Goal: Task Accomplishment & Management: Manage account settings

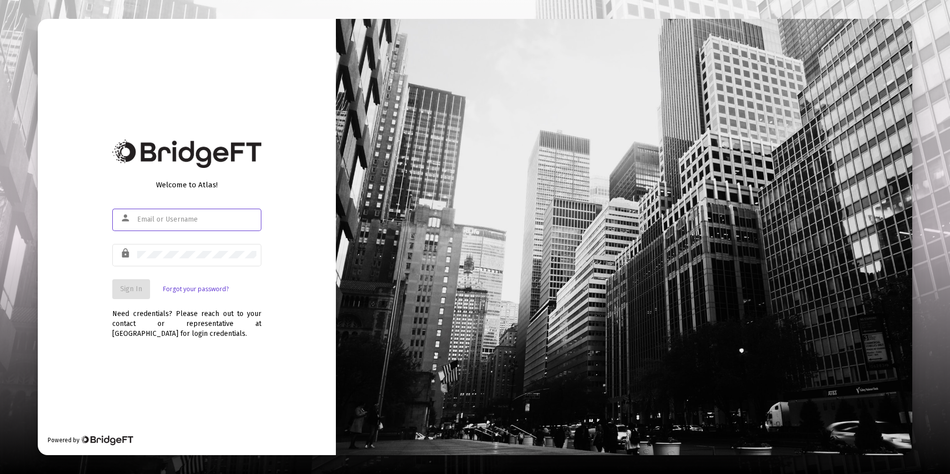
click at [204, 216] on input "text" at bounding box center [196, 220] width 119 height 8
type input "[EMAIL_ADDRESS][DOMAIN_NAME]"
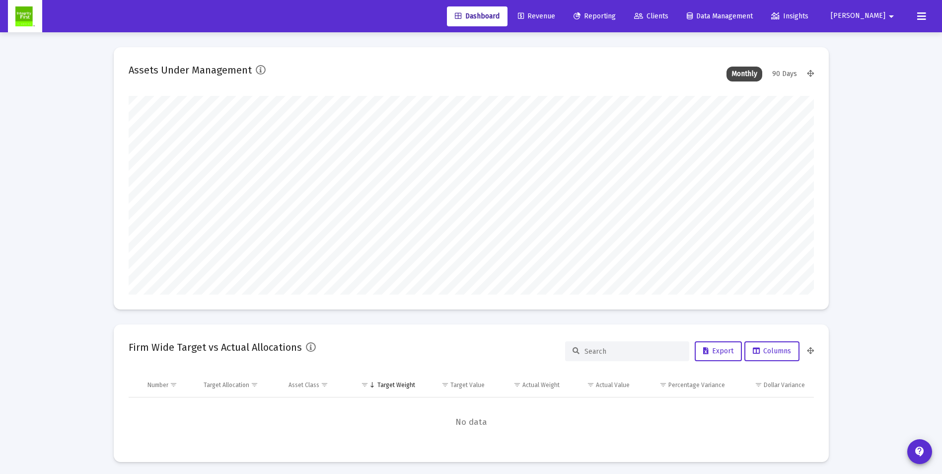
scroll to position [199, 686]
type input "[DATE]"
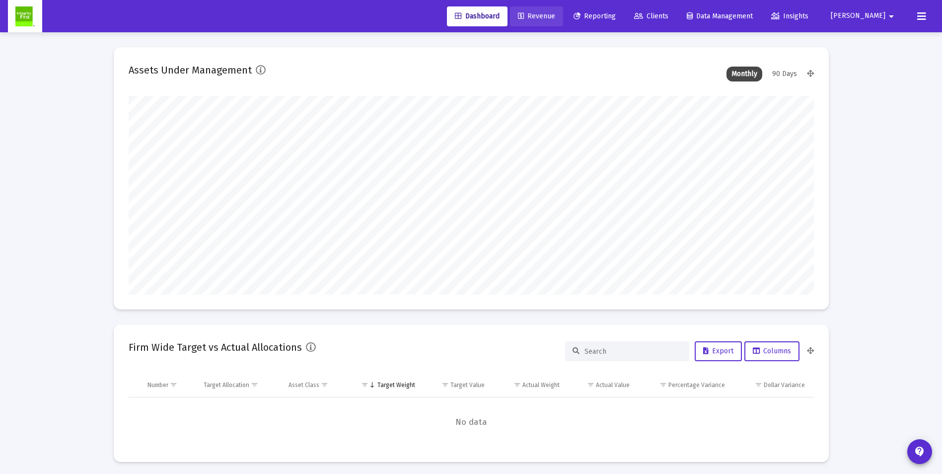
click at [555, 16] on span "Revenue" at bounding box center [536, 16] width 37 height 8
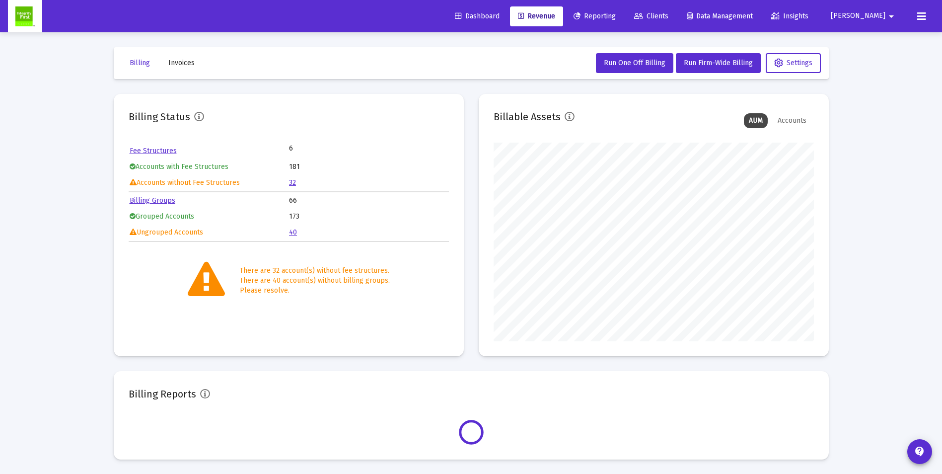
scroll to position [199, 320]
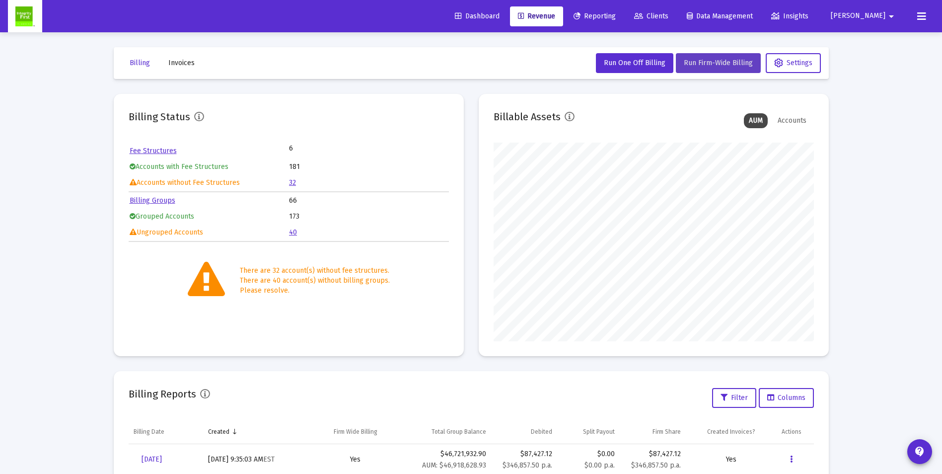
click at [713, 60] on span "Run Firm-Wide Billing" at bounding box center [718, 63] width 69 height 8
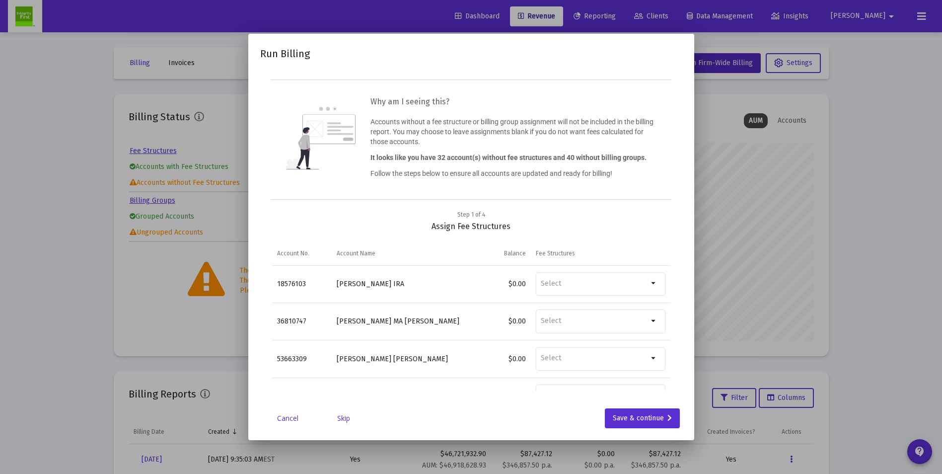
click at [340, 418] on link "Skip" at bounding box center [344, 418] width 50 height 10
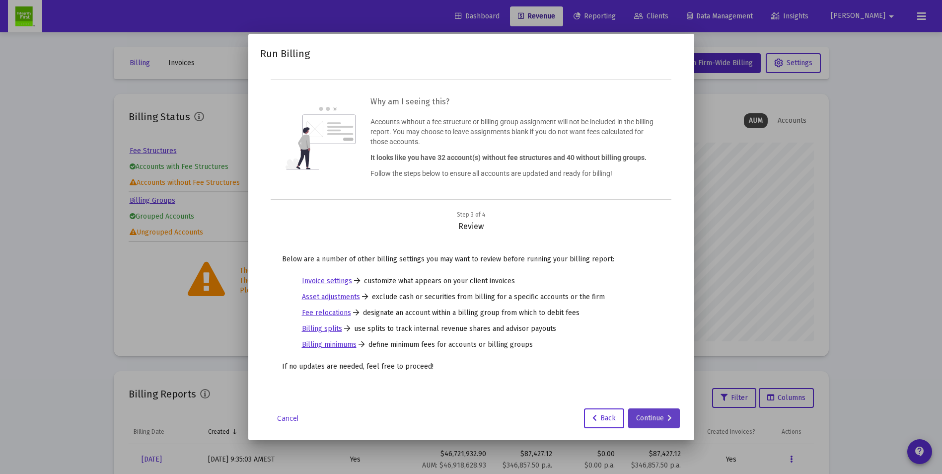
click at [658, 420] on div "Continue" at bounding box center [654, 418] width 36 height 20
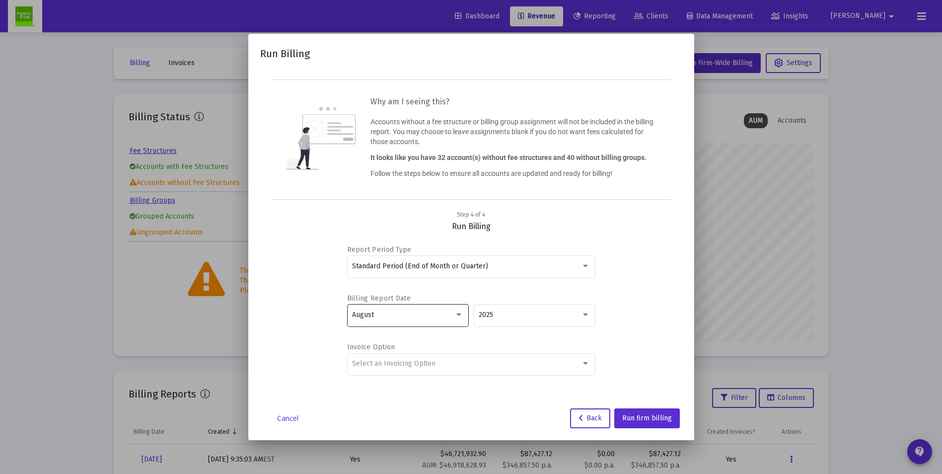
click at [453, 313] on div "August" at bounding box center [403, 315] width 102 height 8
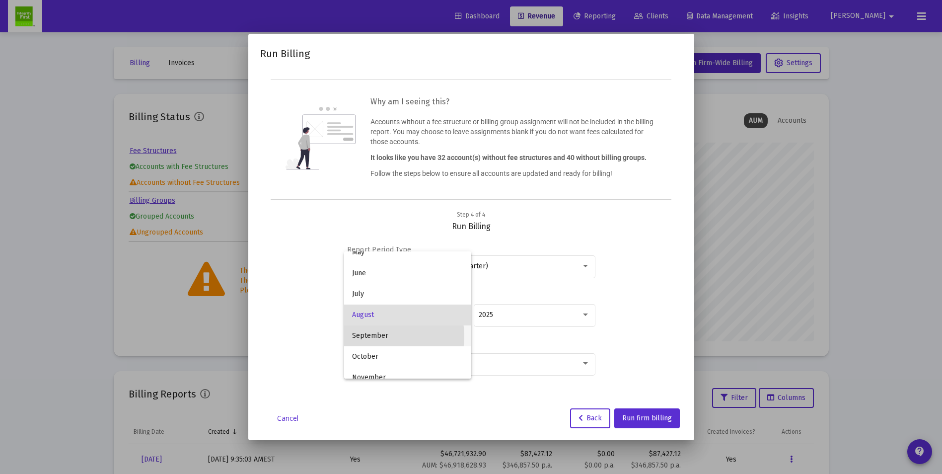
click at [376, 336] on span "September" at bounding box center [407, 335] width 111 height 21
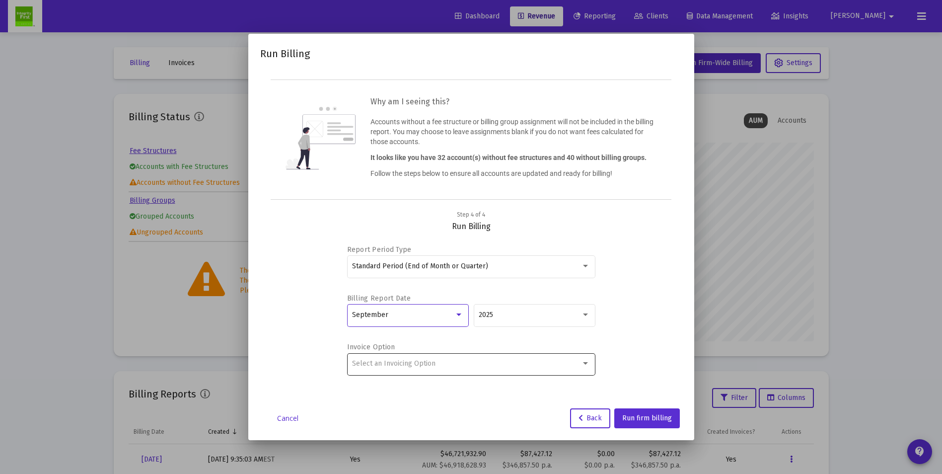
click at [501, 363] on div "Select an Invoicing Option" at bounding box center [466, 364] width 229 height 8
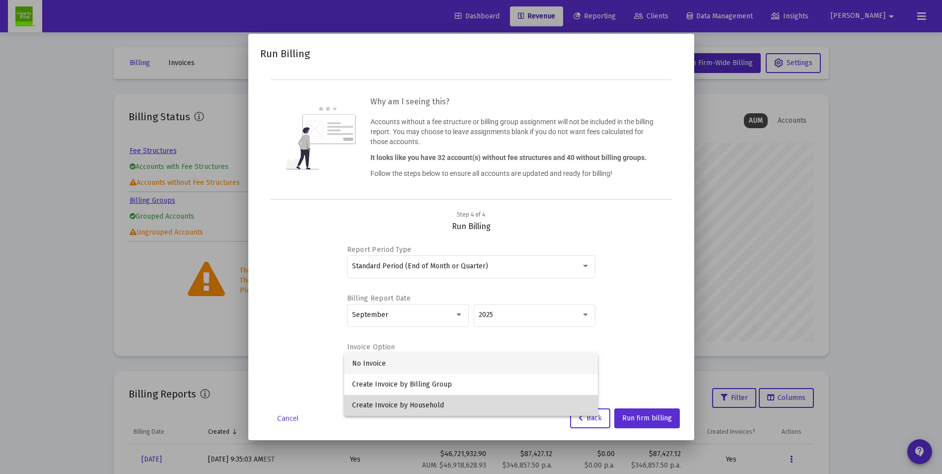
click at [388, 401] on span "Create Invoice by Household" at bounding box center [471, 405] width 238 height 21
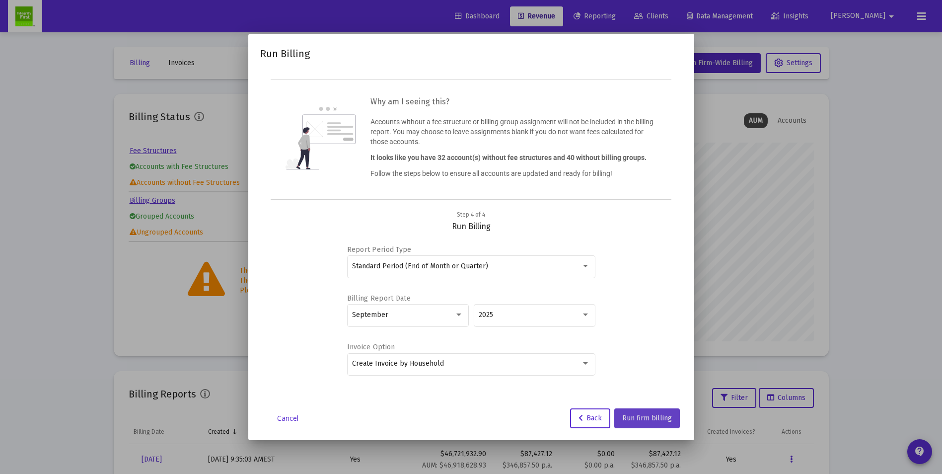
click at [659, 418] on span "Run firm billing" at bounding box center [647, 418] width 50 height 8
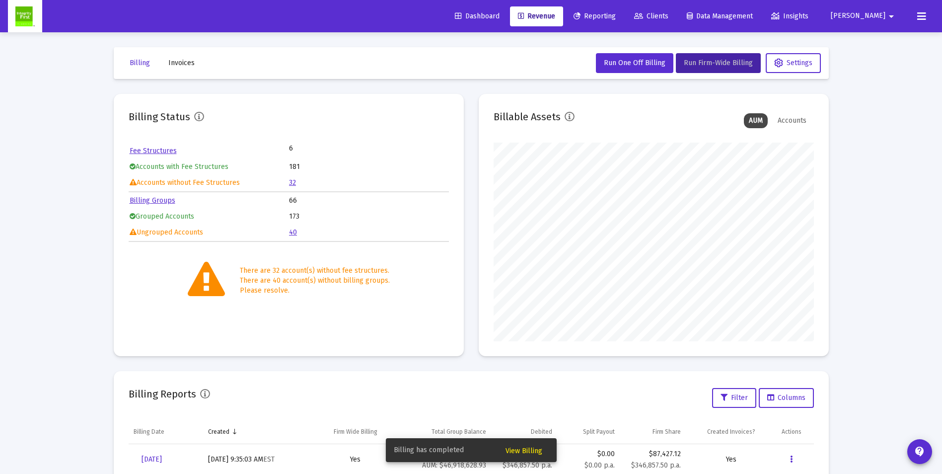
click at [515, 449] on span "View Billing" at bounding box center [524, 451] width 37 height 8
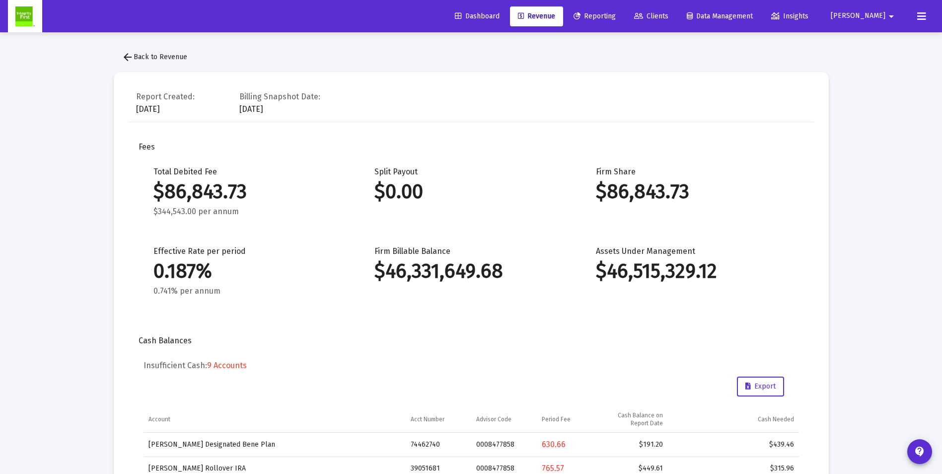
click at [144, 54] on span "arrow_back Back to Revenue" at bounding box center [155, 57] width 66 height 8
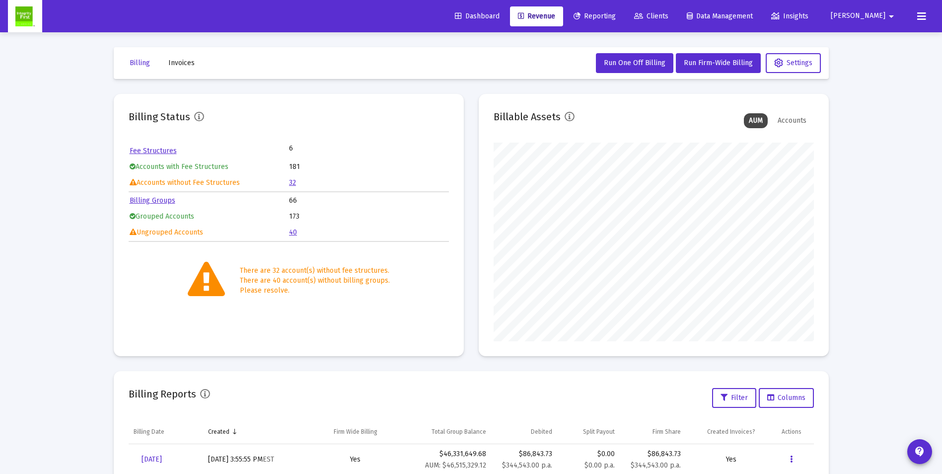
click at [291, 183] on link "32" at bounding box center [292, 182] width 7 height 8
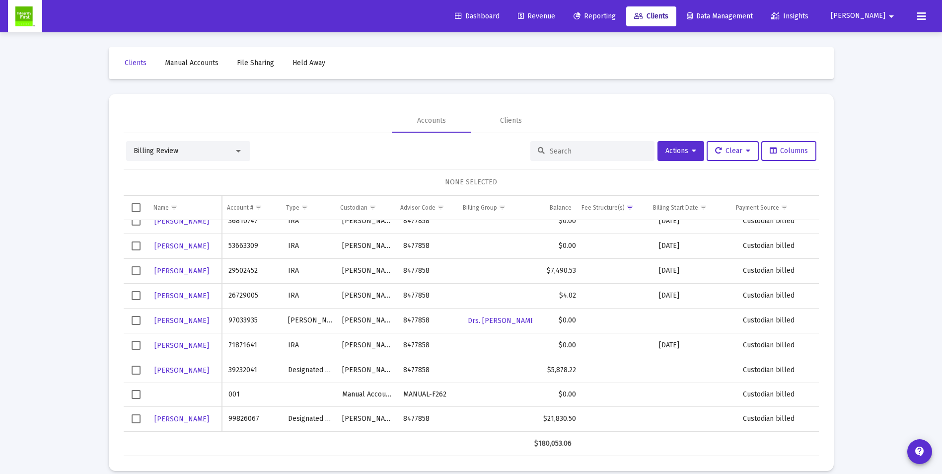
scroll to position [12, 0]
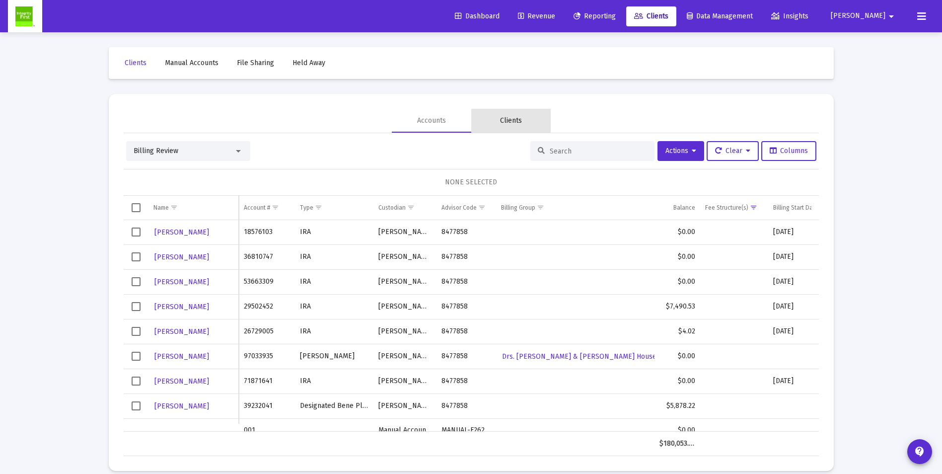
click at [515, 123] on div "Clients" at bounding box center [511, 121] width 22 height 10
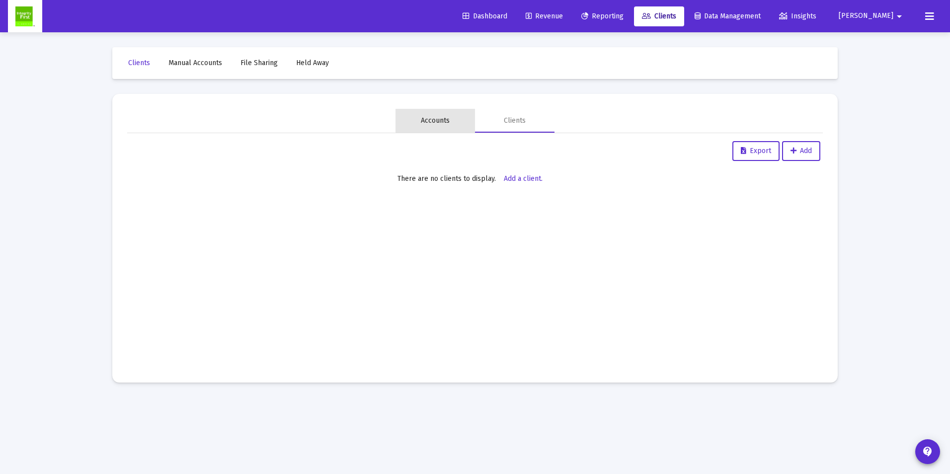
click at [435, 123] on div "Accounts" at bounding box center [435, 121] width 29 height 10
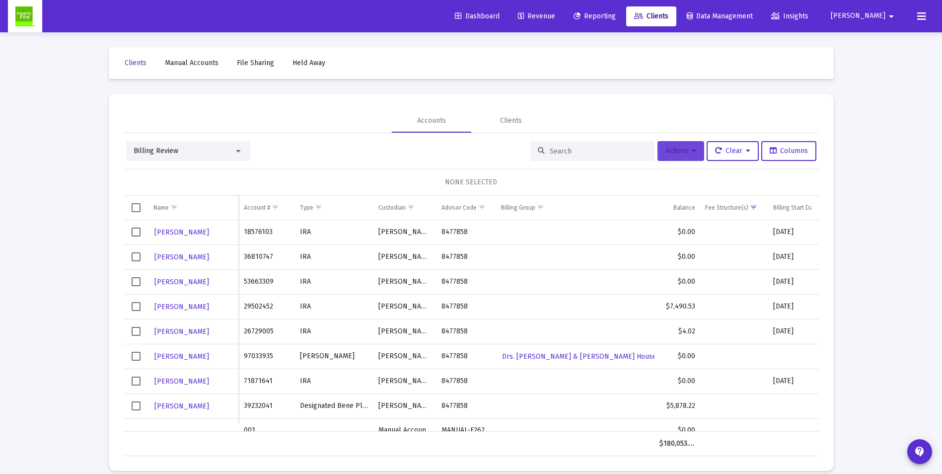
click at [683, 150] on span "Actions" at bounding box center [681, 151] width 31 height 8
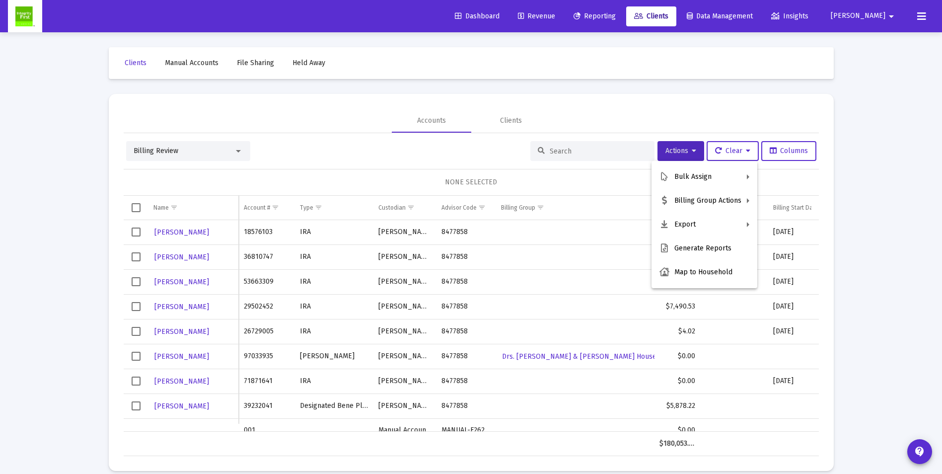
click at [585, 113] on div at bounding box center [471, 237] width 942 height 474
click at [195, 153] on div "Billing Review" at bounding box center [184, 151] width 100 height 10
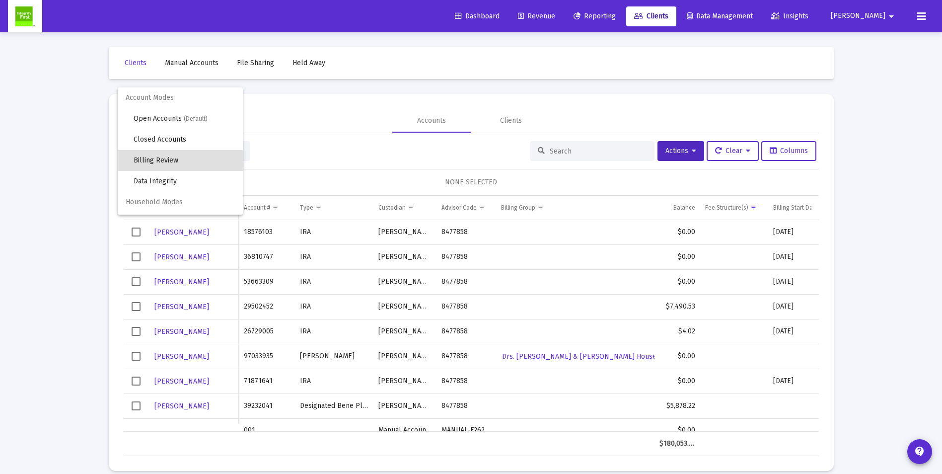
click at [323, 110] on div at bounding box center [471, 237] width 942 height 474
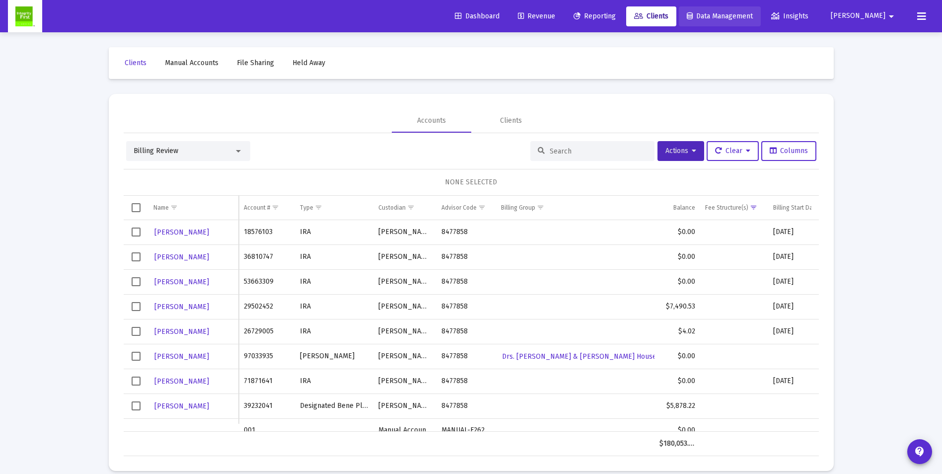
click at [753, 13] on span "Data Management" at bounding box center [720, 16] width 66 height 8
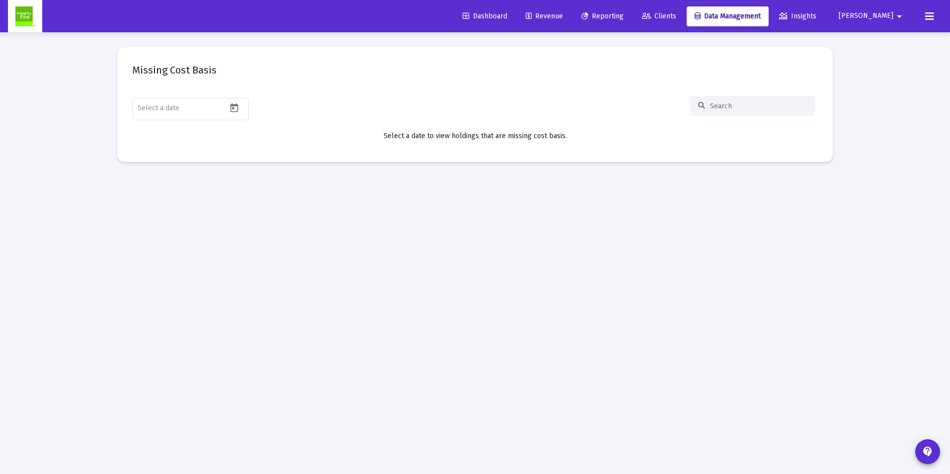
click at [676, 16] on span "Clients" at bounding box center [659, 16] width 34 height 8
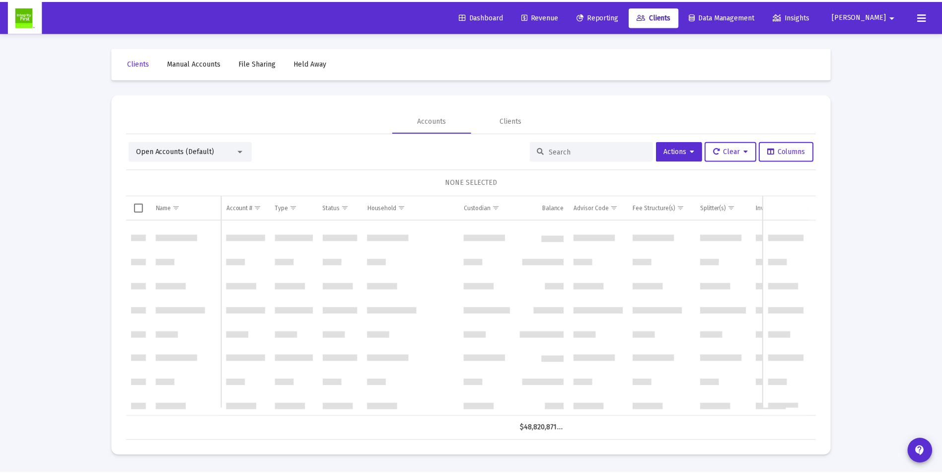
scroll to position [4967, 0]
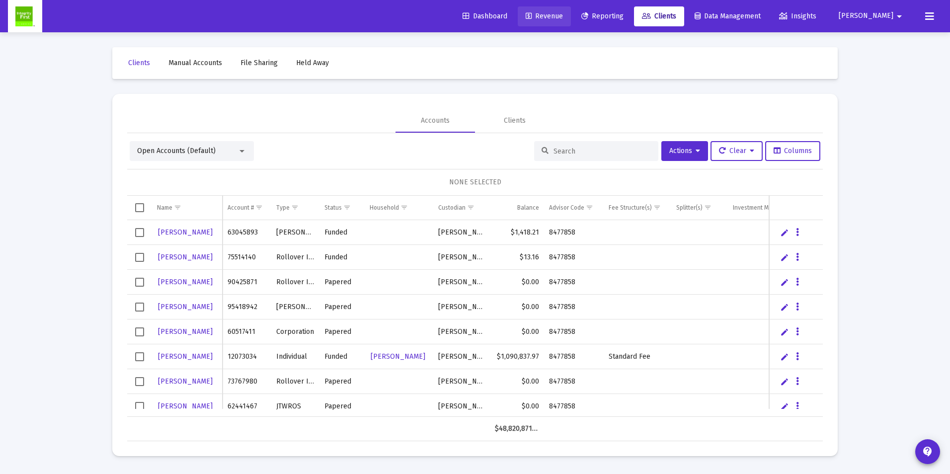
click at [563, 13] on span "Revenue" at bounding box center [544, 16] width 37 height 8
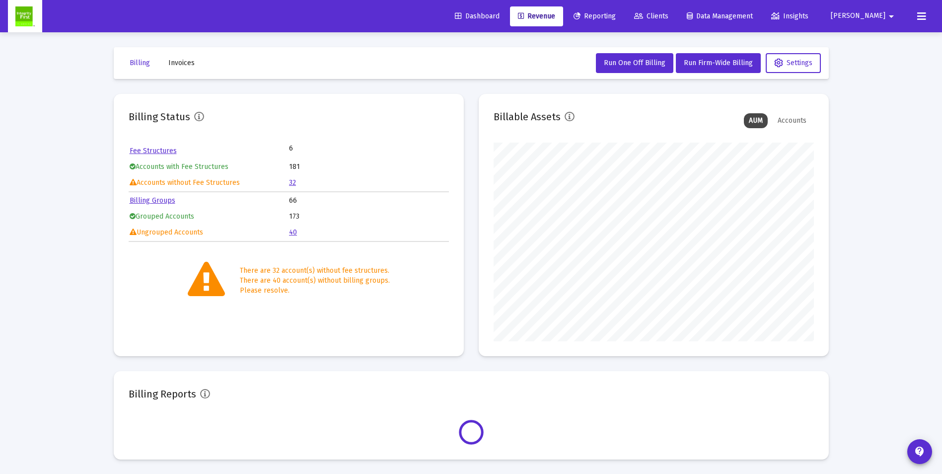
scroll to position [199, 320]
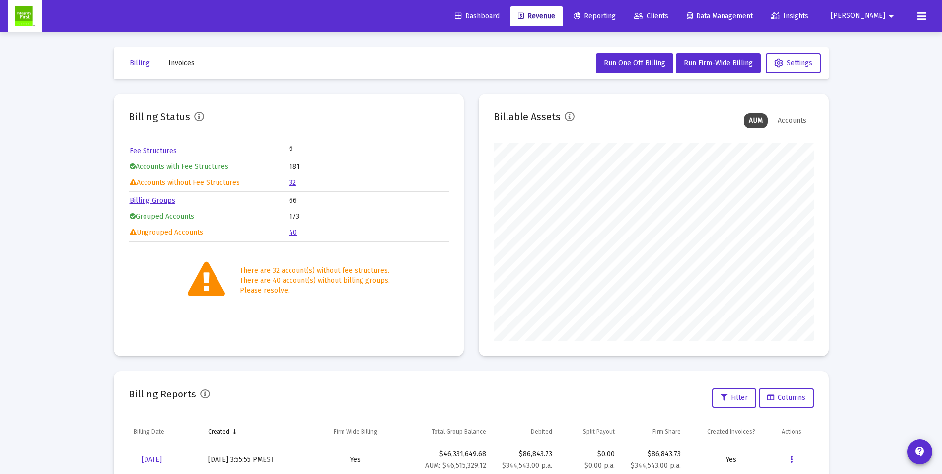
click at [139, 201] on link "Billing Groups" at bounding box center [153, 200] width 46 height 8
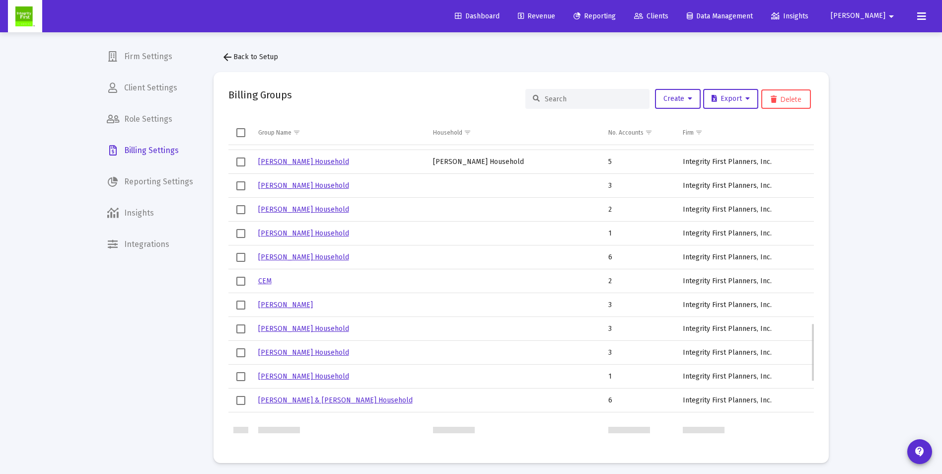
scroll to position [923, 0]
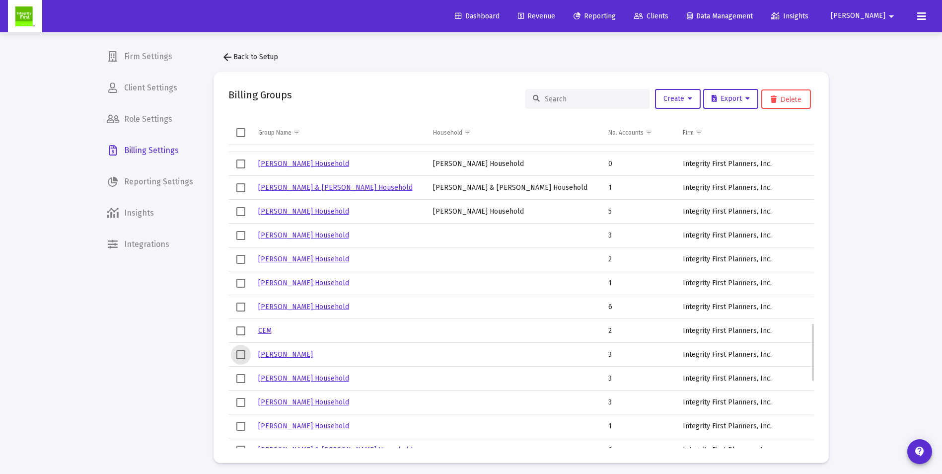
click at [240, 356] on span "Select row" at bounding box center [240, 354] width 9 height 9
click at [239, 163] on span "Select row" at bounding box center [240, 163] width 9 height 9
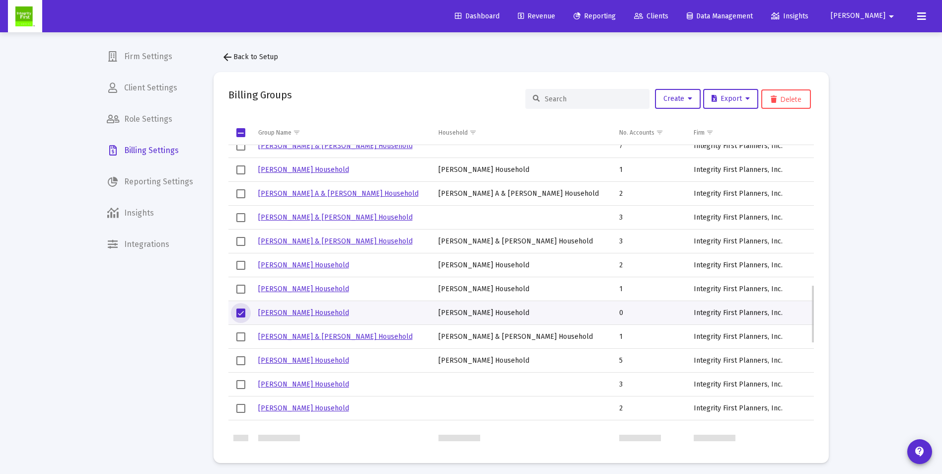
scroll to position [724, 0]
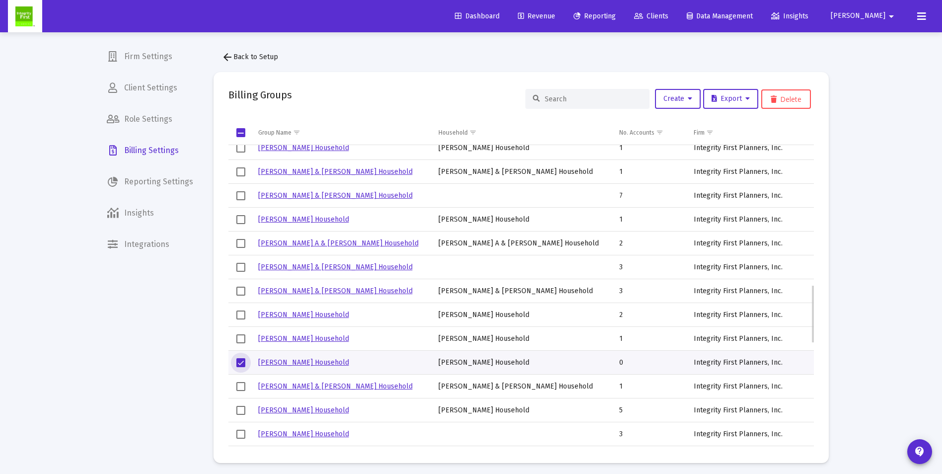
click at [239, 221] on span "Select row" at bounding box center [240, 219] width 9 height 9
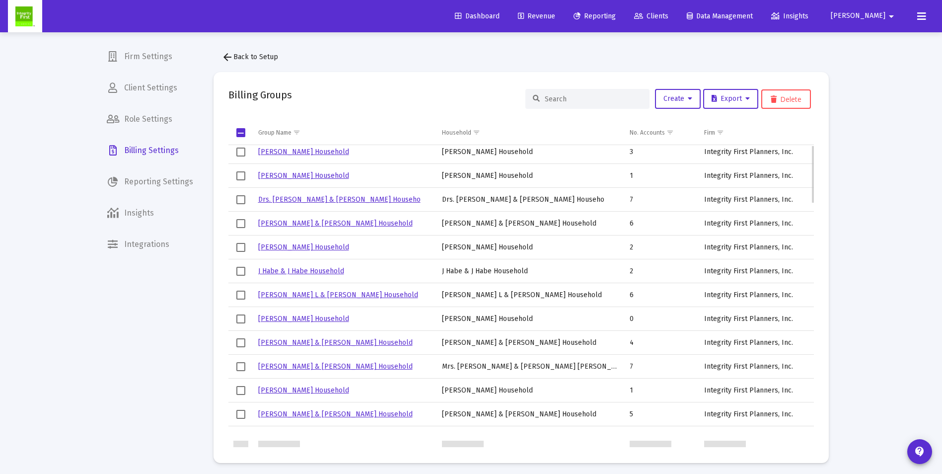
scroll to position [0, 0]
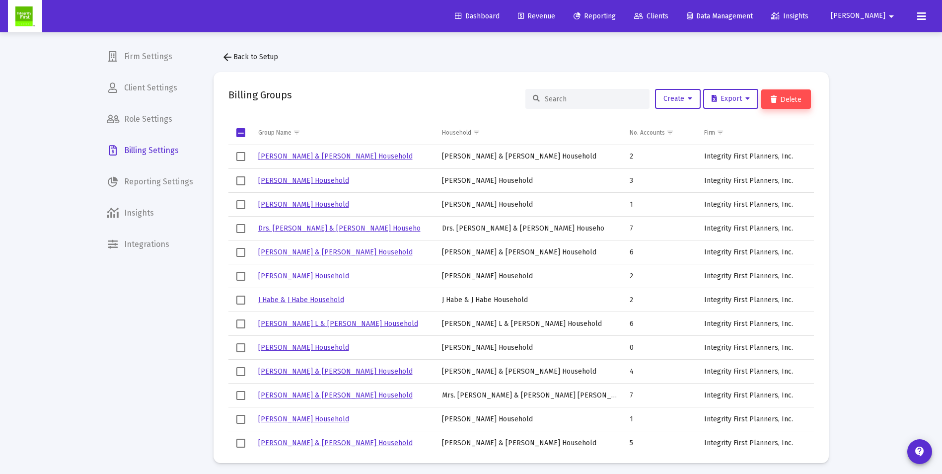
click at [778, 98] on button "Delete" at bounding box center [787, 98] width 50 height 19
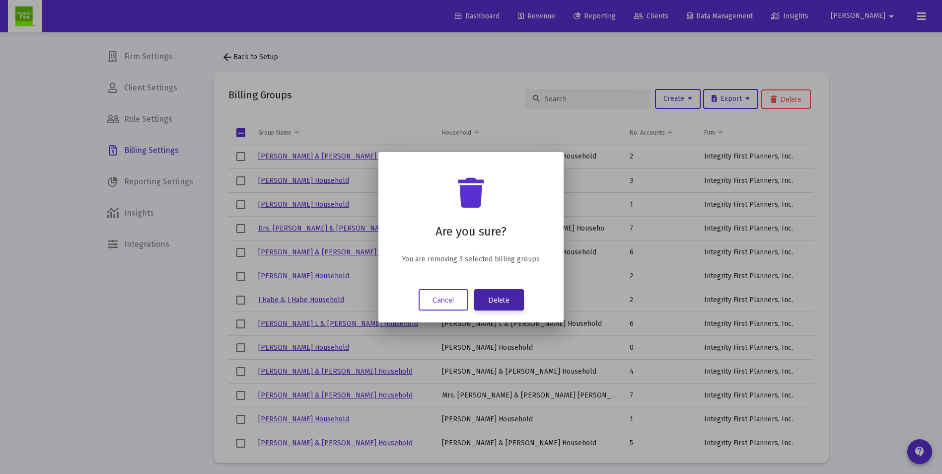
click at [501, 301] on button "Delete" at bounding box center [499, 299] width 50 height 21
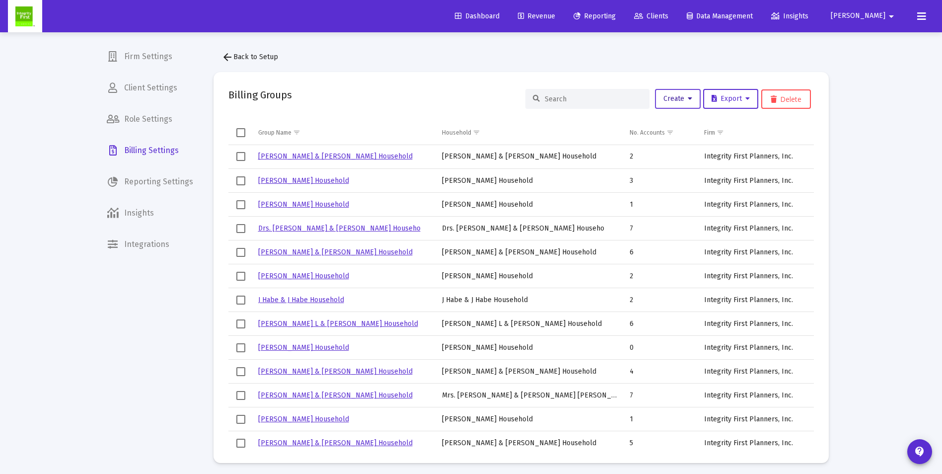
click at [673, 99] on span "Create" at bounding box center [678, 98] width 29 height 8
click at [671, 146] on button "Create Groups from Households" at bounding box center [711, 149] width 119 height 24
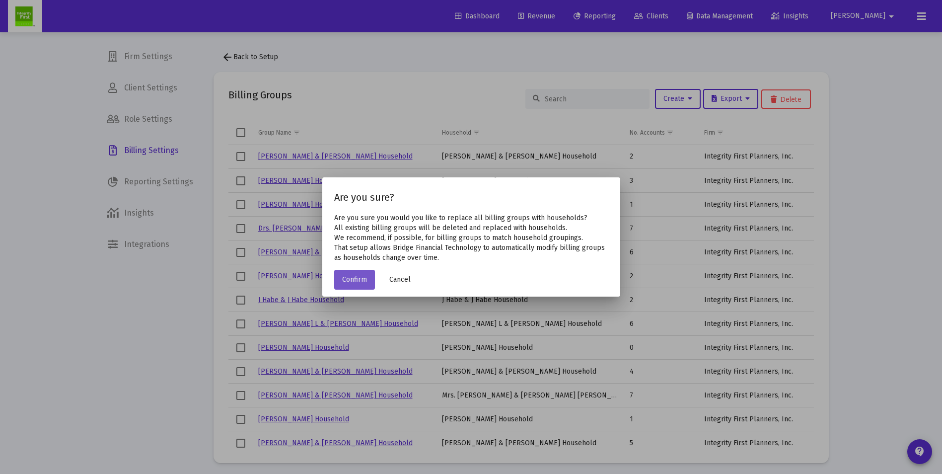
click at [351, 279] on span "Confirm" at bounding box center [354, 279] width 25 height 8
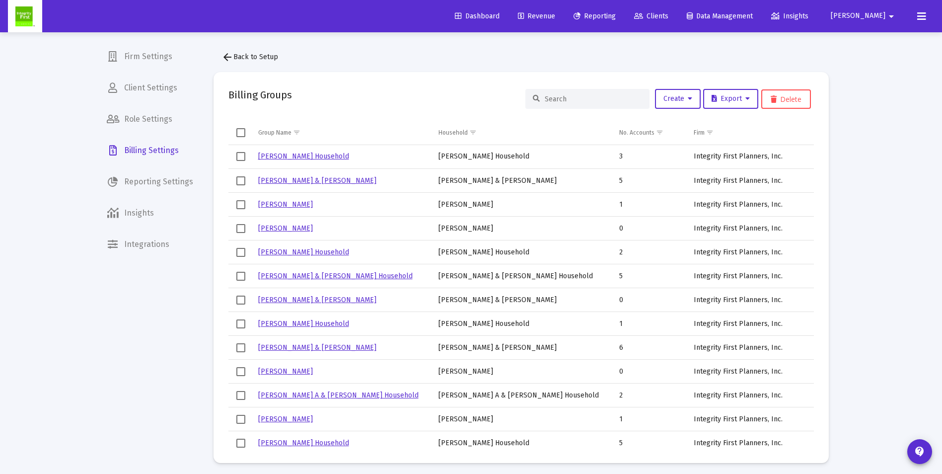
click at [574, 95] on input at bounding box center [593, 99] width 97 height 8
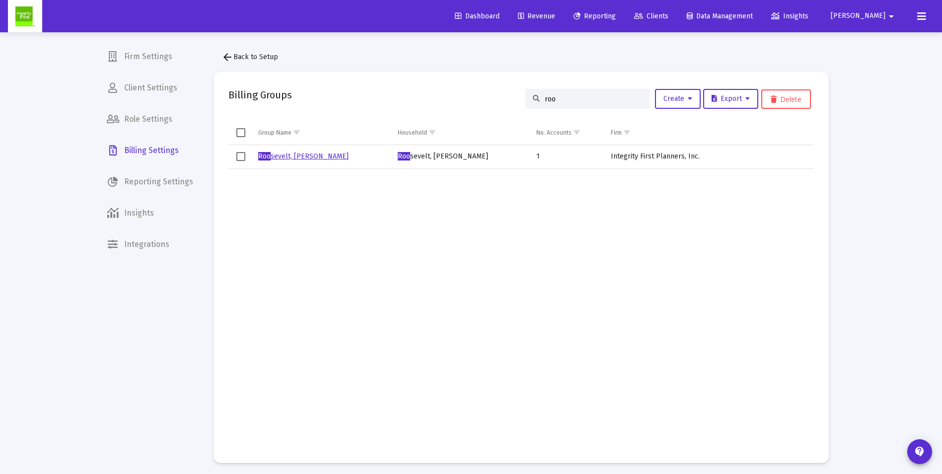
type input "roo"
click at [243, 159] on span "Select row" at bounding box center [240, 156] width 9 height 9
click at [668, 99] on span "Create" at bounding box center [678, 98] width 29 height 8
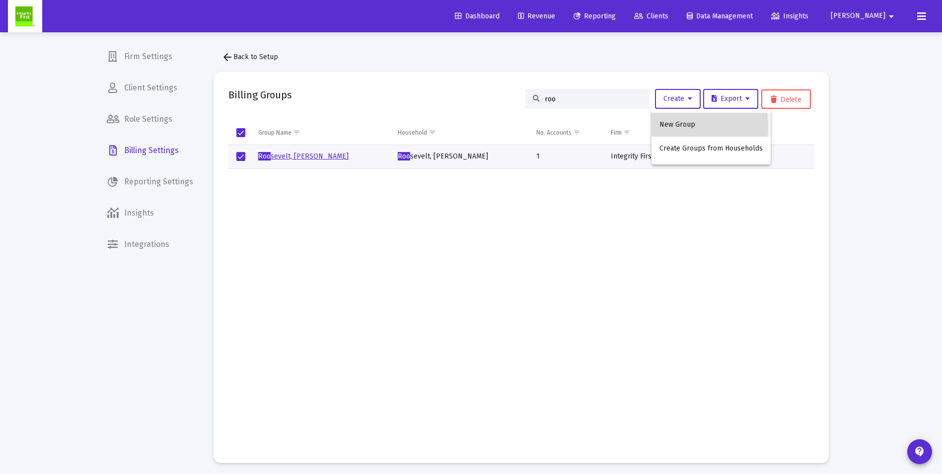
click at [669, 127] on button "New Group" at bounding box center [711, 125] width 119 height 24
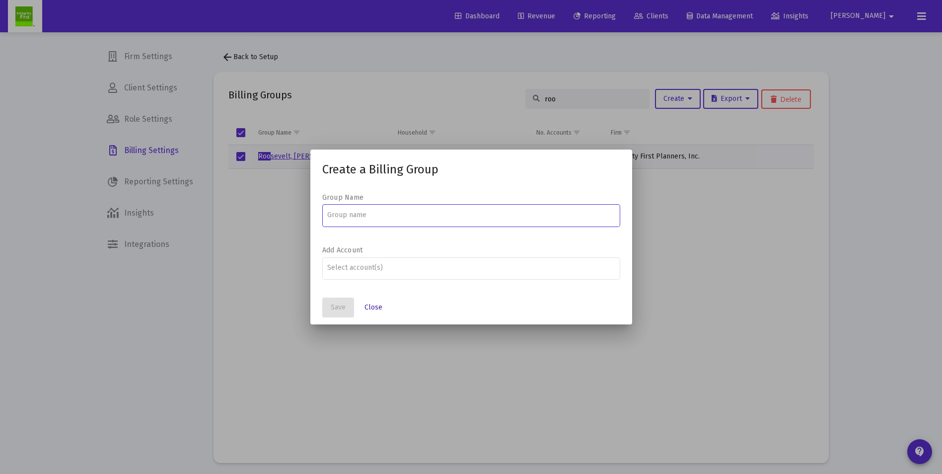
click at [368, 307] on span "Close" at bounding box center [374, 307] width 18 height 8
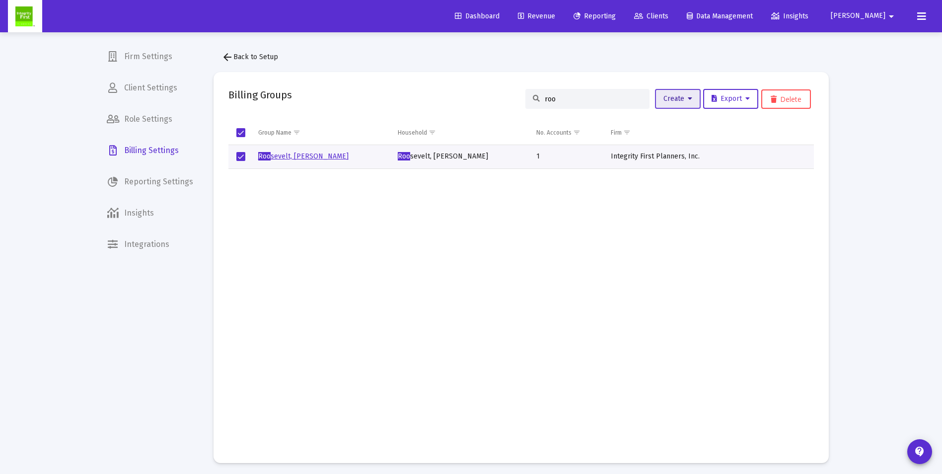
click at [688, 95] on icon at bounding box center [690, 98] width 4 height 7
click at [671, 152] on button "Create Groups from Households" at bounding box center [711, 149] width 119 height 24
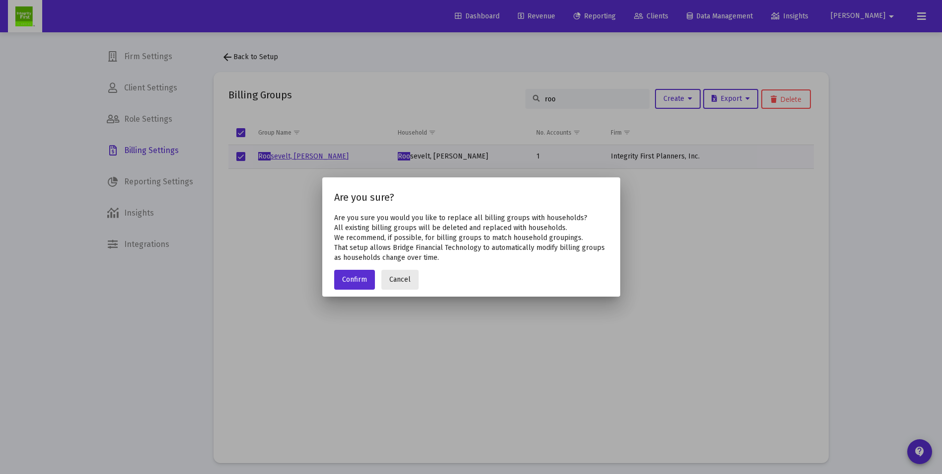
click at [401, 279] on span "Cancel" at bounding box center [399, 279] width 21 height 8
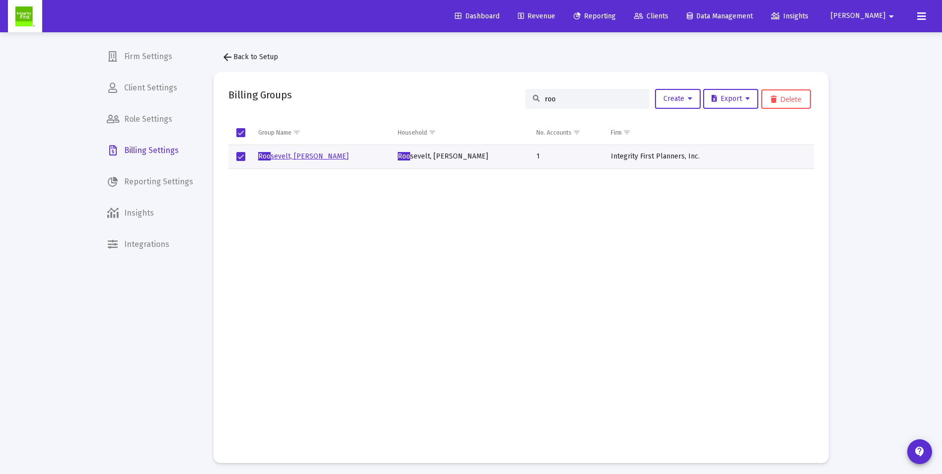
click at [242, 53] on span "arrow_back Back to Setup" at bounding box center [250, 57] width 57 height 8
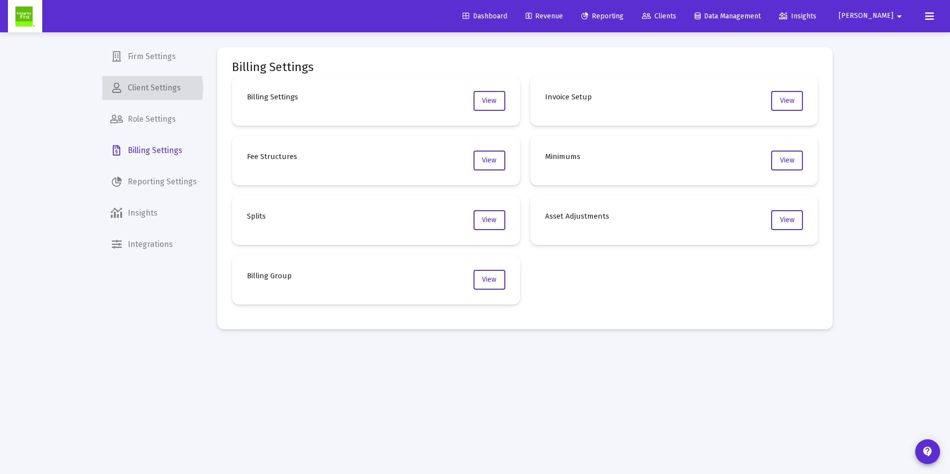
click at [139, 88] on span "Client Settings" at bounding box center [153, 88] width 102 height 24
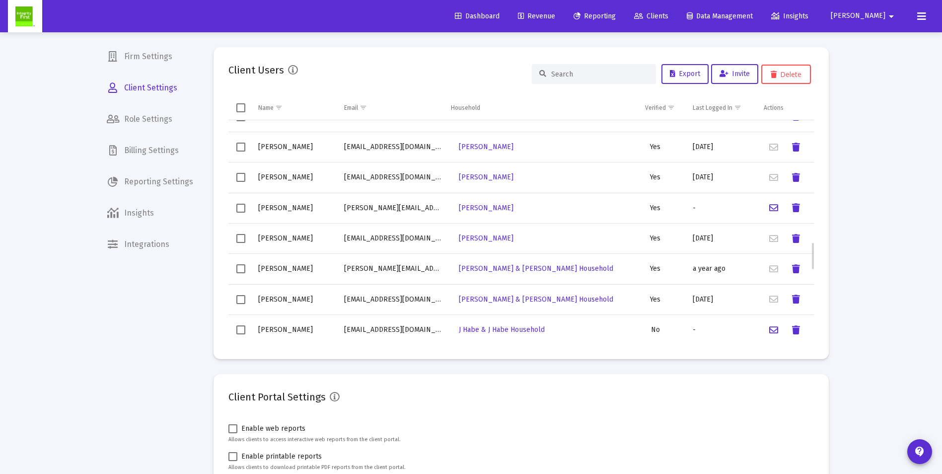
scroll to position [1043, 0]
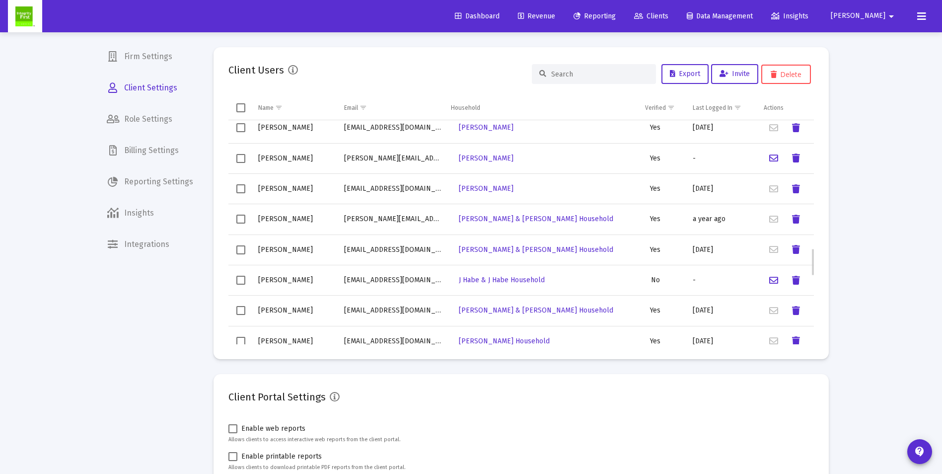
click at [243, 187] on span "Select row" at bounding box center [240, 188] width 9 height 9
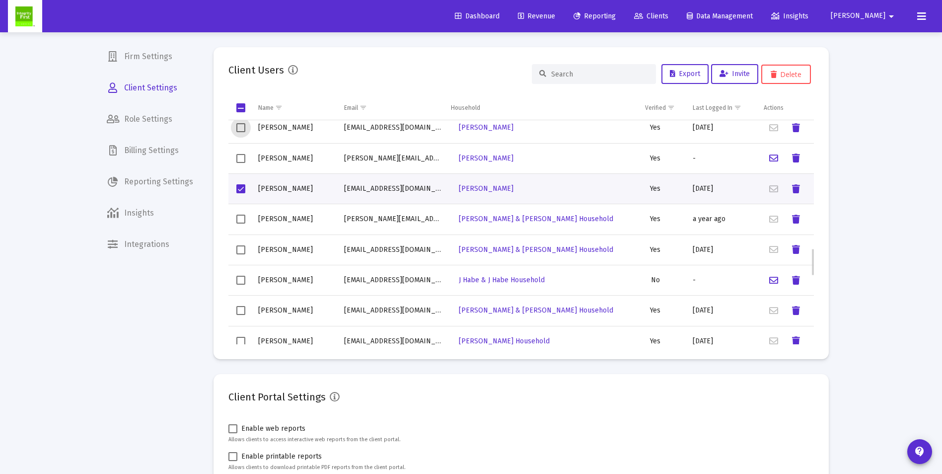
click at [239, 128] on span "Select row" at bounding box center [240, 127] width 9 height 9
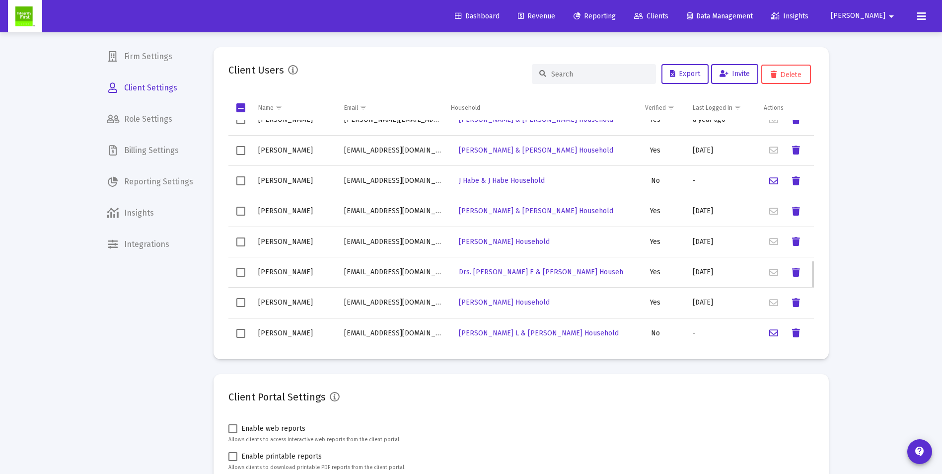
scroll to position [1192, 0]
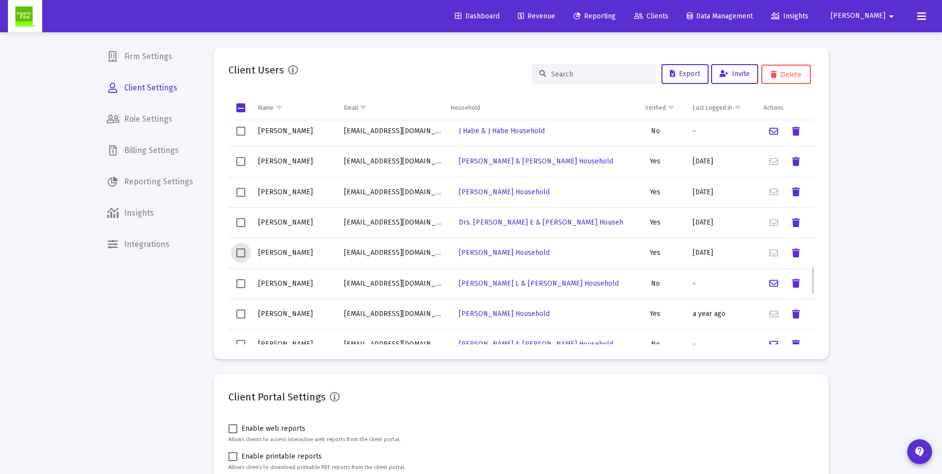
click at [240, 251] on span "Select row" at bounding box center [240, 252] width 9 height 9
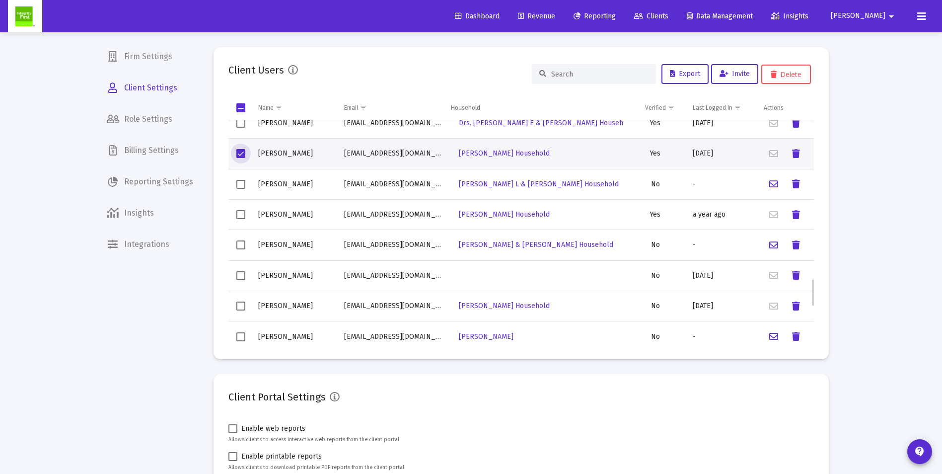
scroll to position [1341, 0]
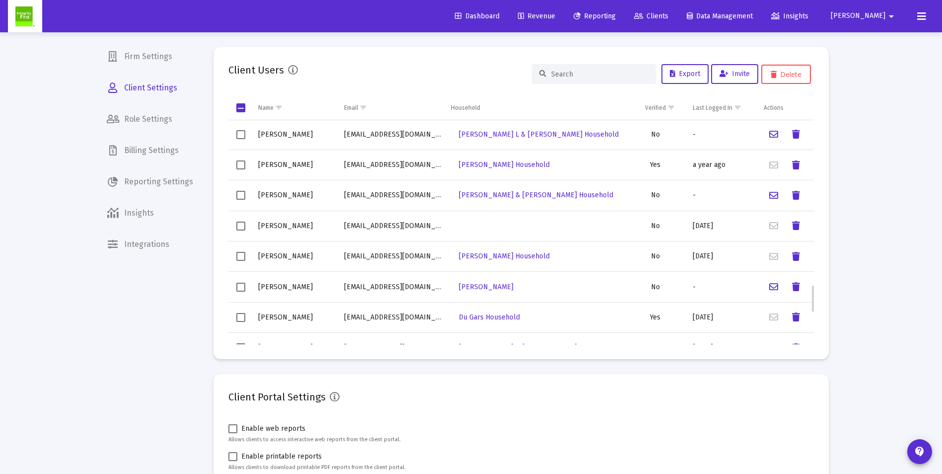
click at [242, 258] on span "Select row" at bounding box center [240, 256] width 9 height 9
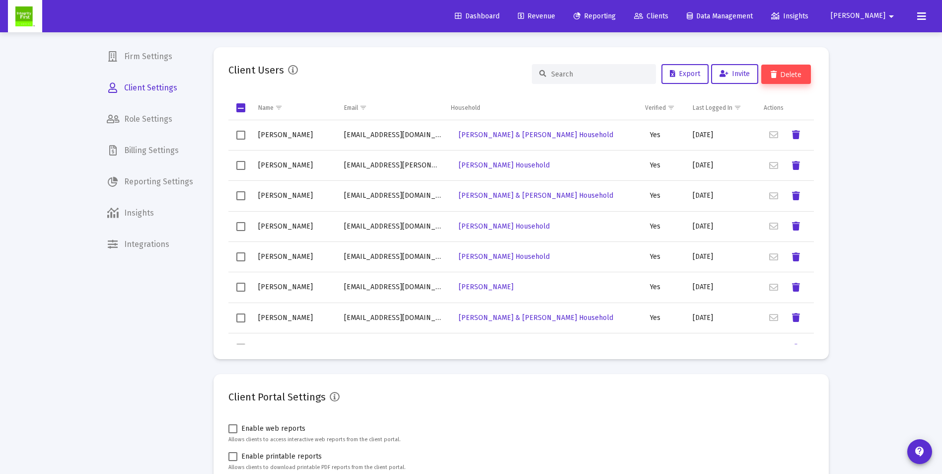
click at [785, 78] on button "Delete" at bounding box center [787, 74] width 50 height 19
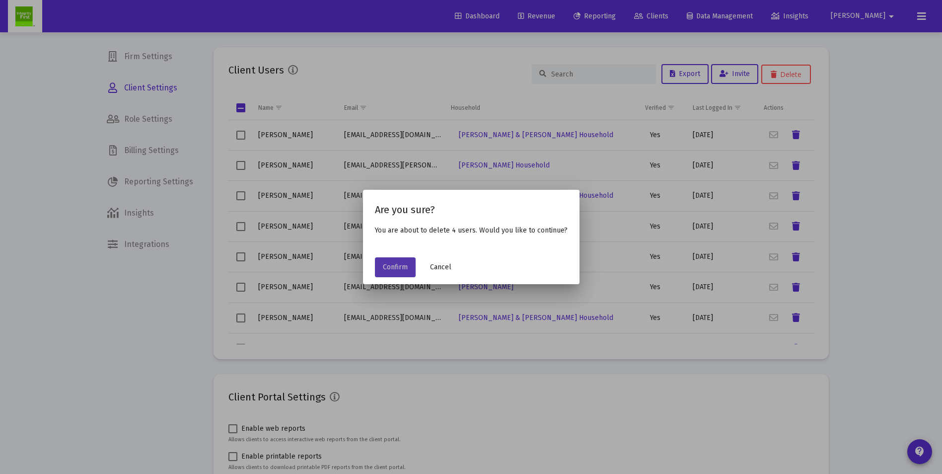
click at [402, 271] on button "Confirm" at bounding box center [395, 267] width 41 height 20
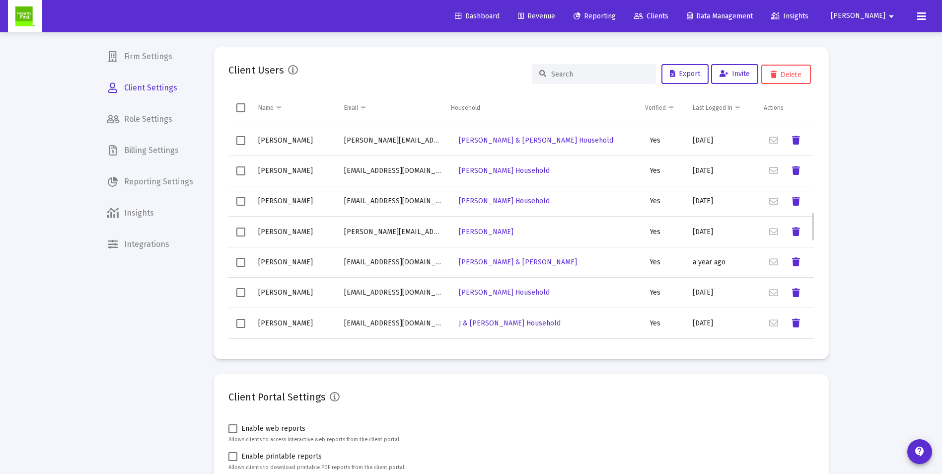
scroll to position [745, 0]
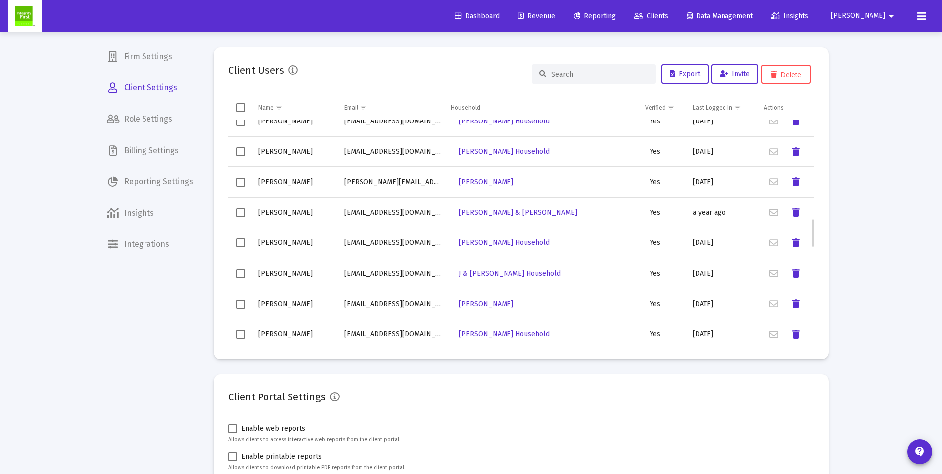
click at [238, 247] on span "Select row" at bounding box center [240, 242] width 9 height 9
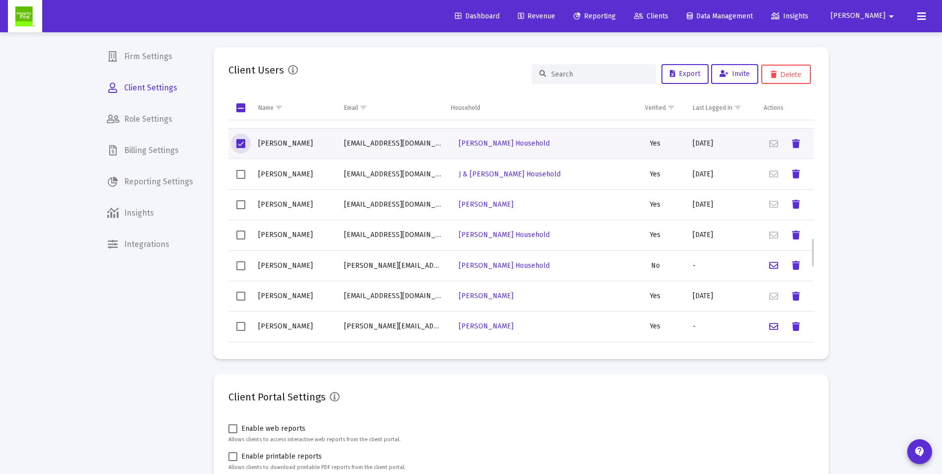
scroll to position [894, 0]
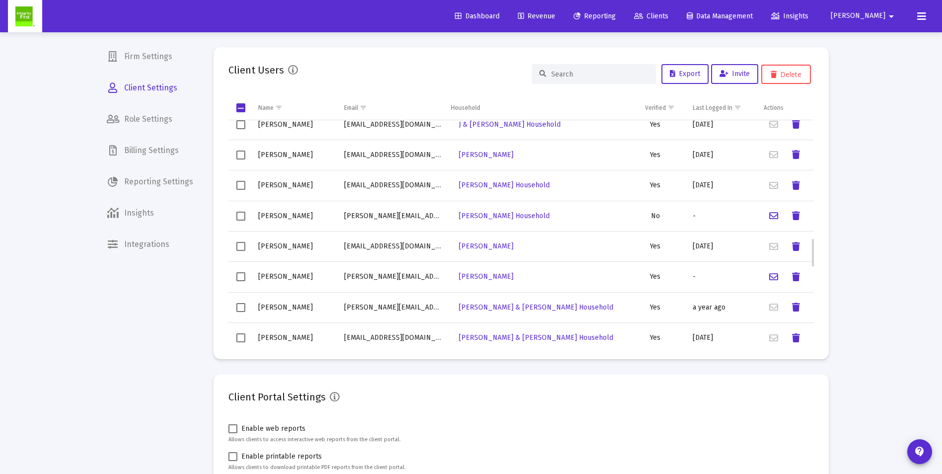
click at [240, 215] on span "Select row" at bounding box center [240, 216] width 9 height 9
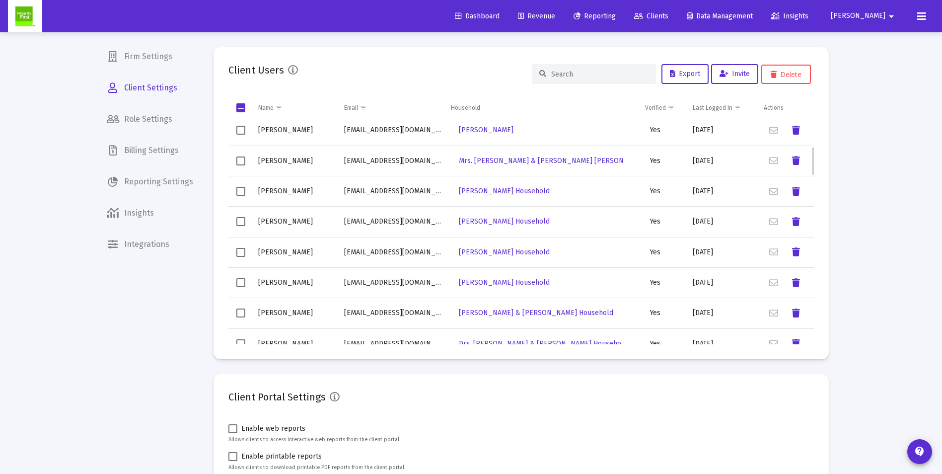
scroll to position [0, 0]
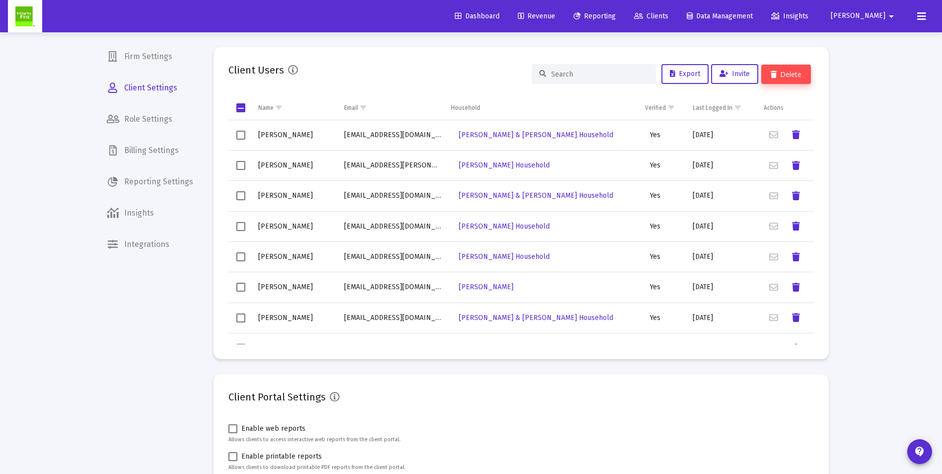
click at [775, 75] on icon at bounding box center [774, 75] width 6 height 7
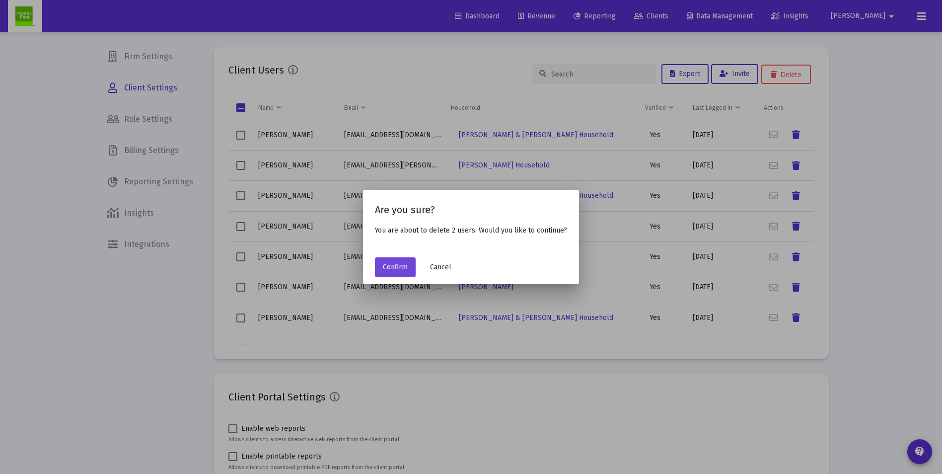
drag, startPoint x: 404, startPoint y: 267, endPoint x: 400, endPoint y: 264, distance: 5.1
click at [404, 266] on span "Confirm" at bounding box center [395, 267] width 25 height 8
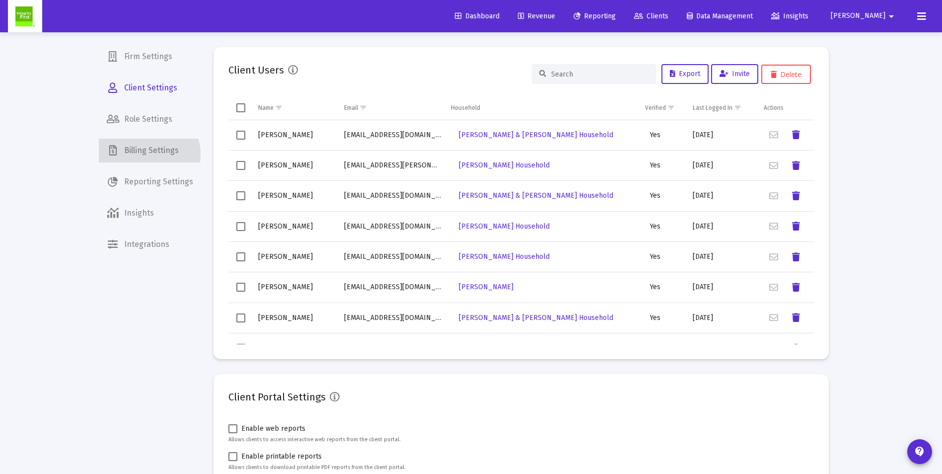
click at [146, 154] on span "Billing Settings" at bounding box center [150, 151] width 102 height 24
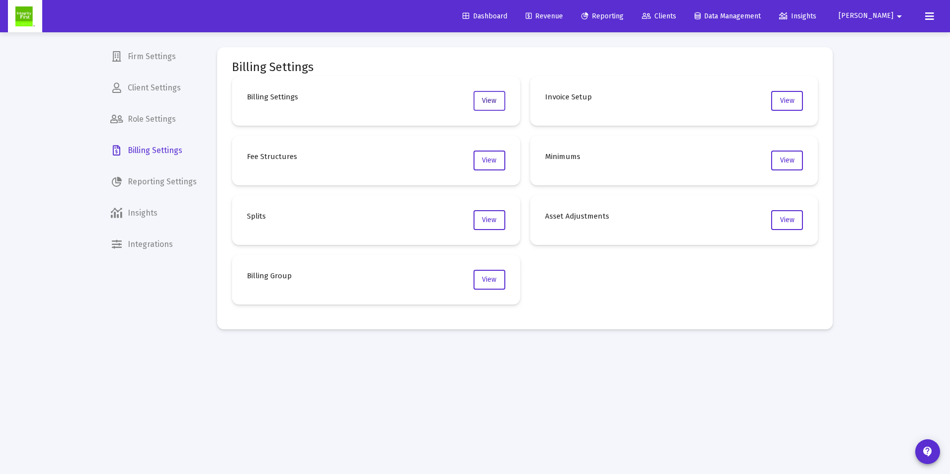
click at [491, 101] on span "View" at bounding box center [489, 100] width 14 height 8
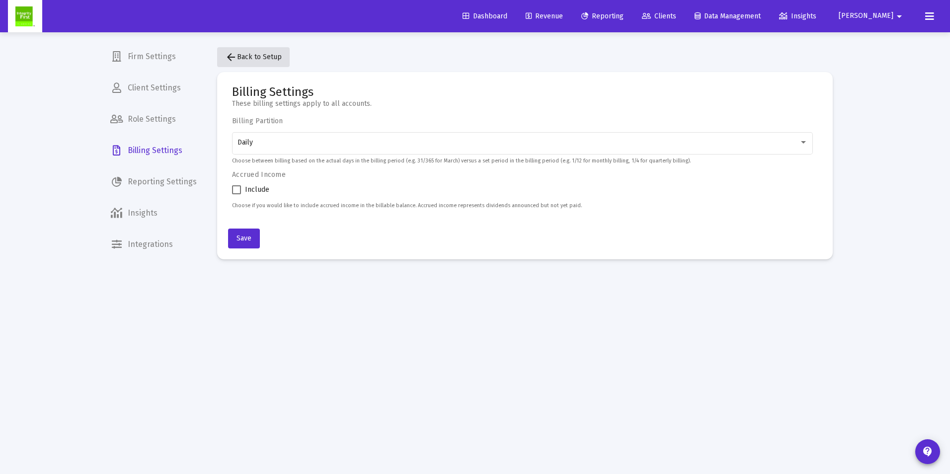
click at [231, 61] on mat-icon "arrow_back" at bounding box center [231, 57] width 12 height 12
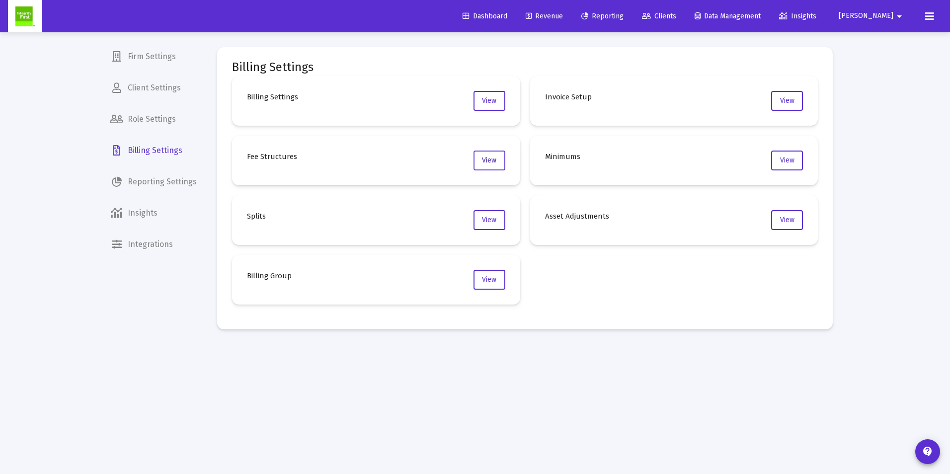
click at [490, 167] on button "View" at bounding box center [489, 161] width 32 height 20
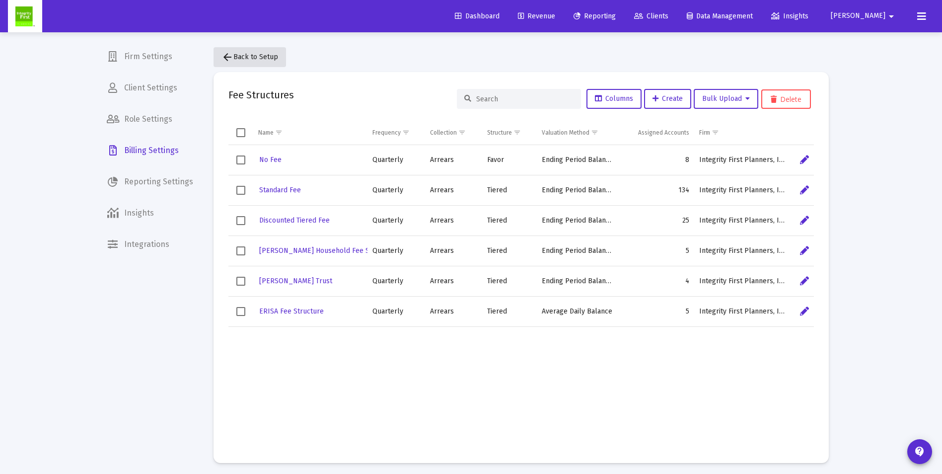
click at [228, 55] on mat-icon "arrow_back" at bounding box center [228, 57] width 12 height 12
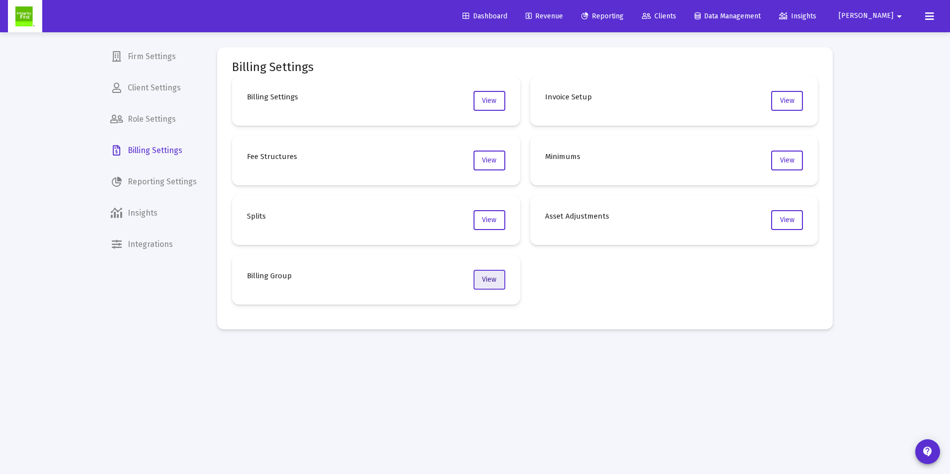
click at [482, 286] on button "View" at bounding box center [489, 280] width 32 height 20
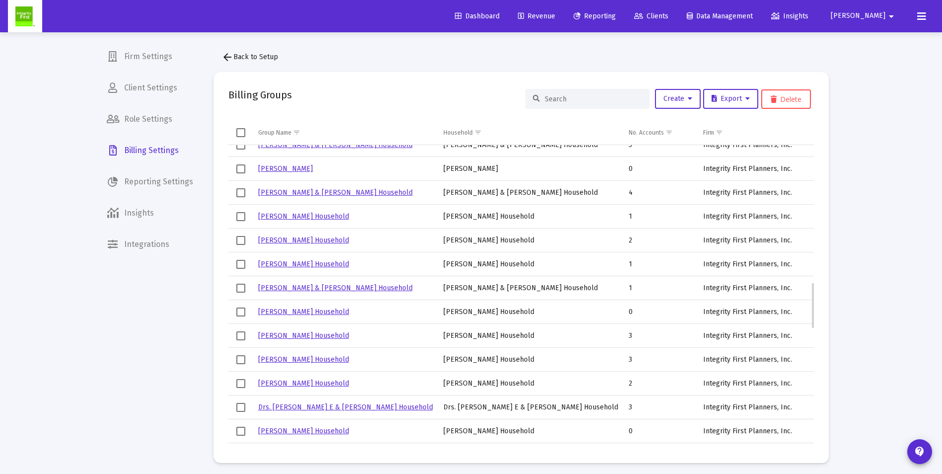
scroll to position [944, 0]
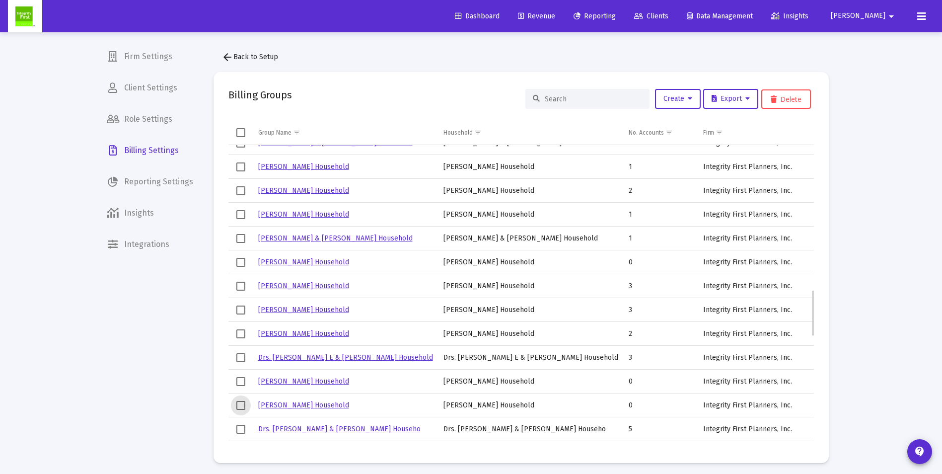
click at [243, 405] on span "Select row" at bounding box center [240, 405] width 9 height 9
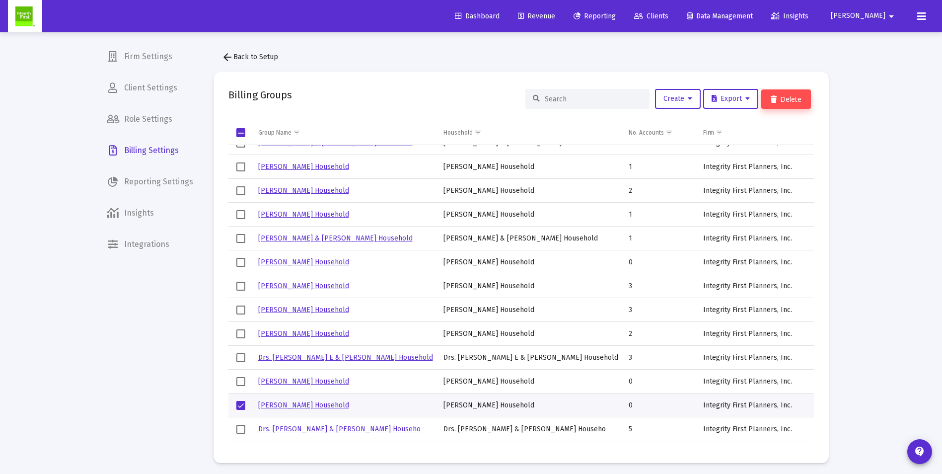
click at [776, 101] on icon at bounding box center [774, 99] width 6 height 7
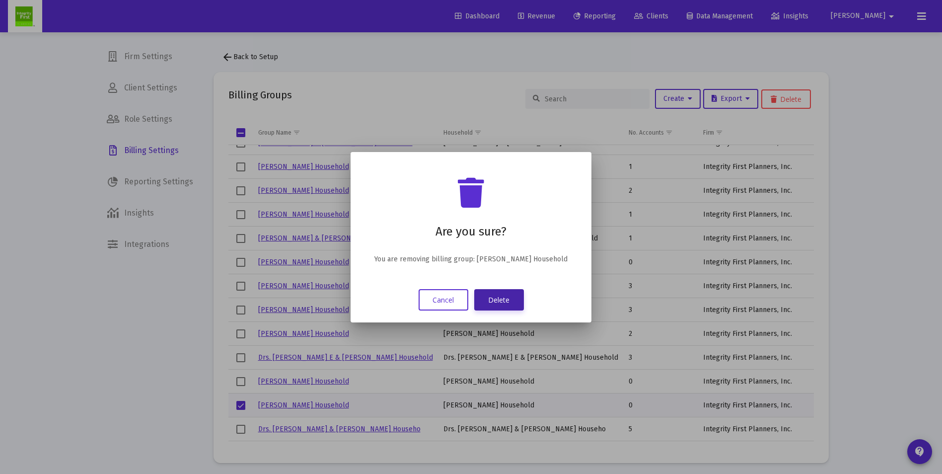
click at [499, 305] on button "Delete" at bounding box center [499, 299] width 50 height 21
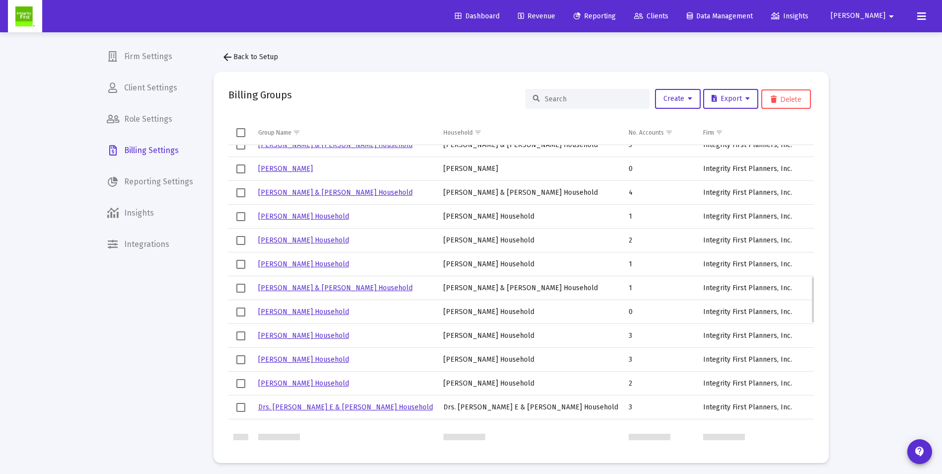
scroll to position [844, 0]
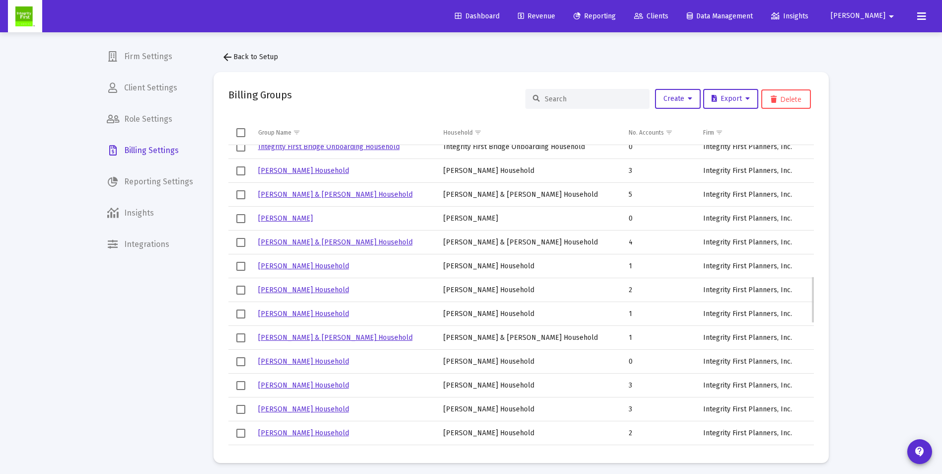
click at [243, 220] on span "Select row" at bounding box center [240, 218] width 9 height 9
click at [773, 100] on icon at bounding box center [774, 99] width 6 height 7
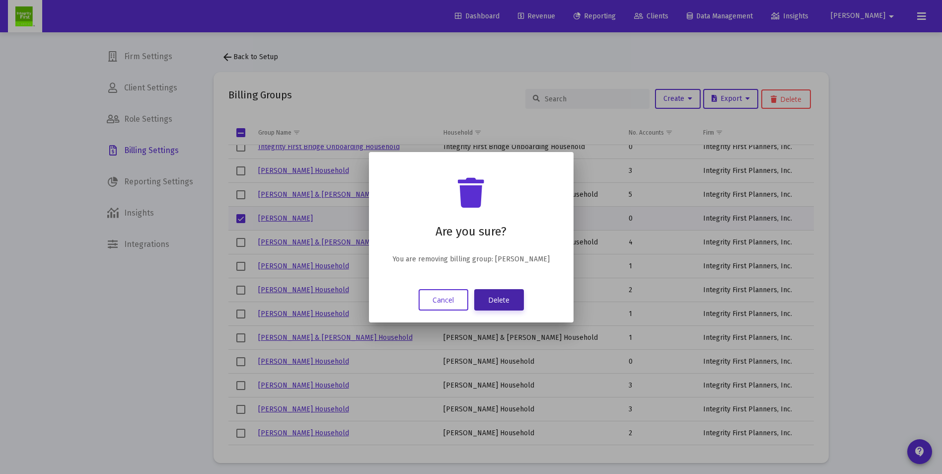
click at [489, 300] on button "Delete" at bounding box center [499, 299] width 50 height 21
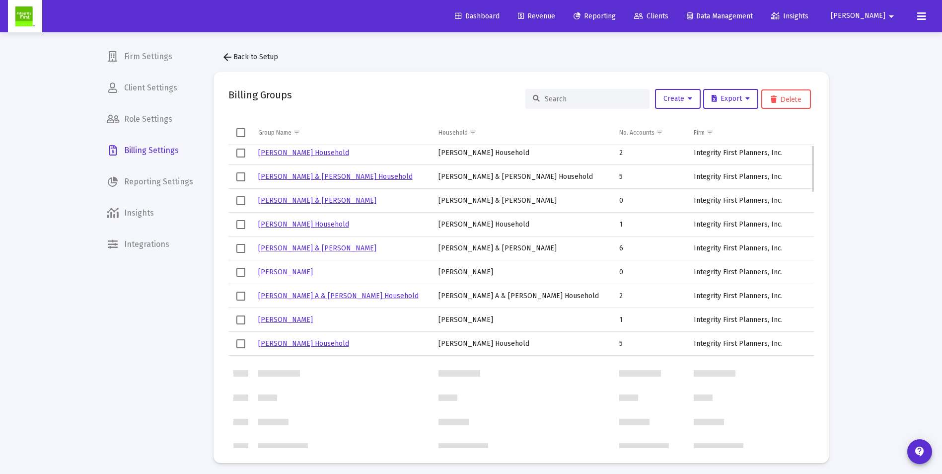
scroll to position [0, 0]
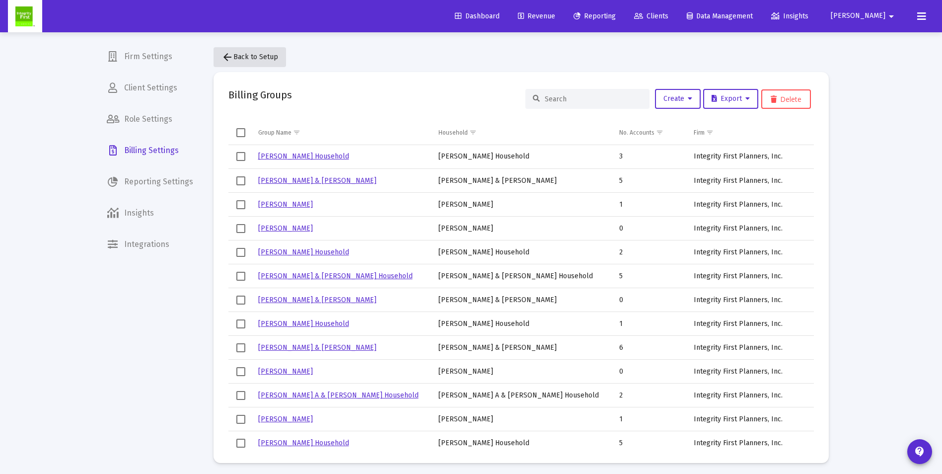
click at [240, 54] on span "arrow_back Back to Setup" at bounding box center [250, 57] width 57 height 8
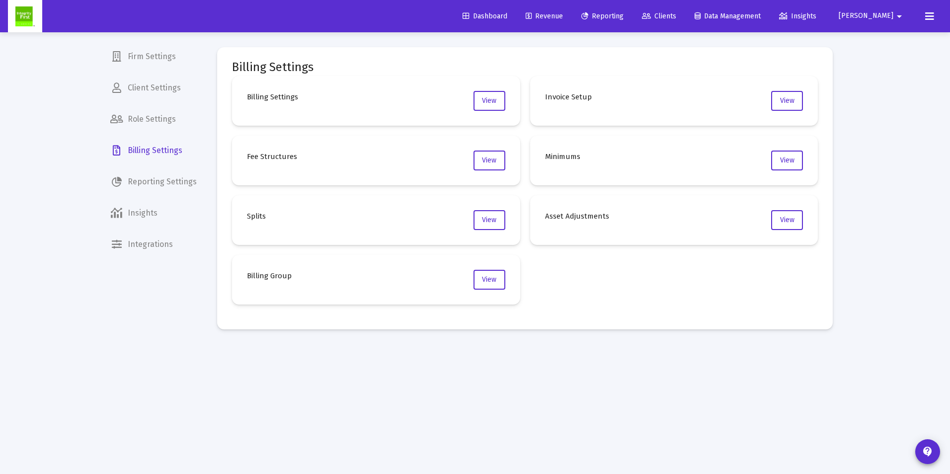
click at [563, 16] on span "Revenue" at bounding box center [544, 16] width 37 height 8
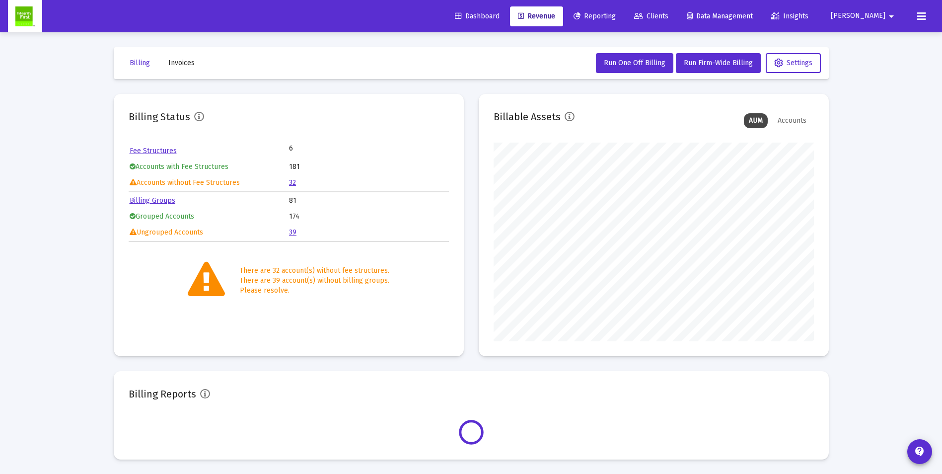
scroll to position [199, 320]
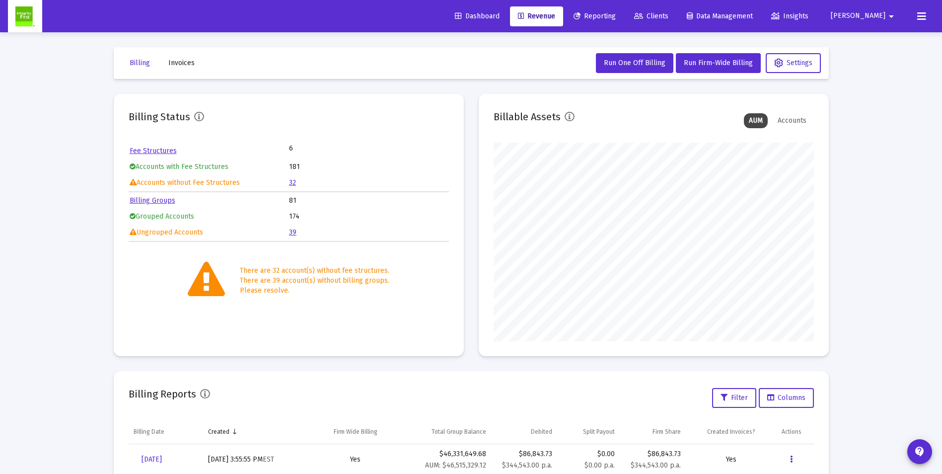
click at [290, 232] on link "39" at bounding box center [292, 232] width 7 height 8
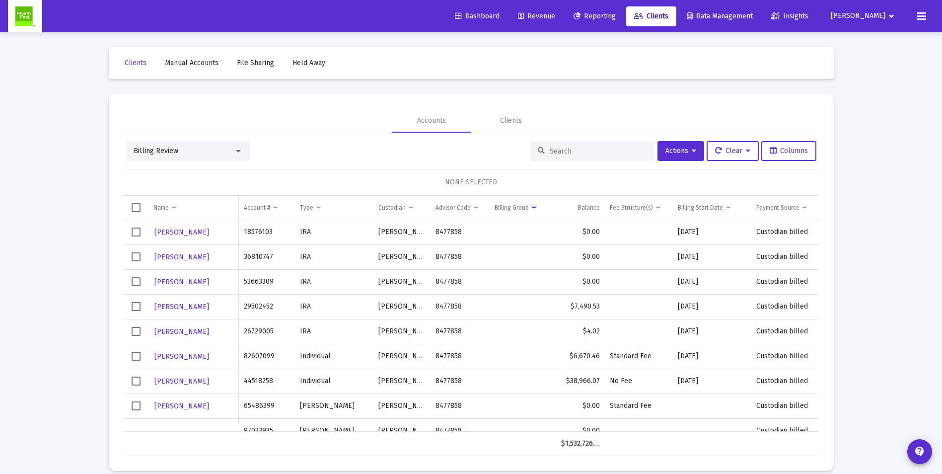
click at [135, 230] on span "Select row" at bounding box center [136, 232] width 9 height 9
click at [134, 258] on span "Select row" at bounding box center [136, 256] width 9 height 9
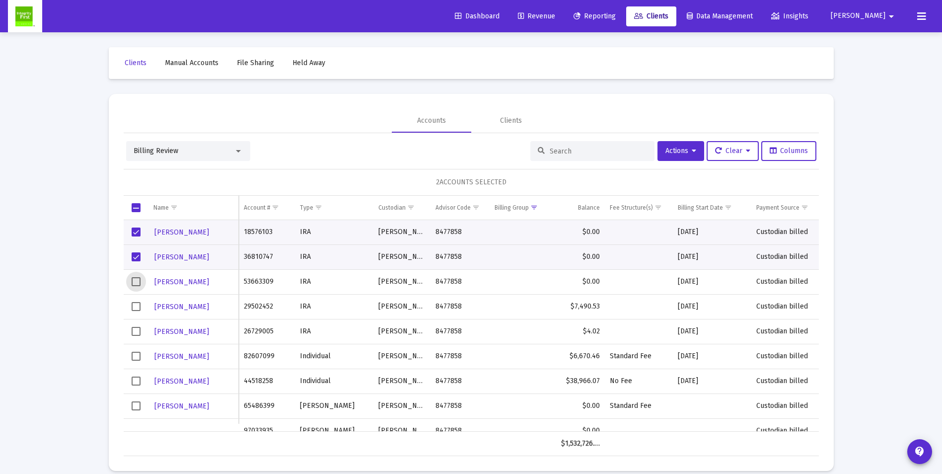
click at [136, 284] on span "Select row" at bounding box center [136, 281] width 9 height 9
click at [673, 153] on span "Actions" at bounding box center [681, 151] width 31 height 8
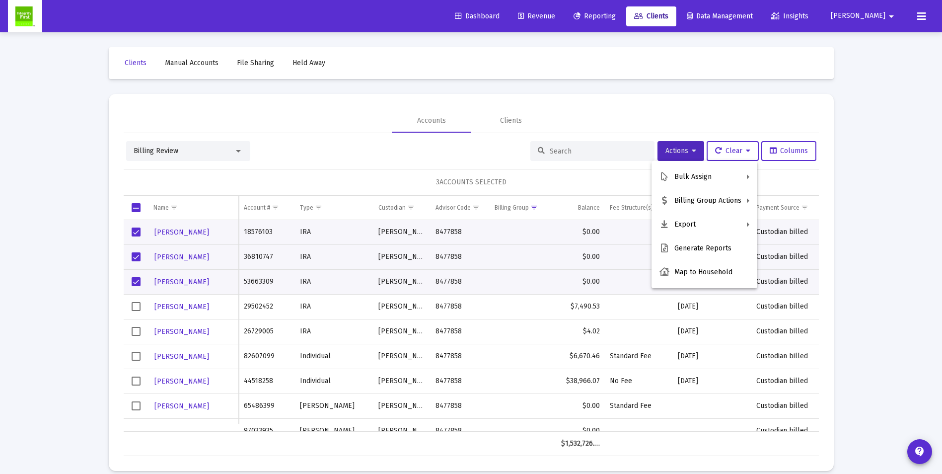
click at [308, 161] on div at bounding box center [471, 237] width 942 height 474
click at [134, 305] on span "Select row" at bounding box center [136, 306] width 9 height 9
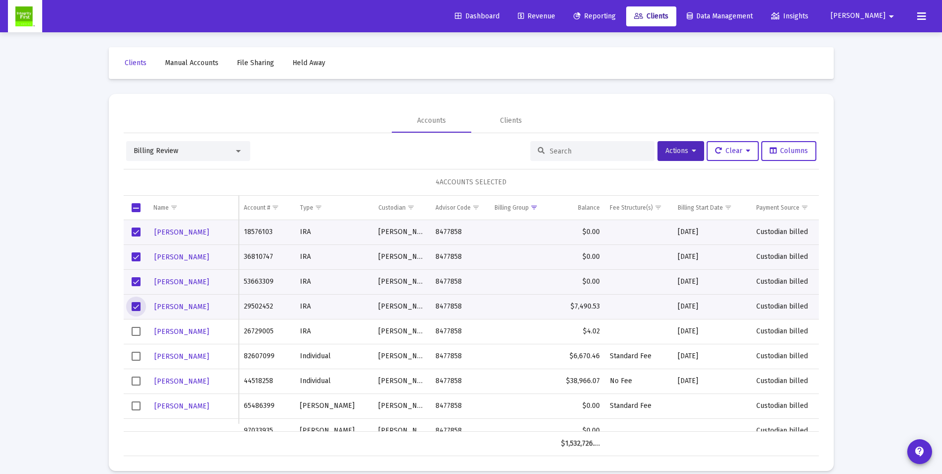
click at [135, 334] on span "Select row" at bounding box center [136, 331] width 9 height 9
click at [134, 382] on span "Select row" at bounding box center [136, 381] width 9 height 9
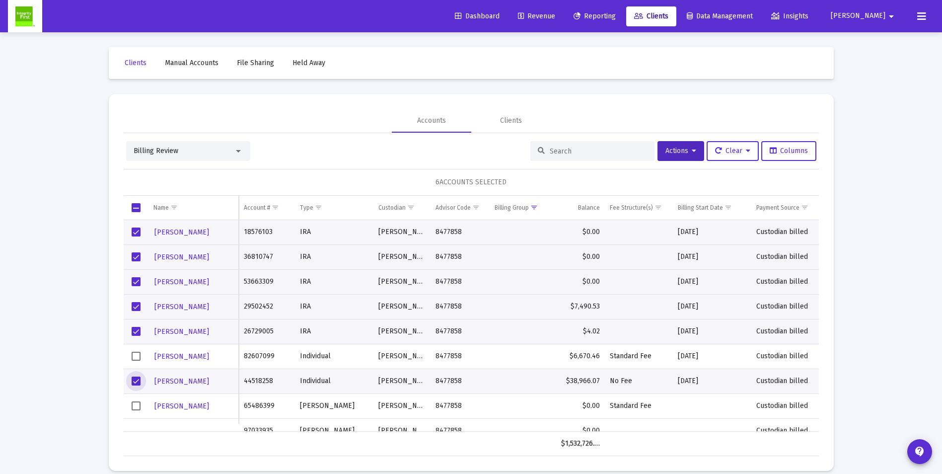
click at [137, 407] on span "Select row" at bounding box center [136, 405] width 9 height 9
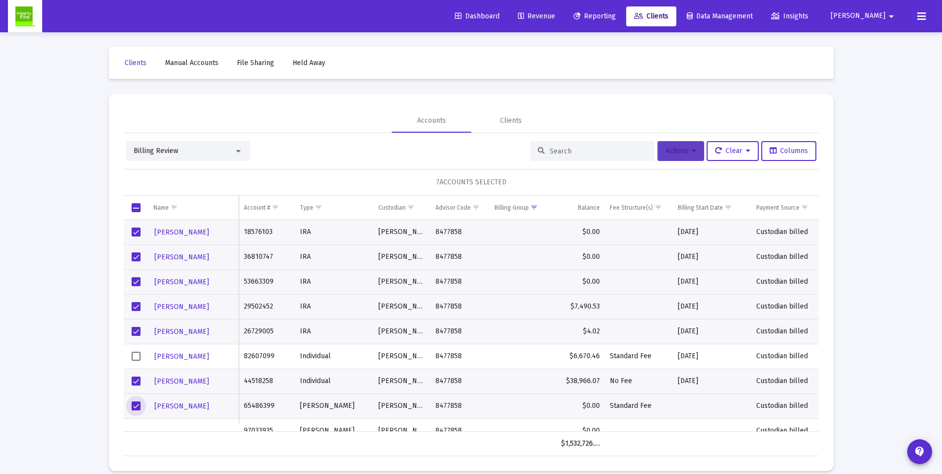
click at [688, 155] on button "Actions" at bounding box center [681, 151] width 47 height 20
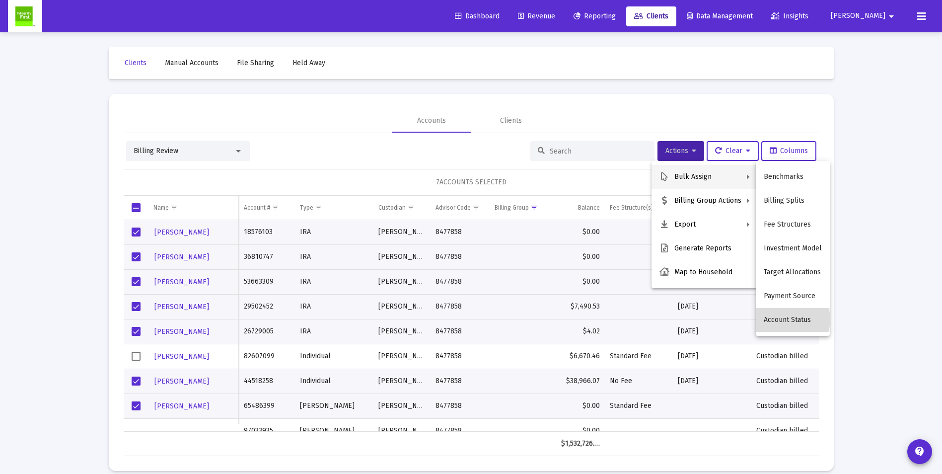
click at [789, 319] on button "Account Status" at bounding box center [793, 320] width 74 height 24
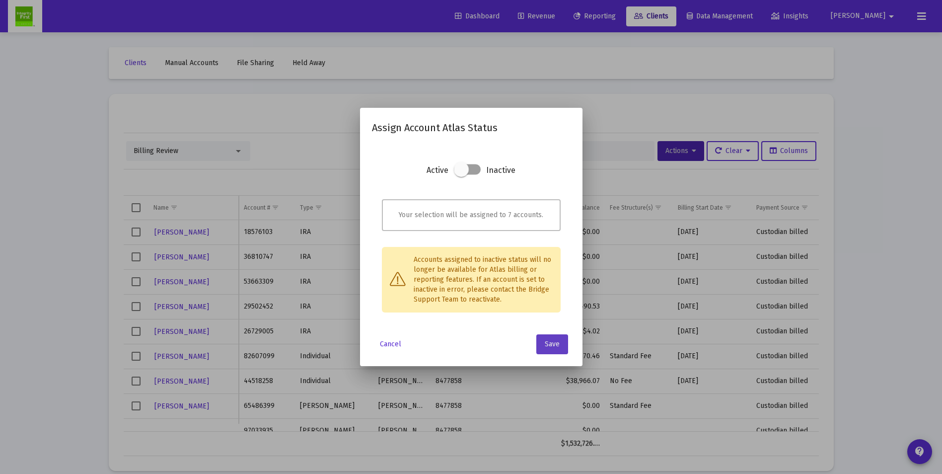
click at [553, 345] on span "Save" at bounding box center [552, 344] width 15 height 8
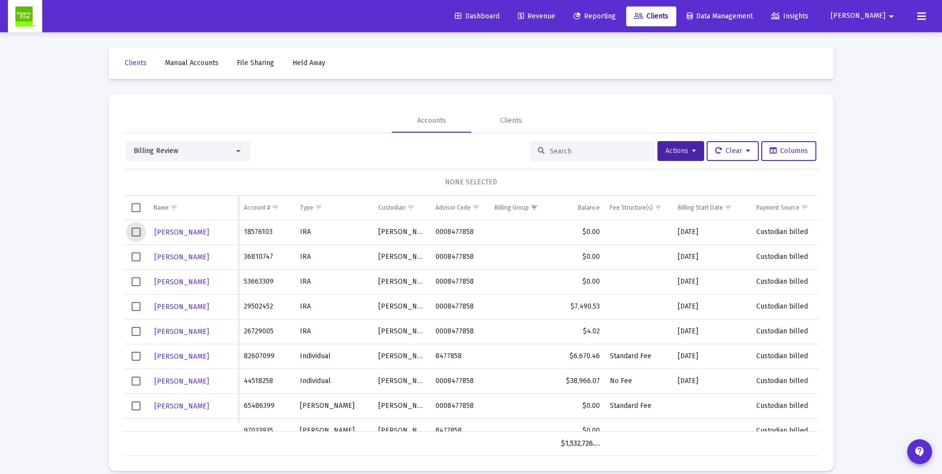
click at [134, 233] on span "Select row" at bounding box center [136, 232] width 9 height 9
click at [133, 256] on span "Select row" at bounding box center [136, 256] width 9 height 9
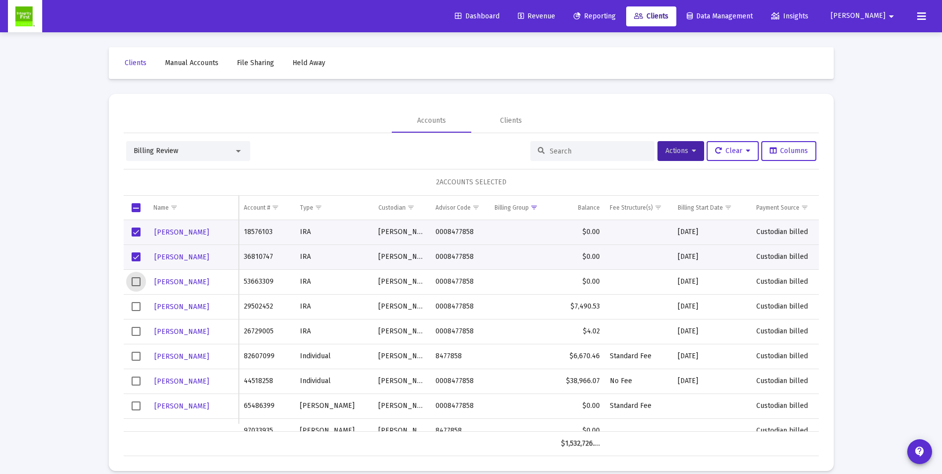
click at [133, 277] on span "Select row" at bounding box center [136, 281] width 9 height 9
click at [133, 305] on span "Select row" at bounding box center [136, 306] width 9 height 9
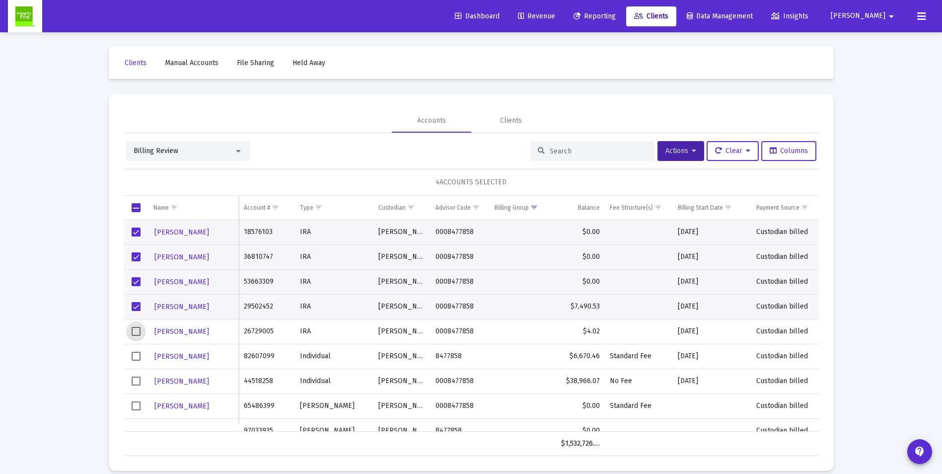
click at [135, 329] on span "Select row" at bounding box center [136, 331] width 9 height 9
click at [136, 381] on span "Select row" at bounding box center [136, 381] width 9 height 9
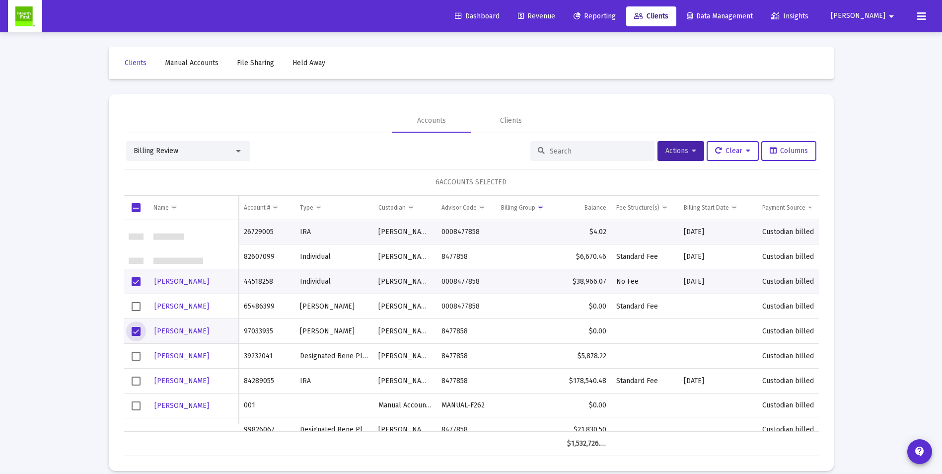
scroll to position [99, 0]
click at [137, 355] on span "Select row" at bounding box center [136, 356] width 9 height 9
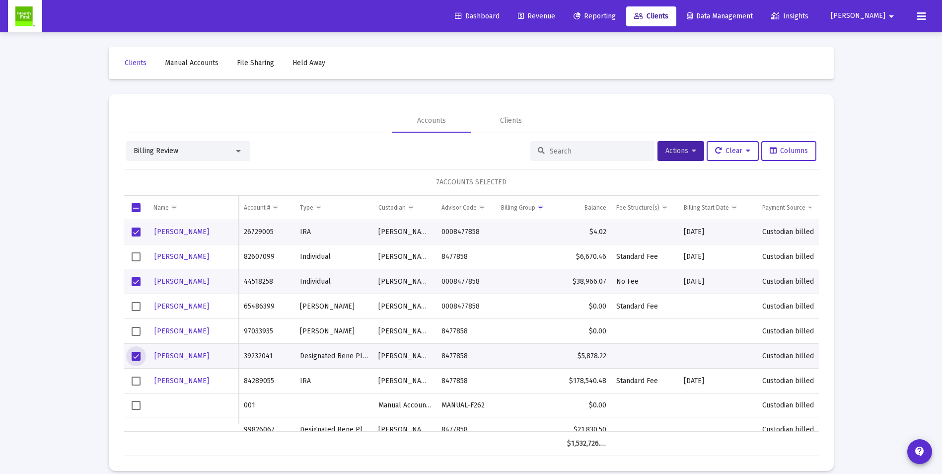
click at [136, 332] on span "Select row" at bounding box center [136, 331] width 9 height 9
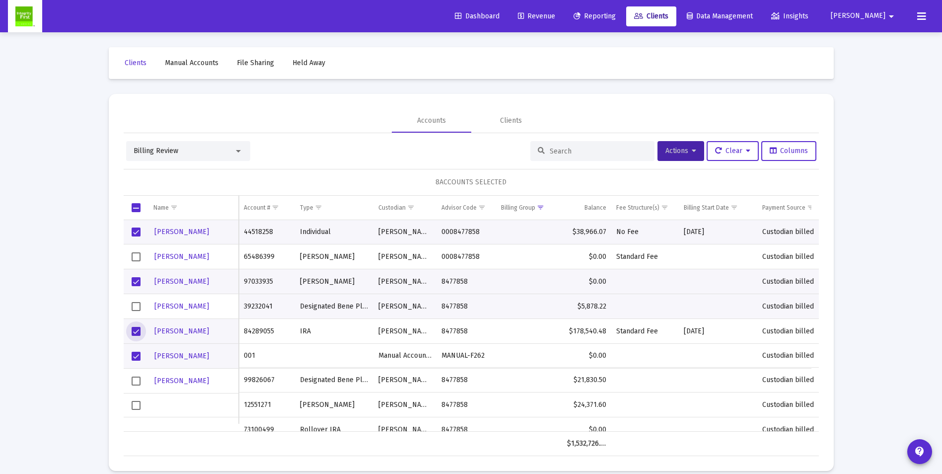
scroll to position [149, 0]
click at [134, 379] on span "Select row" at bounding box center [136, 380] width 9 height 9
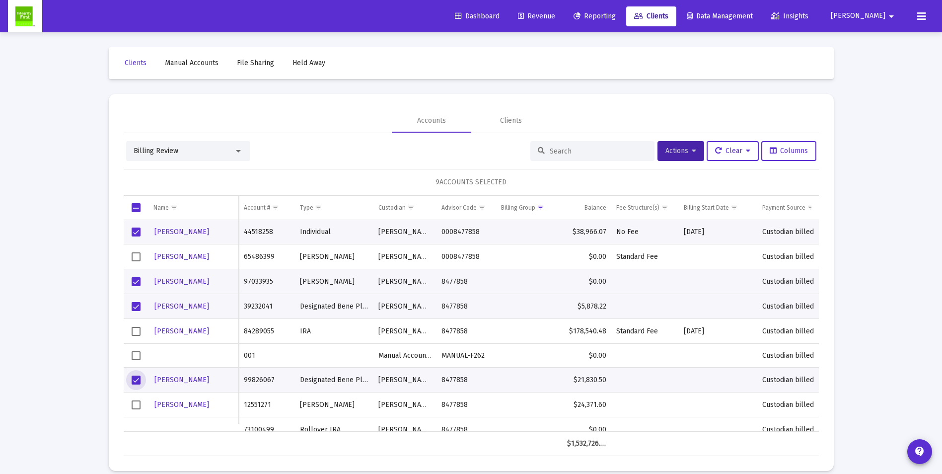
click at [133, 403] on span "Select row" at bounding box center [136, 404] width 9 height 9
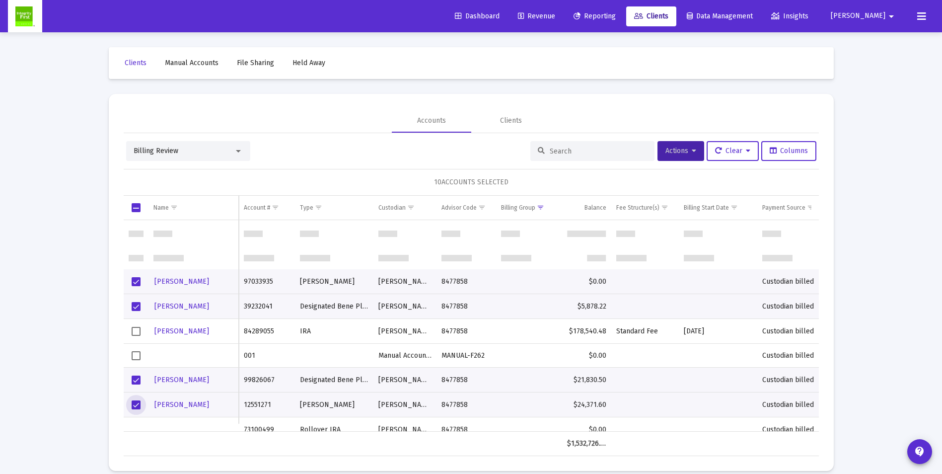
scroll to position [248, 0]
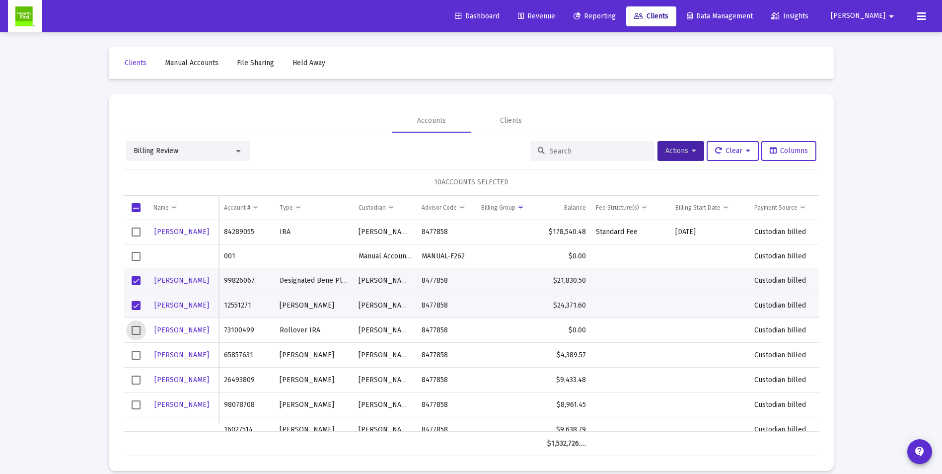
click at [135, 329] on span "Select row" at bounding box center [136, 330] width 9 height 9
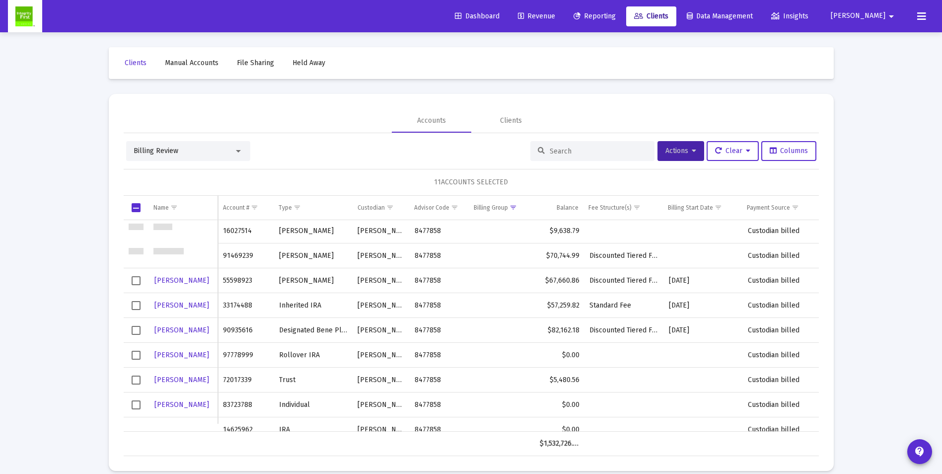
scroll to position [447, 0]
click at [136, 355] on span "Select row" at bounding box center [136, 355] width 9 height 9
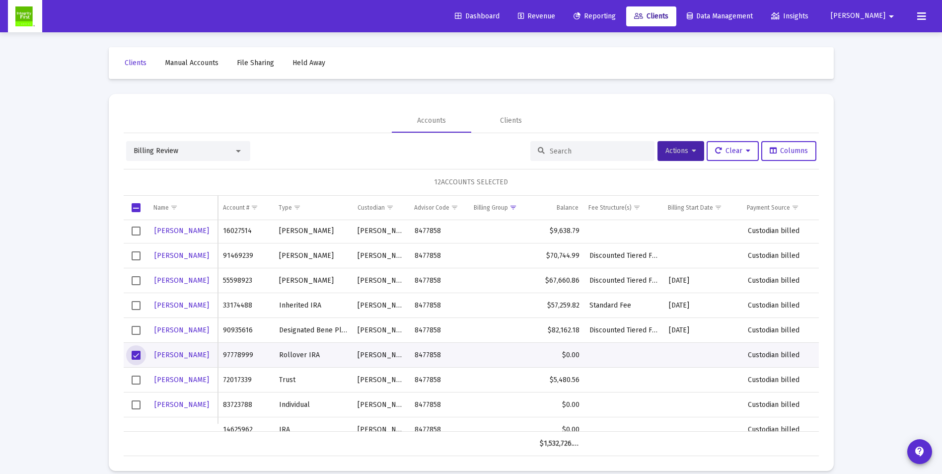
click at [136, 402] on span "Select row" at bounding box center [136, 404] width 9 height 9
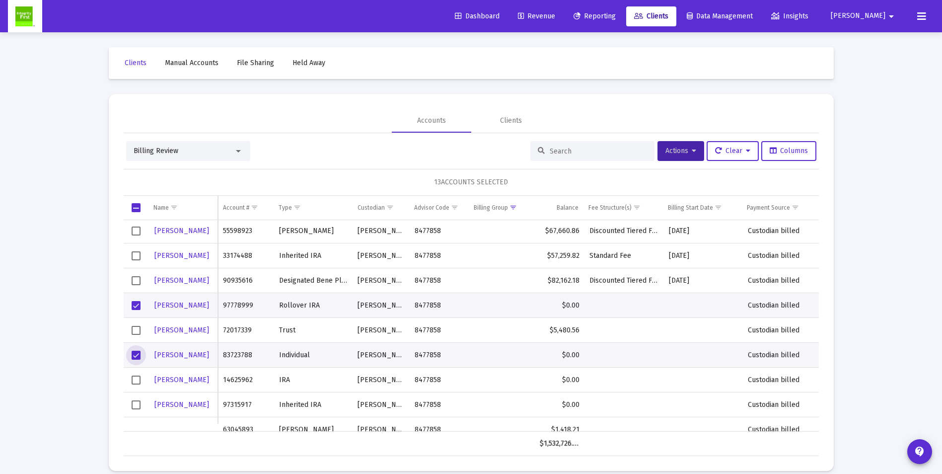
scroll to position [546, 0]
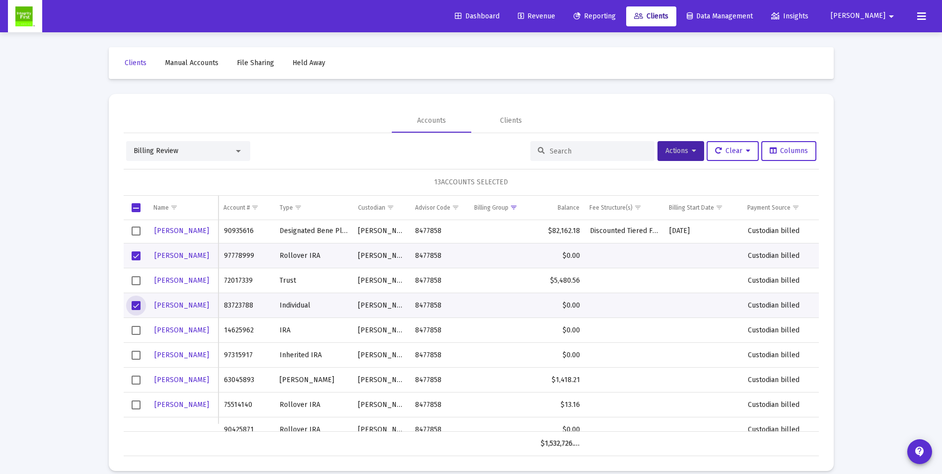
click at [133, 334] on span "Select row" at bounding box center [136, 330] width 9 height 9
click at [134, 357] on span "Select row" at bounding box center [136, 355] width 9 height 9
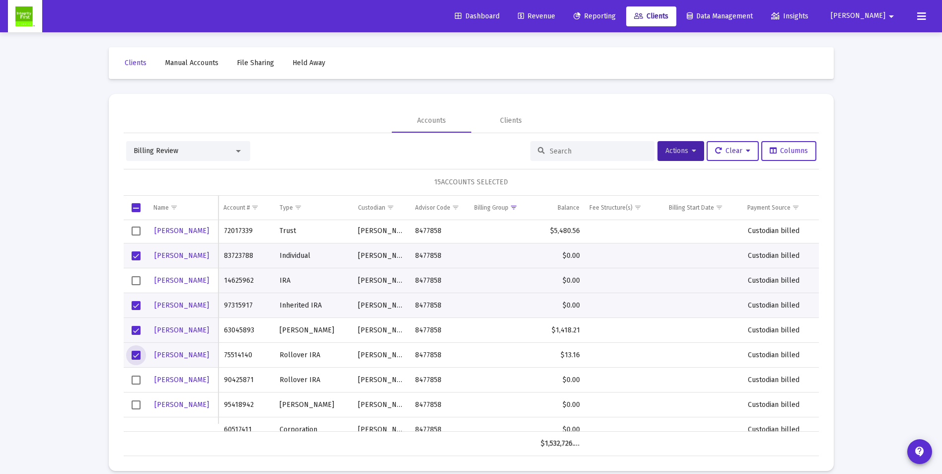
scroll to position [596, 0]
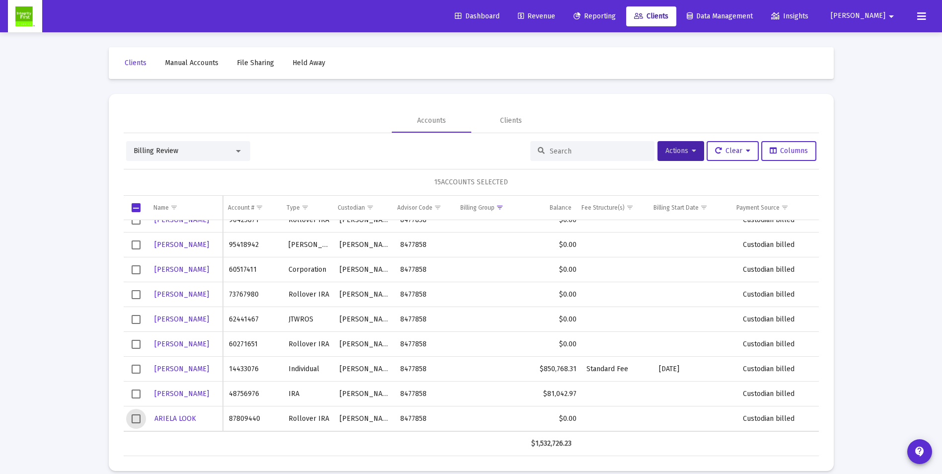
click at [135, 417] on span "Select row" at bounding box center [136, 418] width 9 height 9
click at [685, 151] on span "Actions" at bounding box center [681, 151] width 31 height 8
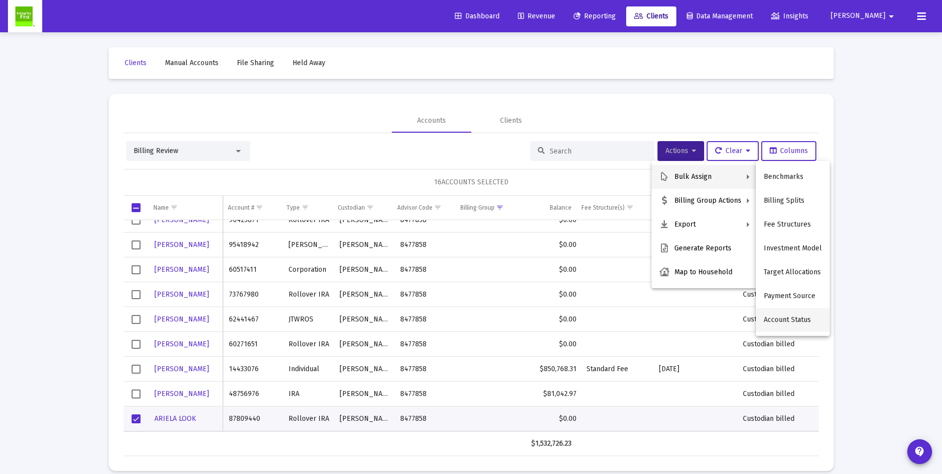
click at [791, 318] on button "Account Status" at bounding box center [793, 320] width 74 height 24
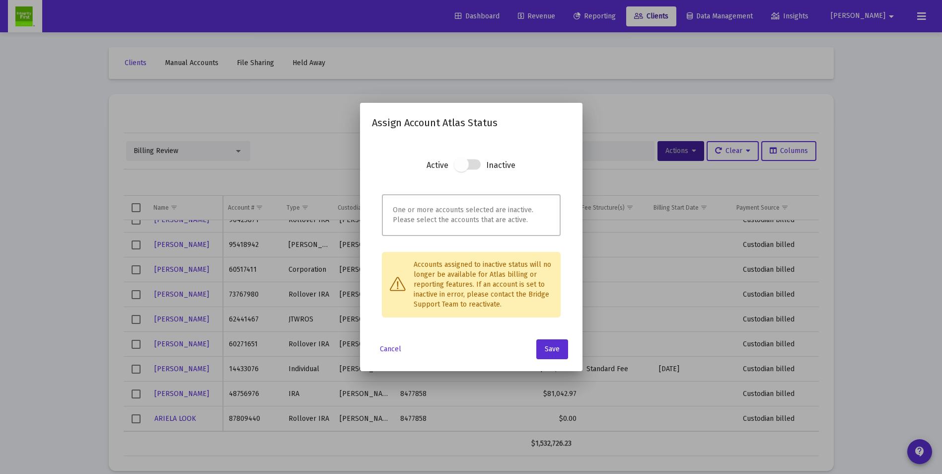
click at [460, 170] on span at bounding box center [461, 164] width 15 height 15
click at [460, 167] on span at bounding box center [461, 164] width 15 height 15
click at [473, 163] on span at bounding box center [467, 164] width 27 height 10
click at [504, 166] on h3 "Inactive" at bounding box center [500, 169] width 29 height 22
click at [446, 229] on div "One or more accounts selected are inactive. Please select the accounts that are…" at bounding box center [471, 215] width 179 height 42
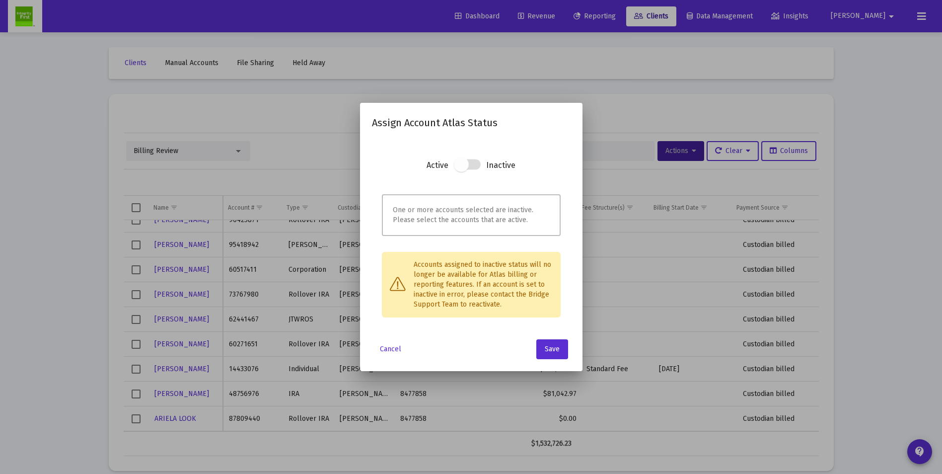
click at [445, 219] on div "One or more accounts selected are inactive. Please select the accounts that are…" at bounding box center [471, 215] width 179 height 42
click at [559, 352] on span "Save" at bounding box center [552, 349] width 15 height 8
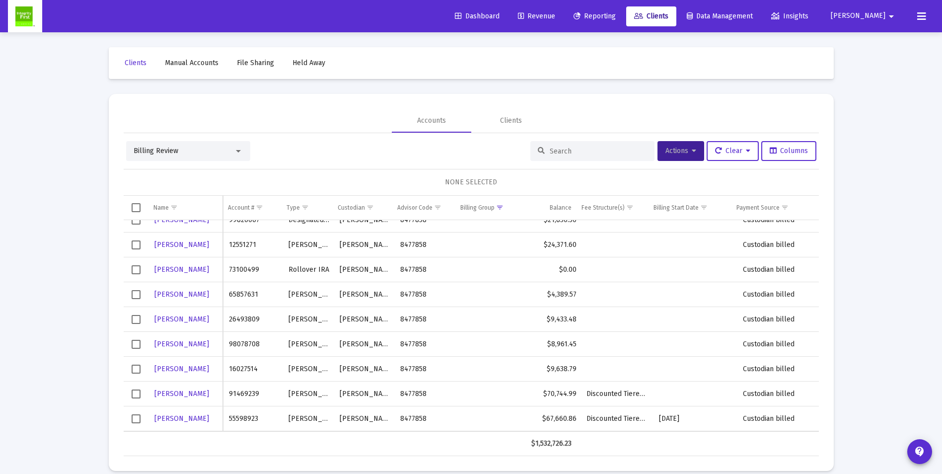
scroll to position [76, 0]
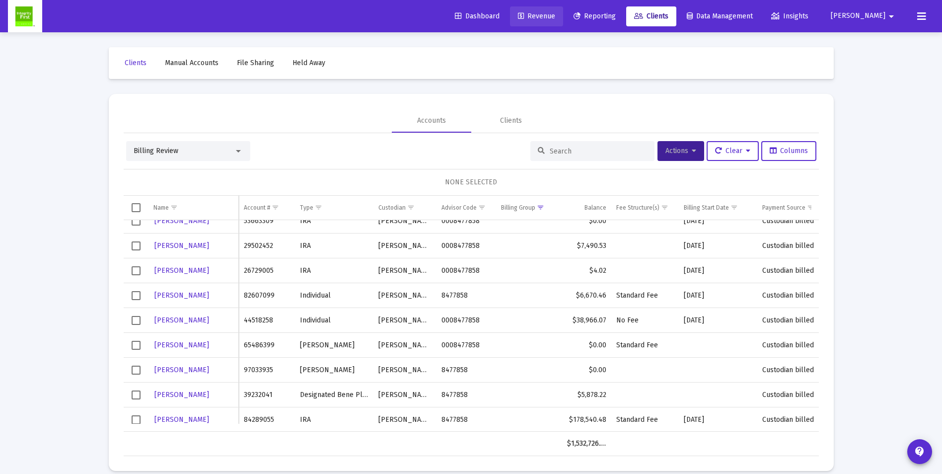
click at [555, 18] on span "Revenue" at bounding box center [536, 16] width 37 height 8
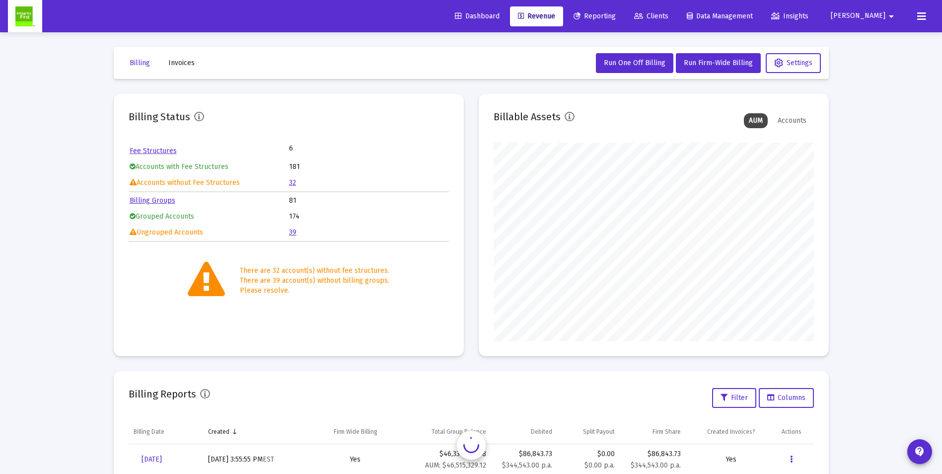
scroll to position [199, 320]
click at [293, 231] on link "39" at bounding box center [292, 232] width 7 height 8
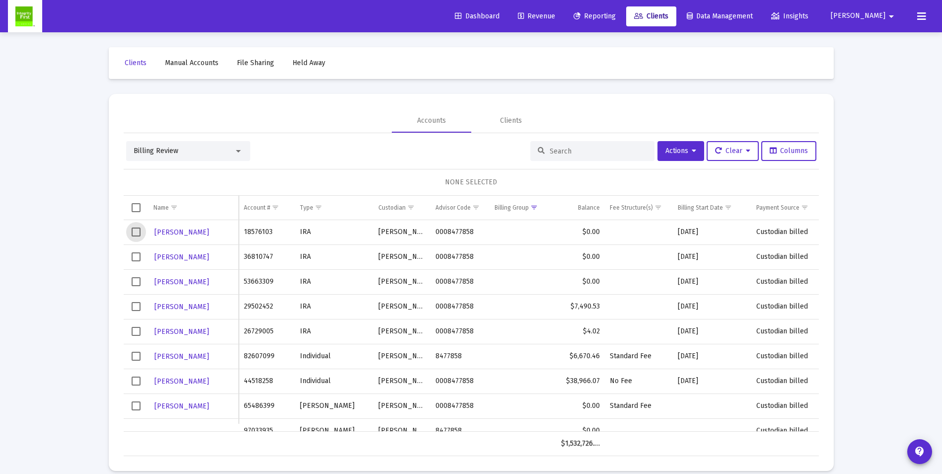
click at [135, 233] on span "Select row" at bounding box center [136, 232] width 9 height 9
click at [734, 150] on span "Clear" at bounding box center [732, 151] width 35 height 8
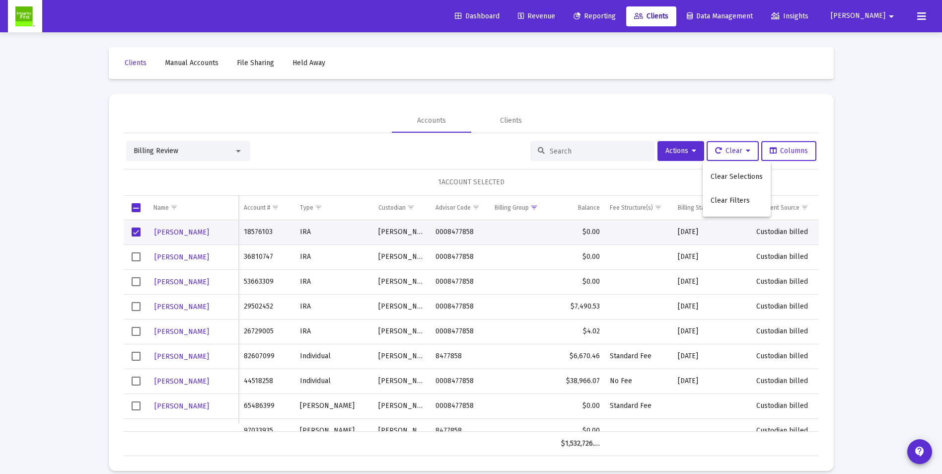
click at [691, 152] on div at bounding box center [471, 237] width 942 height 474
click at [692, 152] on icon at bounding box center [694, 151] width 4 height 7
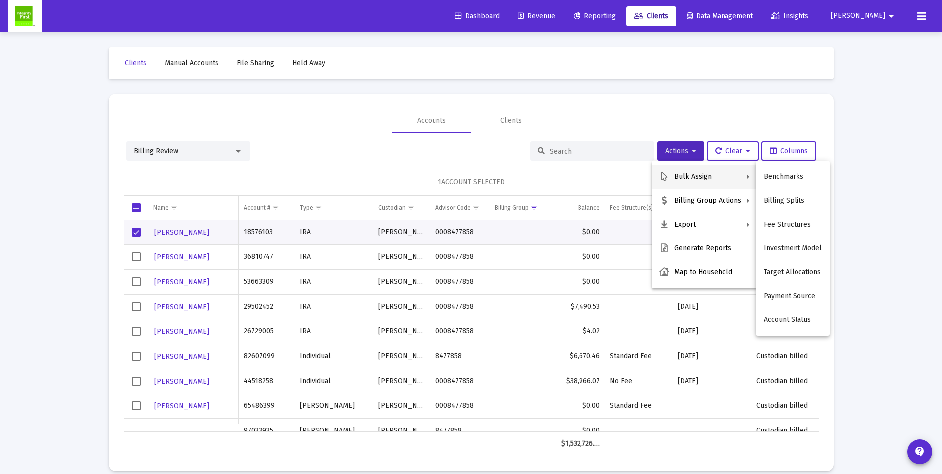
click at [609, 116] on div at bounding box center [471, 237] width 942 height 474
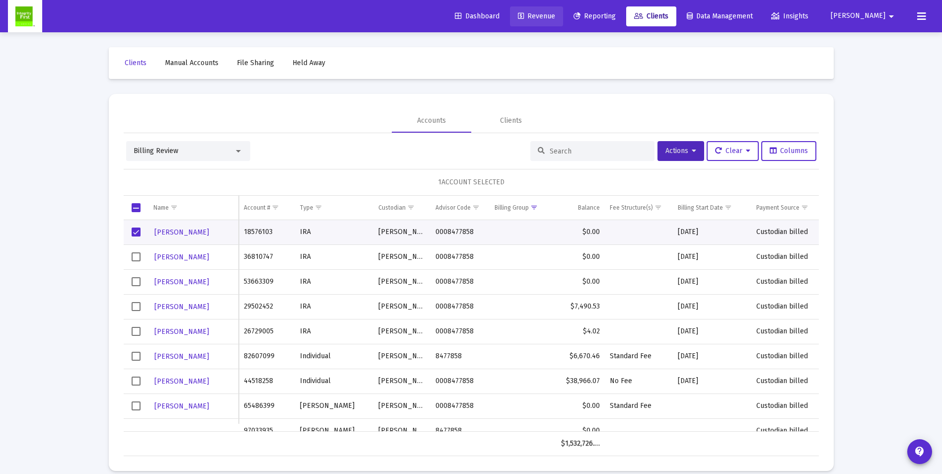
click at [555, 17] on span "Revenue" at bounding box center [536, 16] width 37 height 8
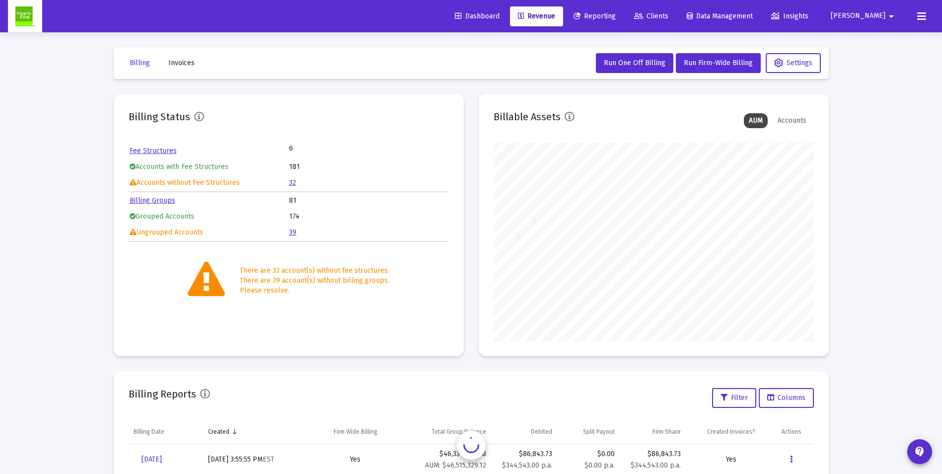
scroll to position [199, 320]
click at [789, 121] on div "Accounts" at bounding box center [792, 120] width 39 height 15
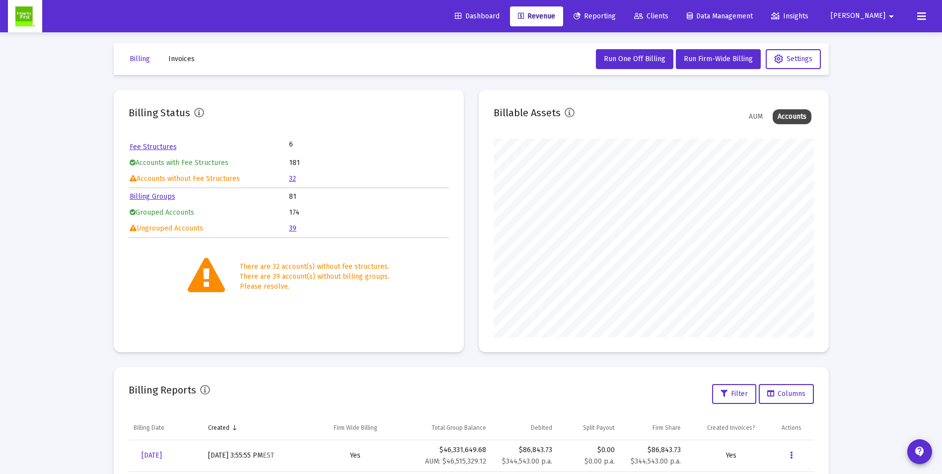
scroll to position [0, 0]
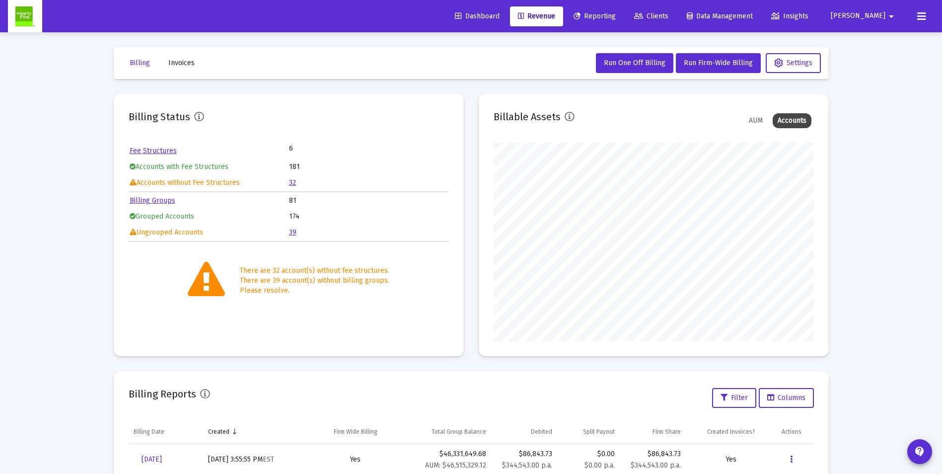
click at [755, 117] on div "AUM" at bounding box center [756, 120] width 24 height 15
click at [793, 122] on div "Accounts" at bounding box center [792, 120] width 39 height 15
click at [570, 114] on icon at bounding box center [570, 117] width 10 height 10
click at [569, 114] on icon at bounding box center [570, 117] width 10 height 10
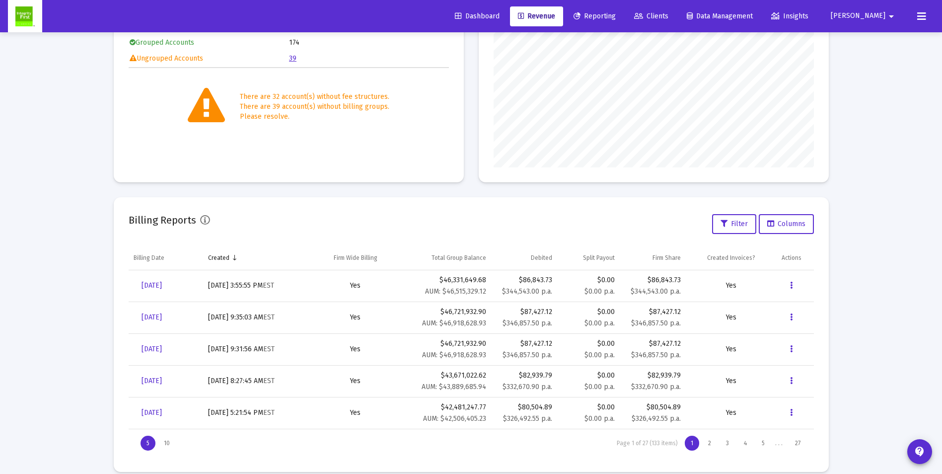
scroll to position [187, 0]
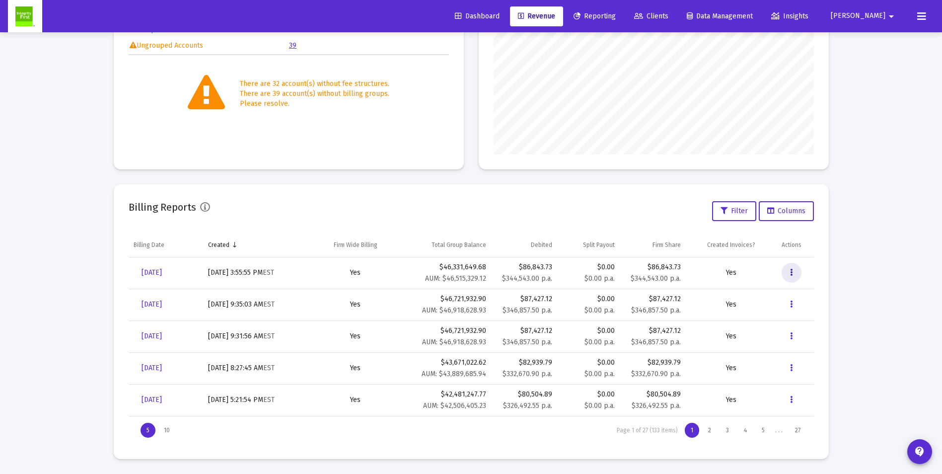
click at [792, 273] on icon "Data grid" at bounding box center [791, 273] width 2 height 12
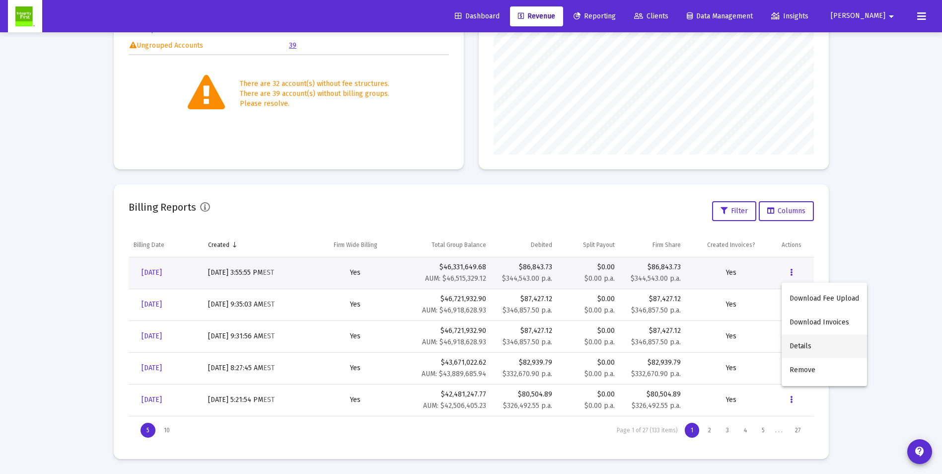
click at [800, 348] on button "Details" at bounding box center [824, 346] width 85 height 24
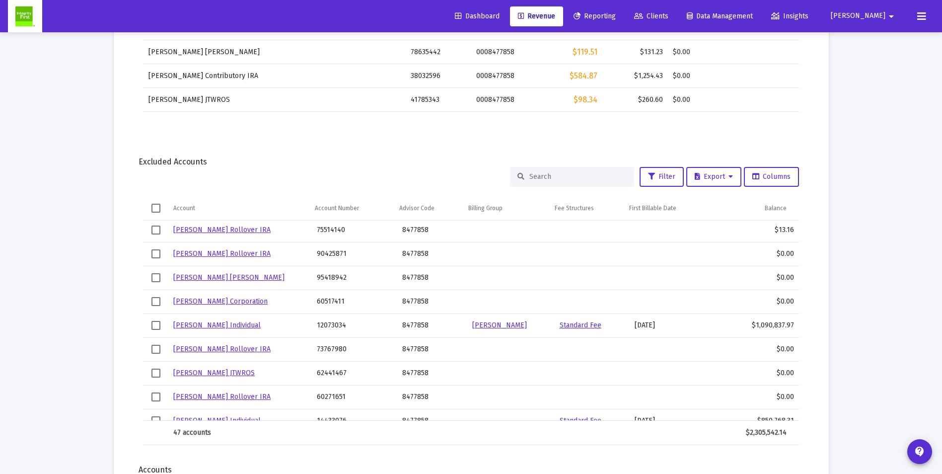
scroll to position [844, 0]
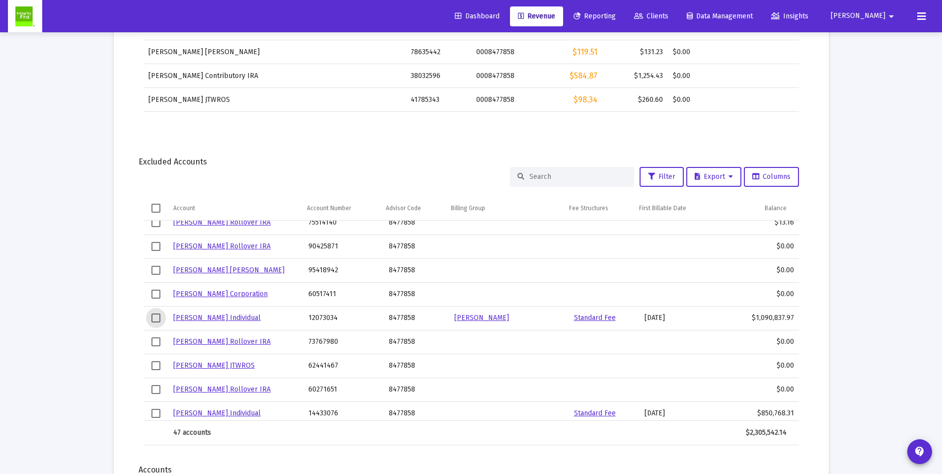
click at [152, 317] on span "Select row" at bounding box center [156, 317] width 9 height 9
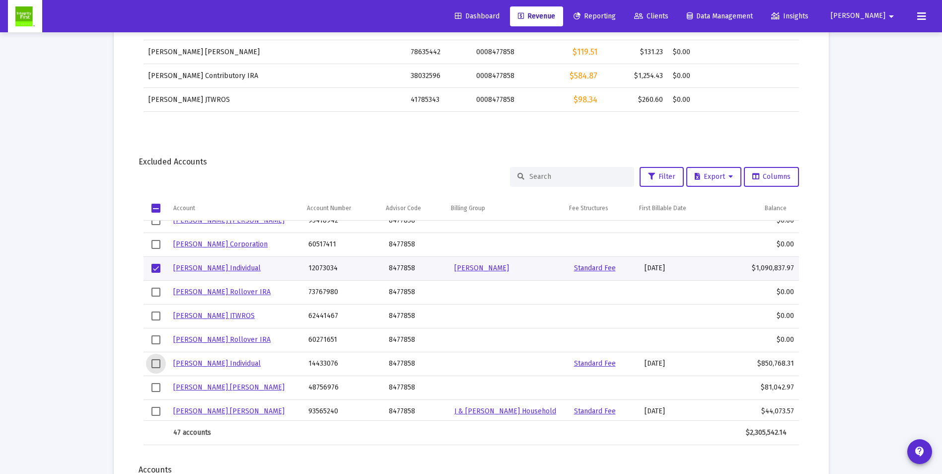
click at [159, 364] on span "Select row" at bounding box center [156, 363] width 9 height 9
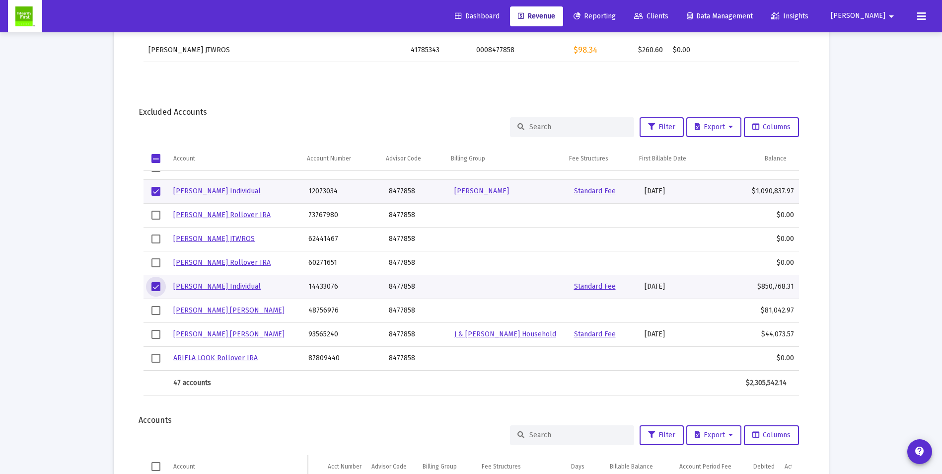
click at [158, 332] on span "Select row" at bounding box center [156, 334] width 9 height 9
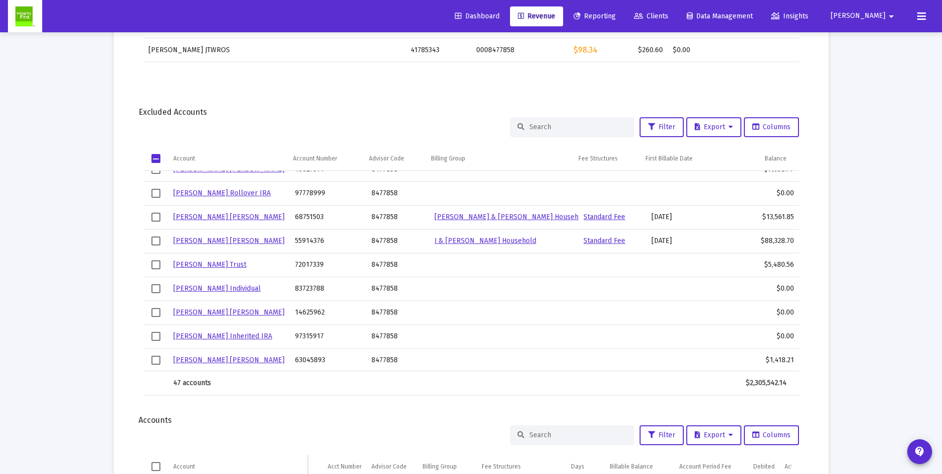
scroll to position [623, 0]
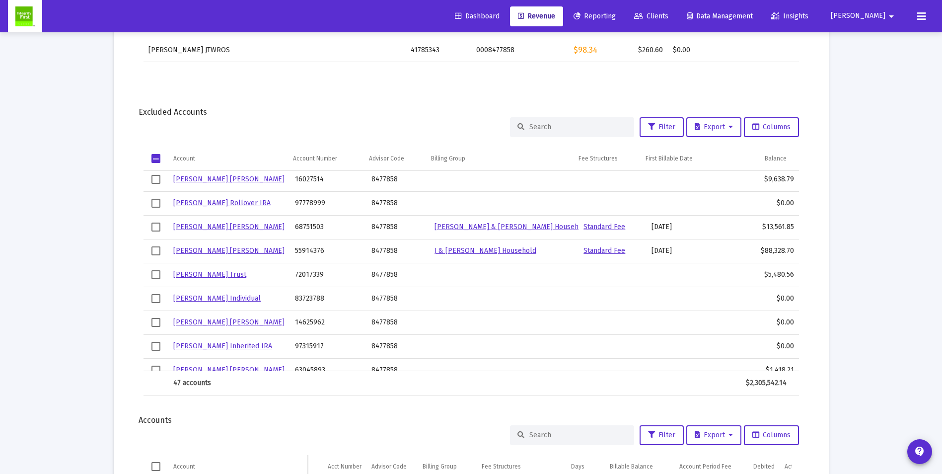
click at [156, 251] on span "Select row" at bounding box center [156, 250] width 9 height 9
click at [156, 227] on span "Select row" at bounding box center [156, 227] width 9 height 9
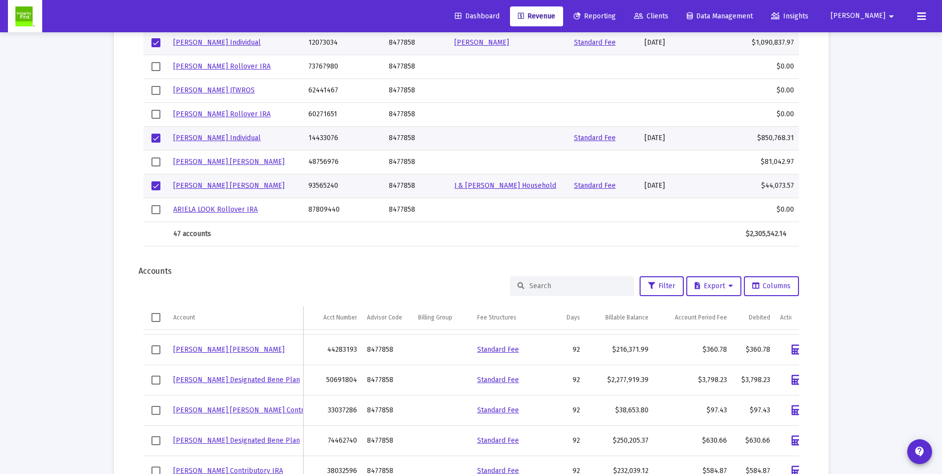
scroll to position [921, 0]
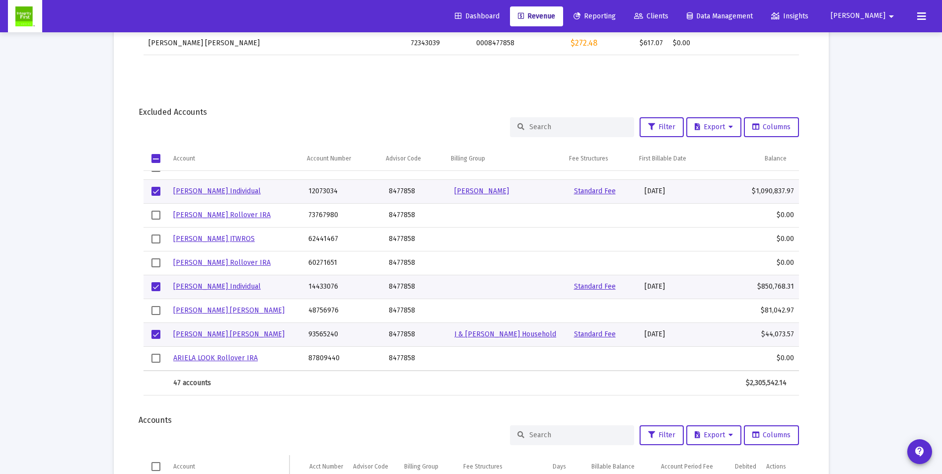
click at [202, 332] on link "[PERSON_NAME] [PERSON_NAME]" at bounding box center [228, 334] width 111 height 8
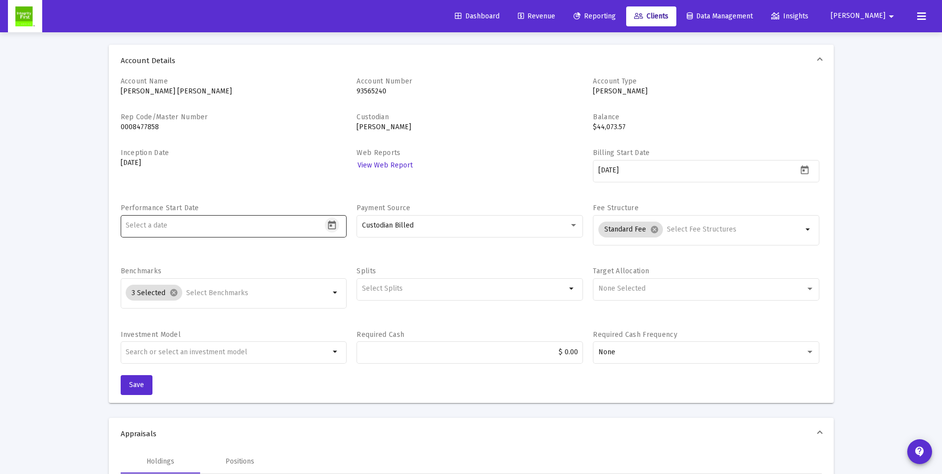
click at [331, 224] on icon "Open calendar" at bounding box center [332, 225] width 10 height 10
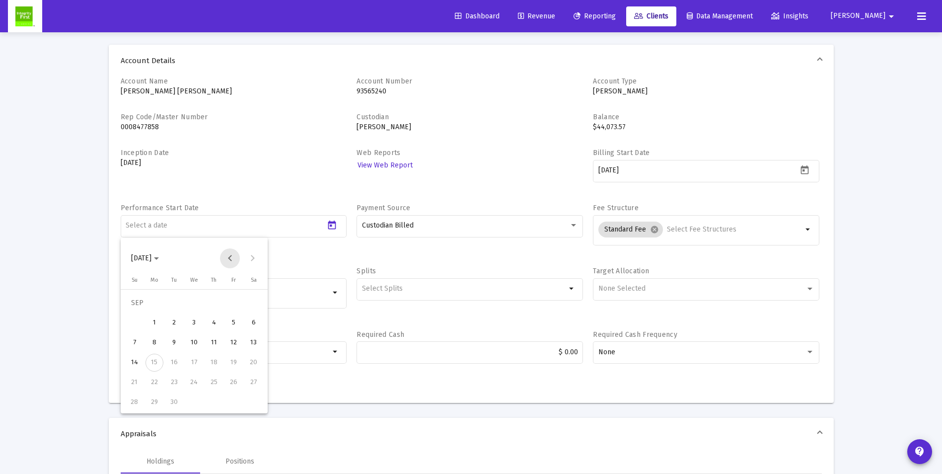
click at [228, 257] on button "Previous month" at bounding box center [230, 258] width 20 height 20
click at [156, 398] on div "30" at bounding box center [155, 402] width 18 height 18
type input "[DATE]"
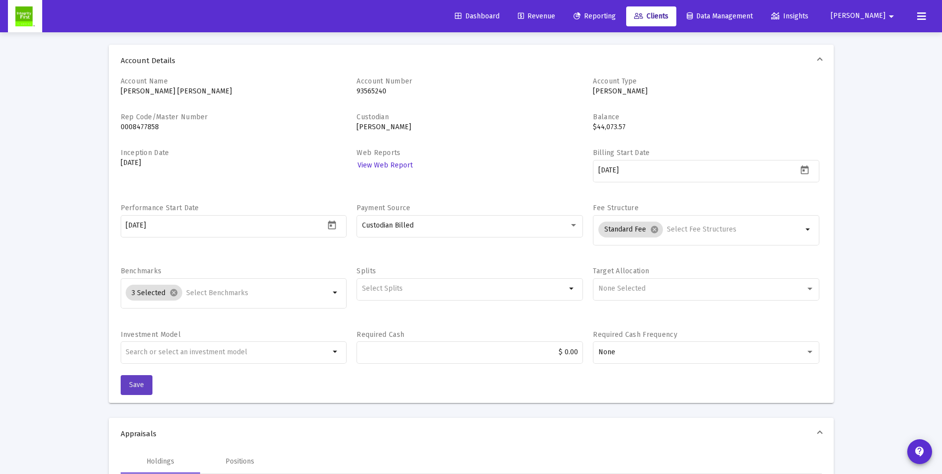
click at [138, 390] on button "Save" at bounding box center [137, 385] width 32 height 20
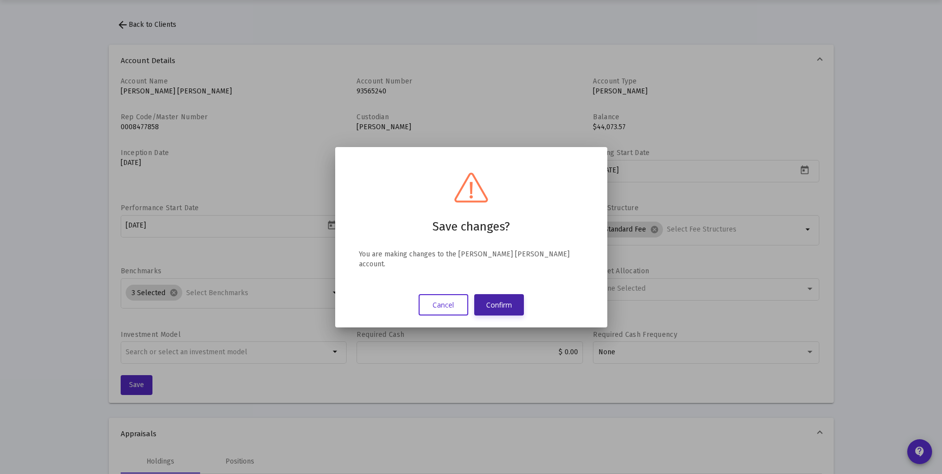
click at [504, 300] on button "Confirm" at bounding box center [499, 304] width 50 height 21
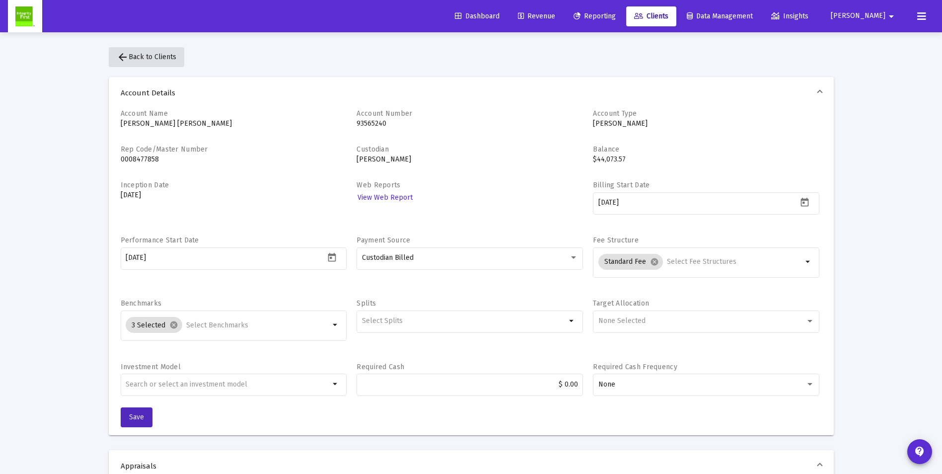
click at [134, 59] on span "arrow_back Back to Clients" at bounding box center [147, 57] width 60 height 8
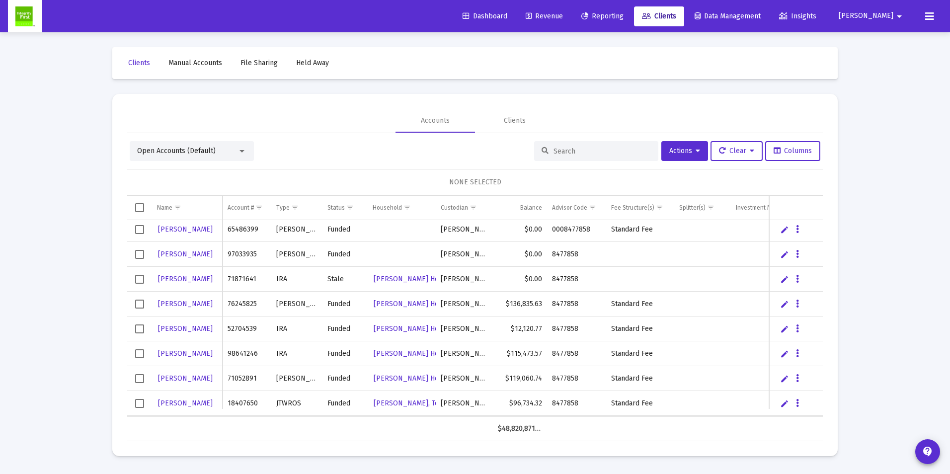
scroll to position [3577, 0]
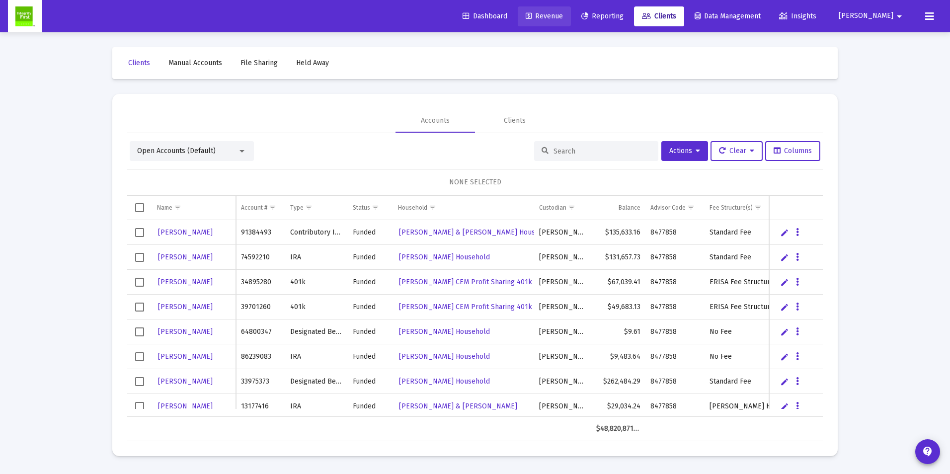
click at [563, 14] on span "Revenue" at bounding box center [544, 16] width 37 height 8
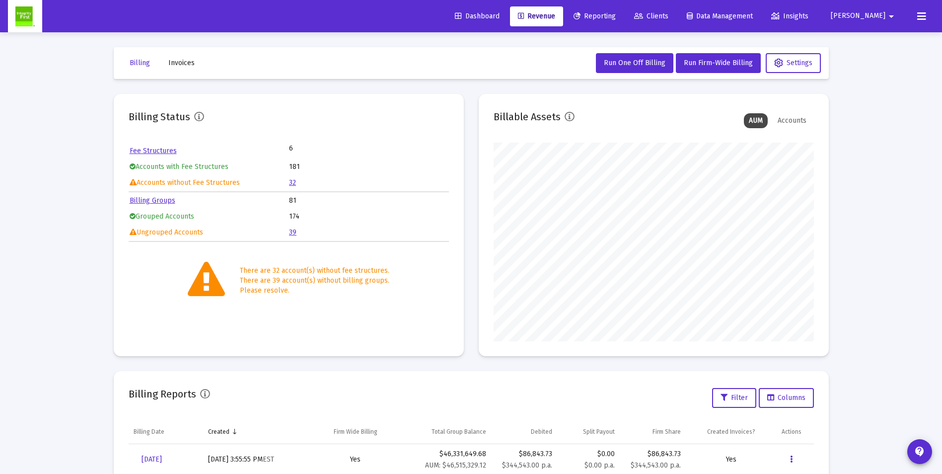
click at [183, 67] on span "Invoices" at bounding box center [181, 63] width 26 height 8
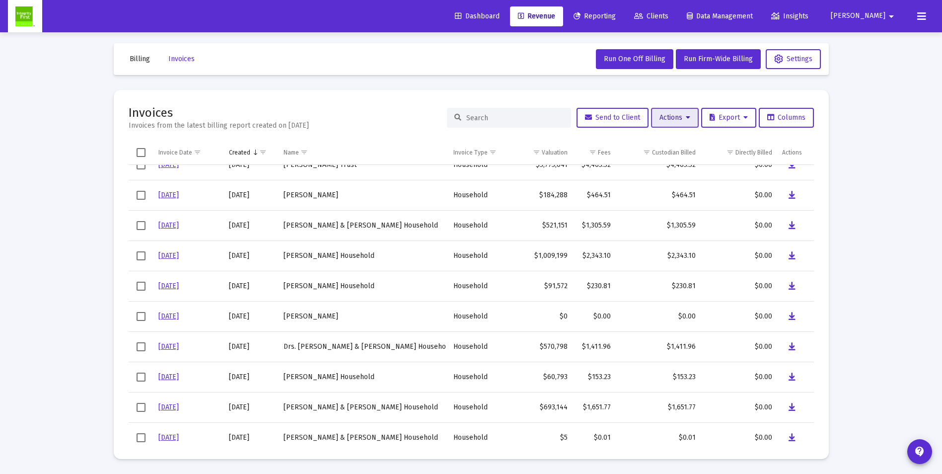
click at [669, 125] on button "Actions" at bounding box center [675, 118] width 48 height 20
click at [429, 66] on div at bounding box center [471, 237] width 942 height 474
click at [616, 13] on span "Reporting" at bounding box center [595, 16] width 42 height 8
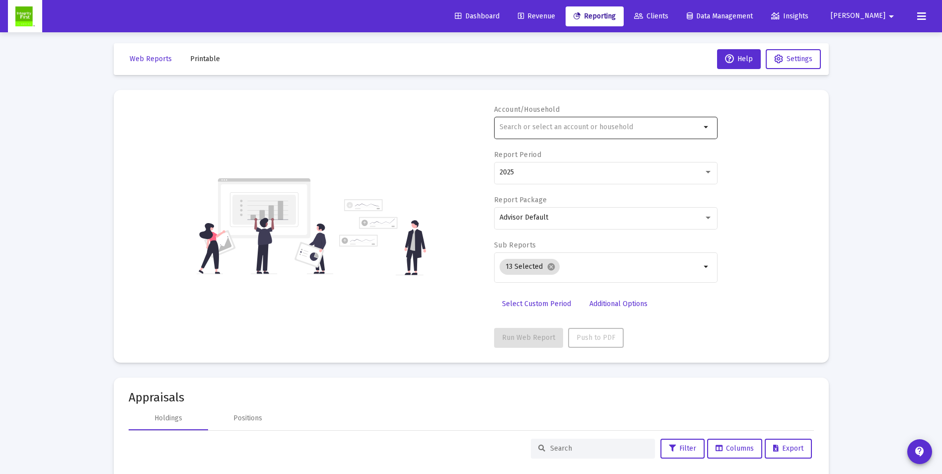
click at [708, 126] on mat-icon "arrow_drop_down" at bounding box center [707, 127] width 12 height 12
click at [427, 132] on div "Account/Household arrow_drop_down Report Period 2025 Report Package Advisor Def…" at bounding box center [472, 226] width 686 height 243
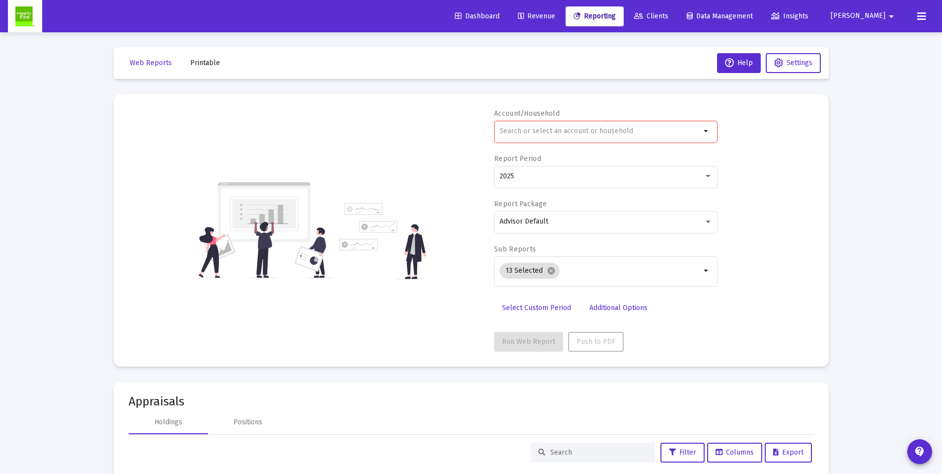
click at [555, 16] on span "Revenue" at bounding box center [536, 16] width 37 height 8
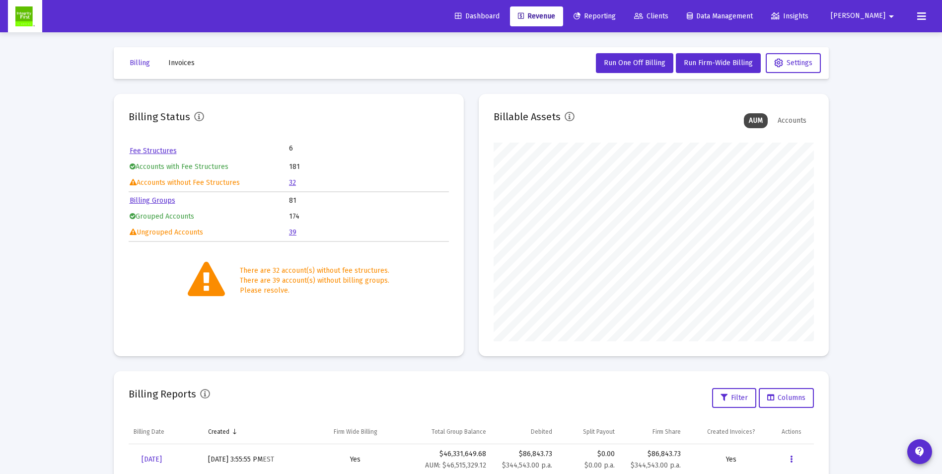
click at [291, 233] on link "39" at bounding box center [292, 232] width 7 height 8
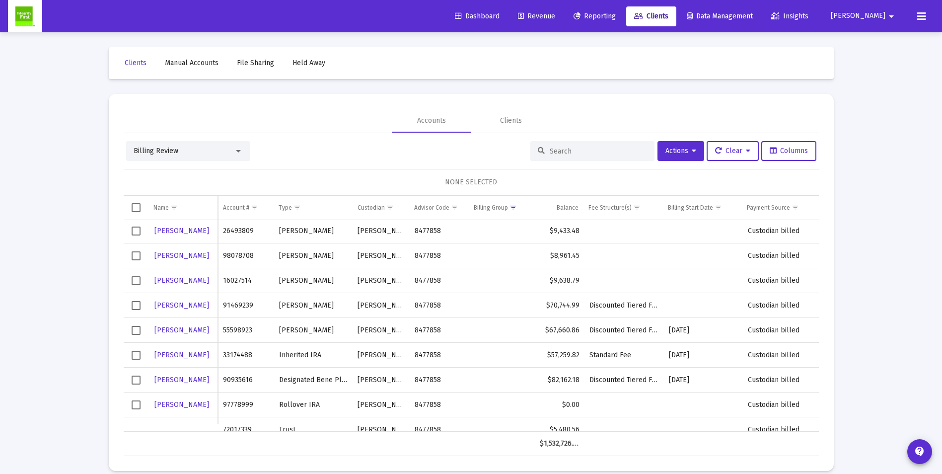
click at [555, 17] on span "Revenue" at bounding box center [536, 16] width 37 height 8
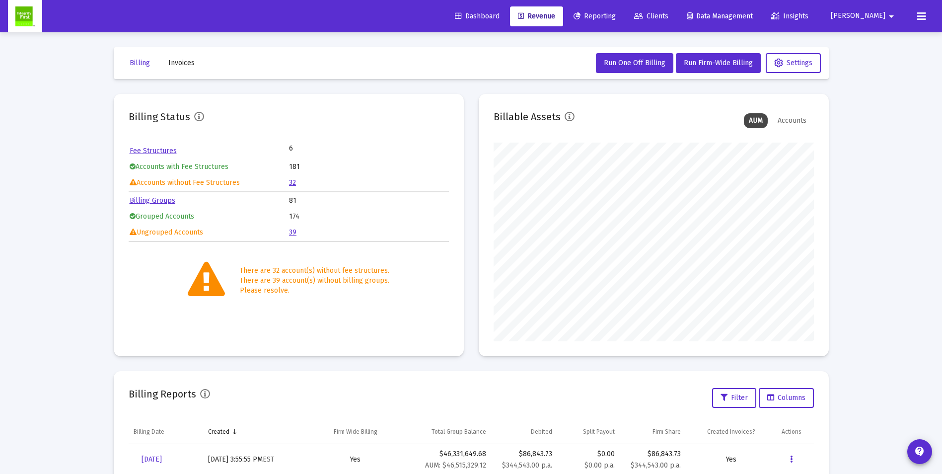
scroll to position [199, 320]
click at [144, 198] on link "Billing Groups" at bounding box center [153, 200] width 46 height 8
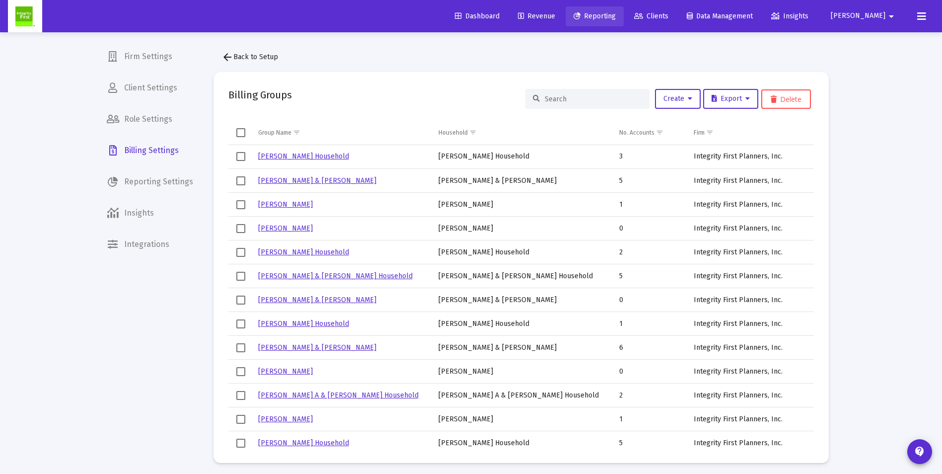
click at [616, 17] on span "Reporting" at bounding box center [595, 16] width 42 height 8
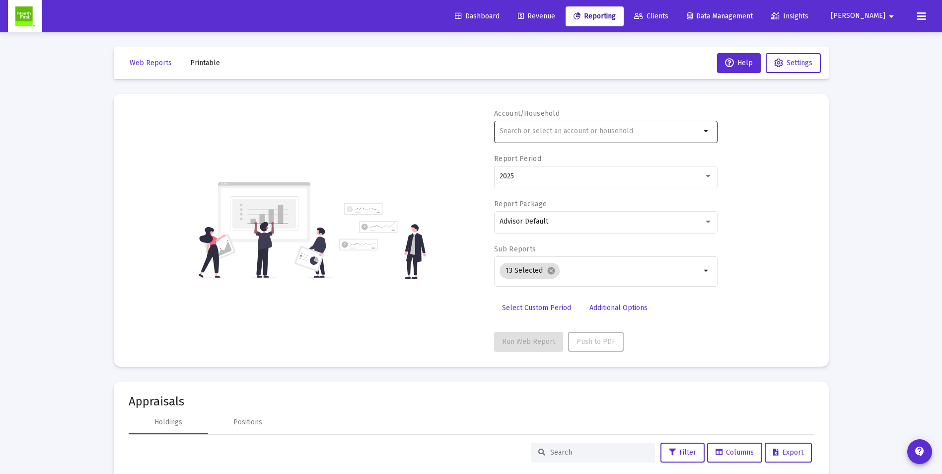
click at [708, 135] on mat-icon "arrow_drop_down" at bounding box center [707, 131] width 12 height 12
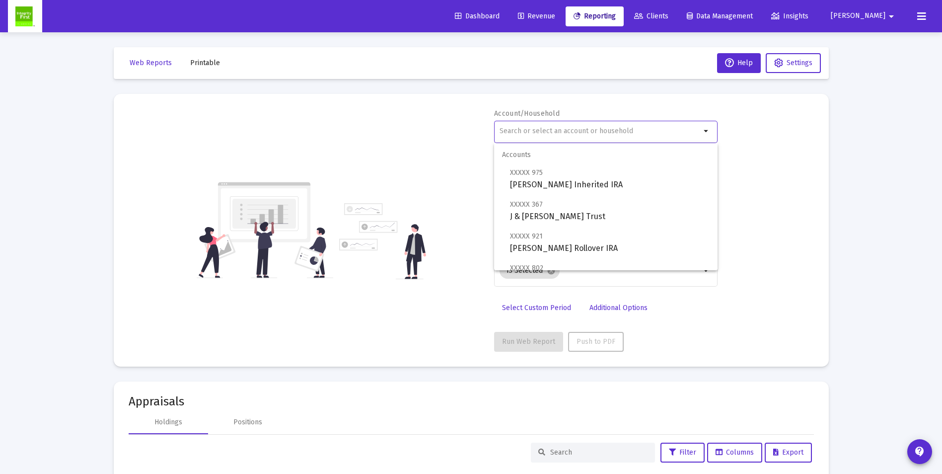
click at [708, 135] on mat-icon "arrow_drop_down" at bounding box center [707, 131] width 12 height 12
click at [665, 58] on mat-toolbar-row "Web Reports Printable Help Settings" at bounding box center [471, 63] width 715 height 32
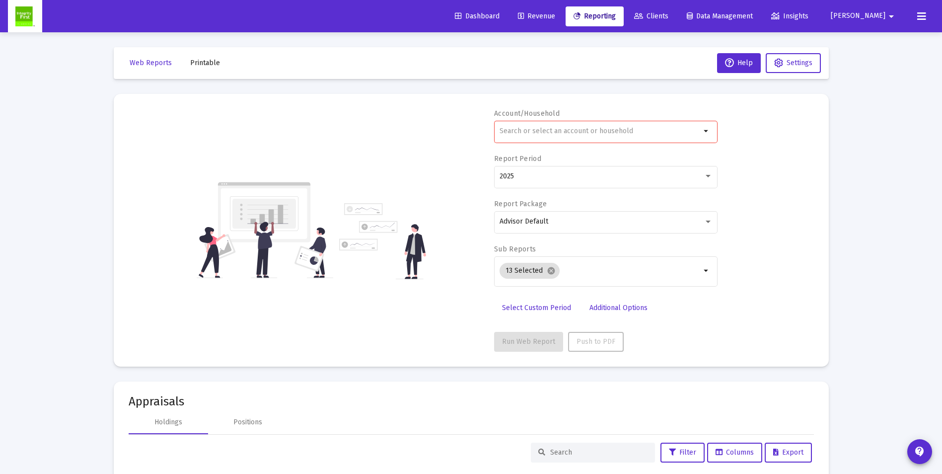
click at [555, 14] on span "Revenue" at bounding box center [536, 16] width 37 height 8
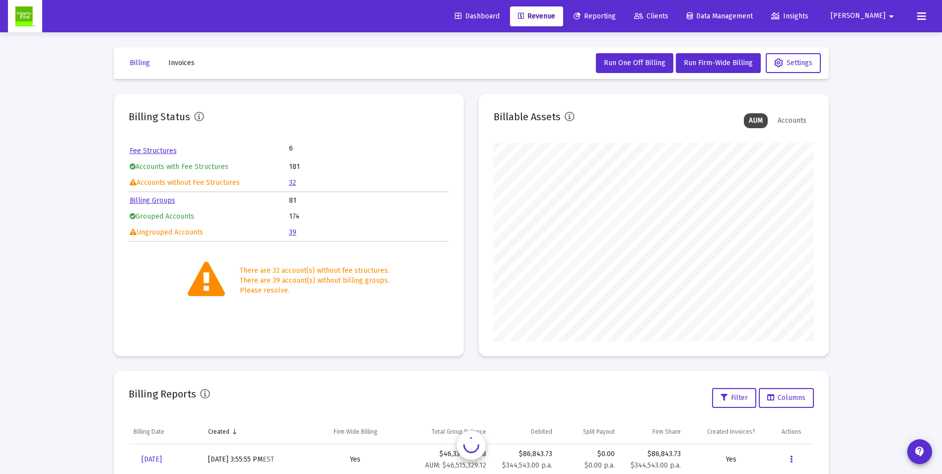
scroll to position [199, 320]
click at [790, 122] on div "Accounts" at bounding box center [792, 120] width 39 height 15
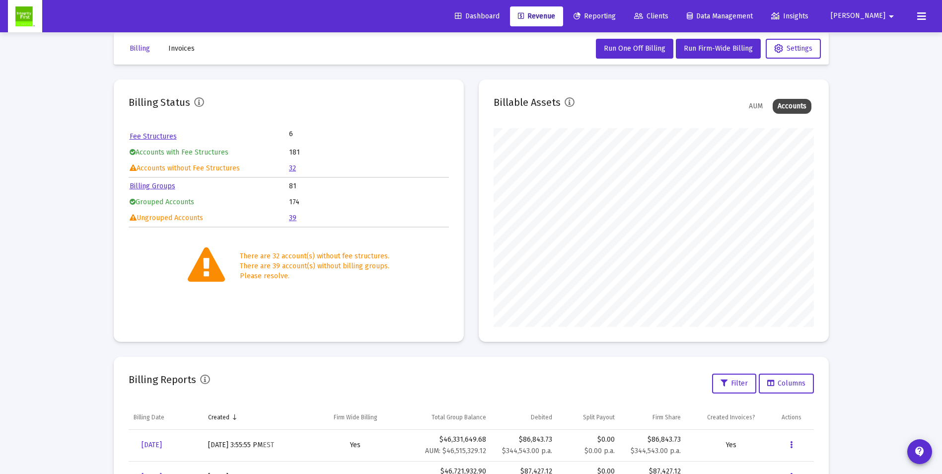
scroll to position [0, 0]
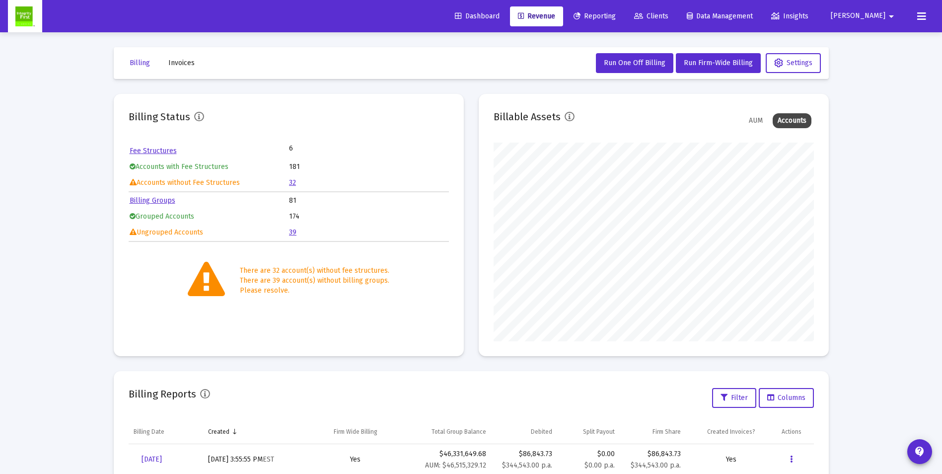
click at [174, 65] on span "Invoices" at bounding box center [181, 63] width 26 height 8
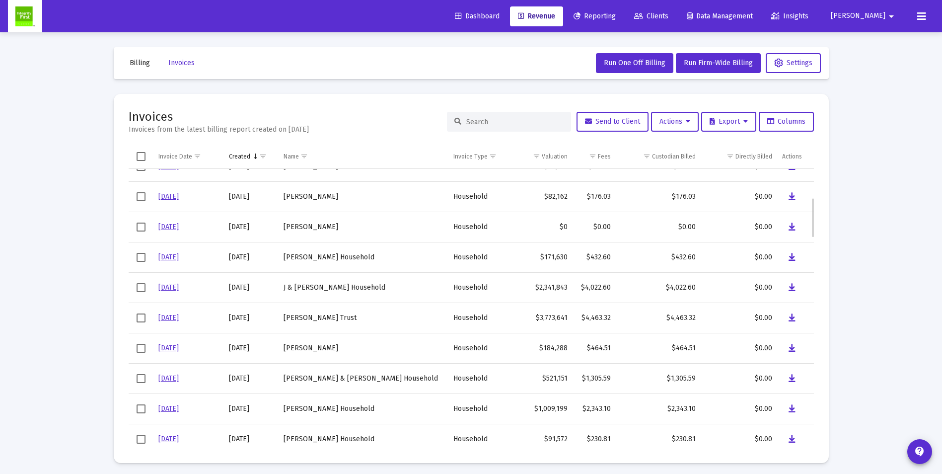
scroll to position [248, 0]
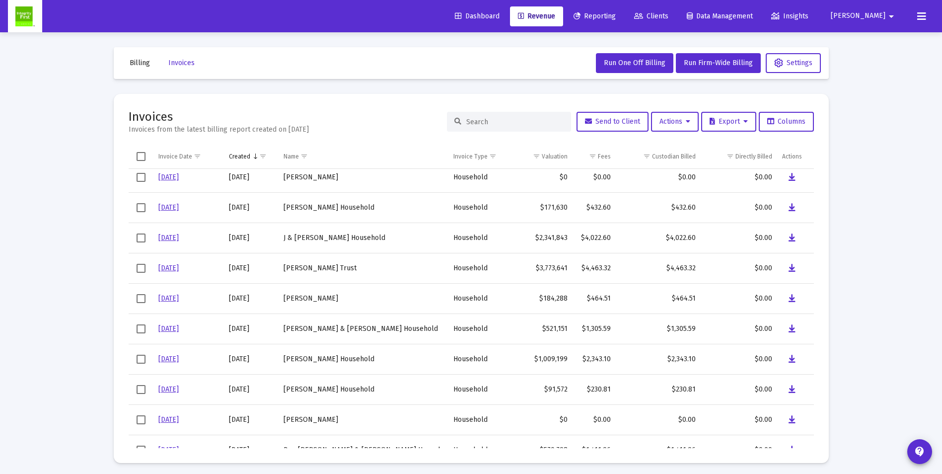
click at [487, 122] on input at bounding box center [514, 122] width 97 height 8
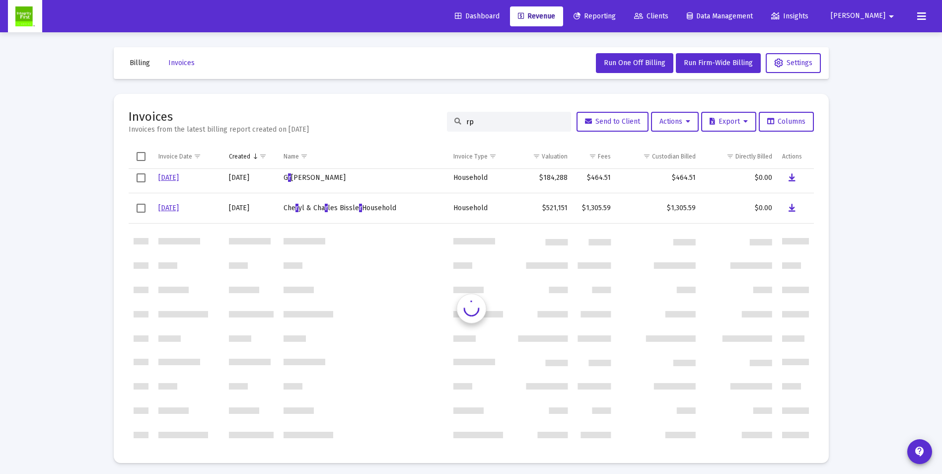
scroll to position [0, 0]
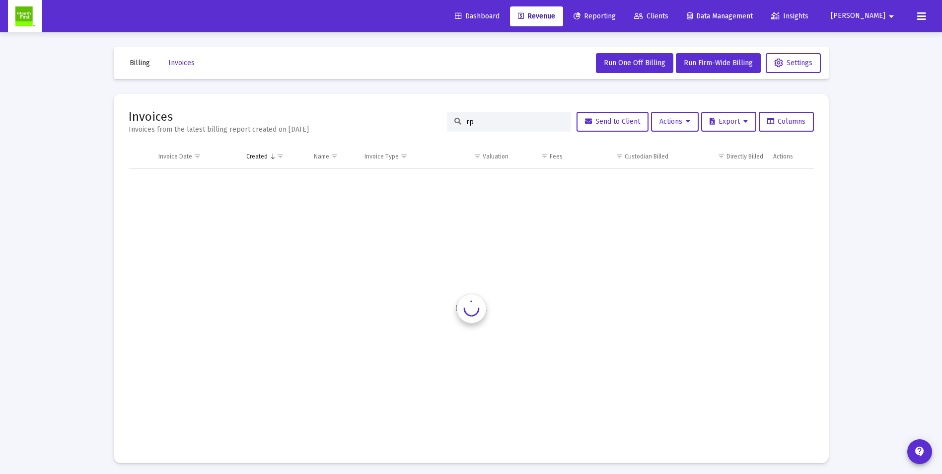
type input "r"
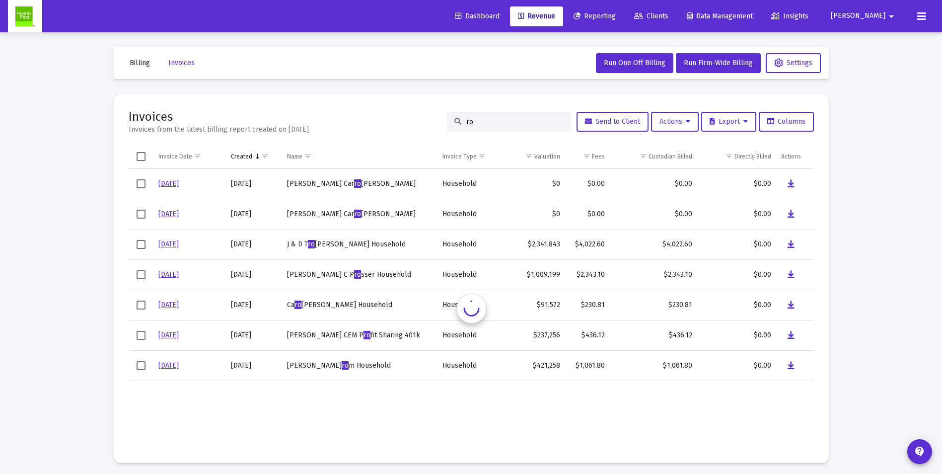
type input "r"
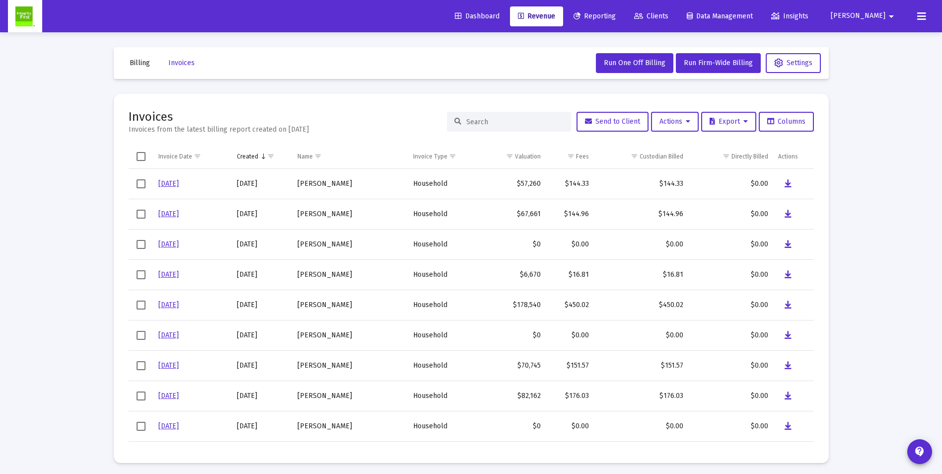
click at [127, 61] on button "Billing" at bounding box center [140, 63] width 36 height 20
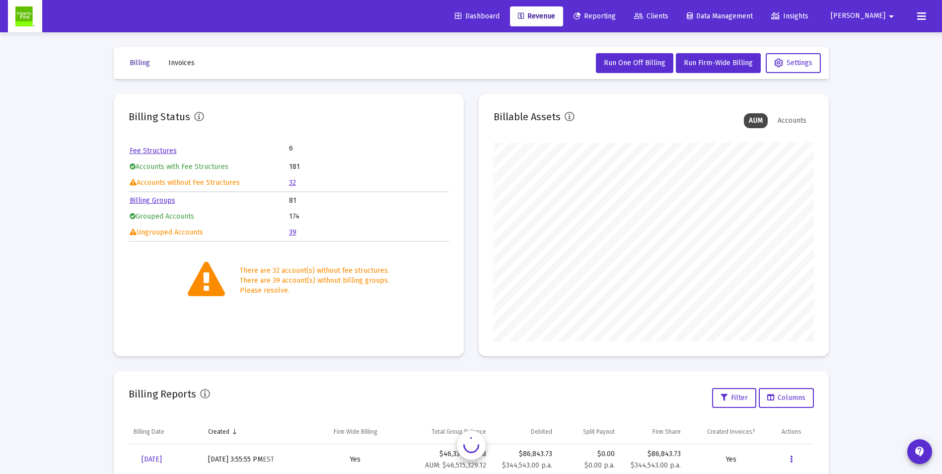
scroll to position [199, 320]
click at [293, 183] on link "32" at bounding box center [292, 182] width 7 height 8
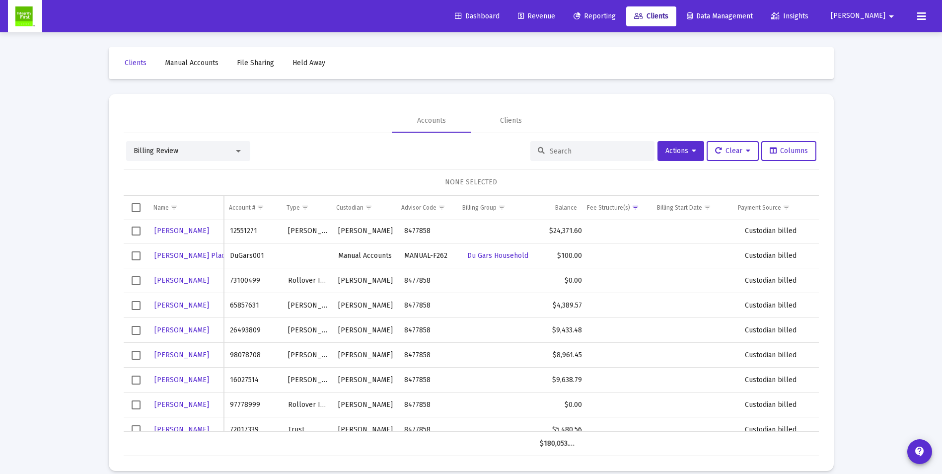
scroll to position [315, 0]
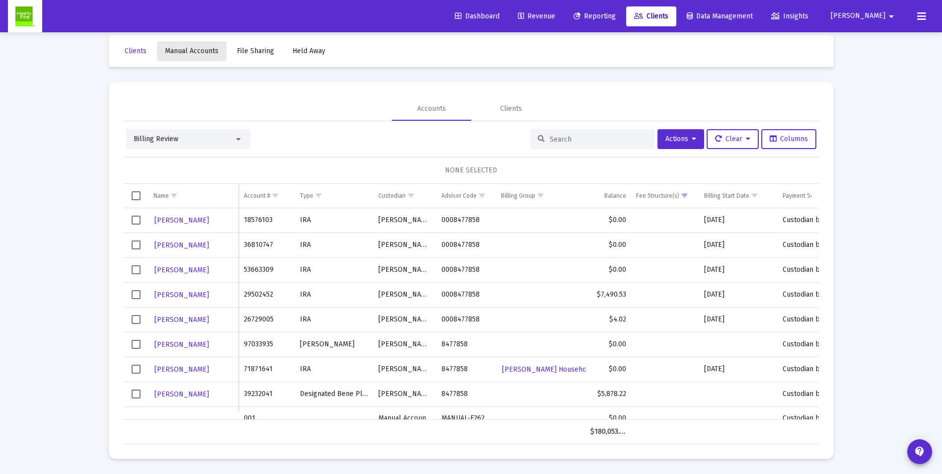
click at [193, 50] on span "Manual Accounts" at bounding box center [192, 51] width 54 height 8
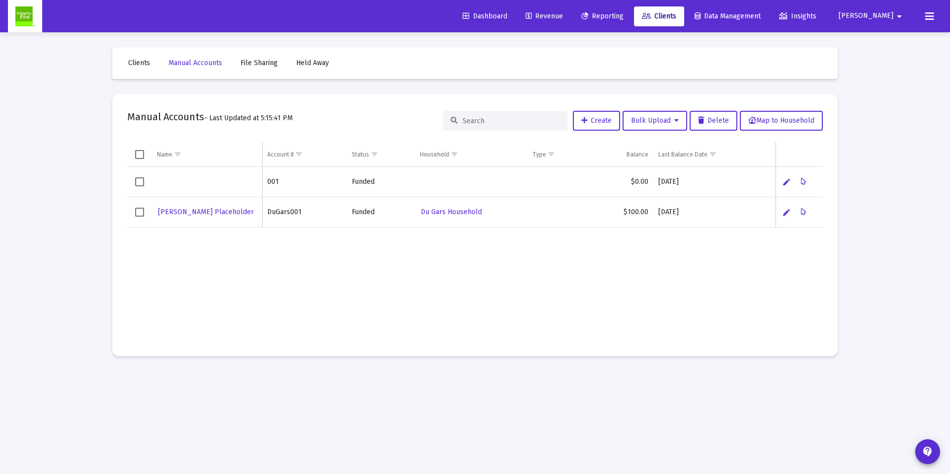
click at [265, 64] on span "File Sharing" at bounding box center [258, 63] width 37 height 8
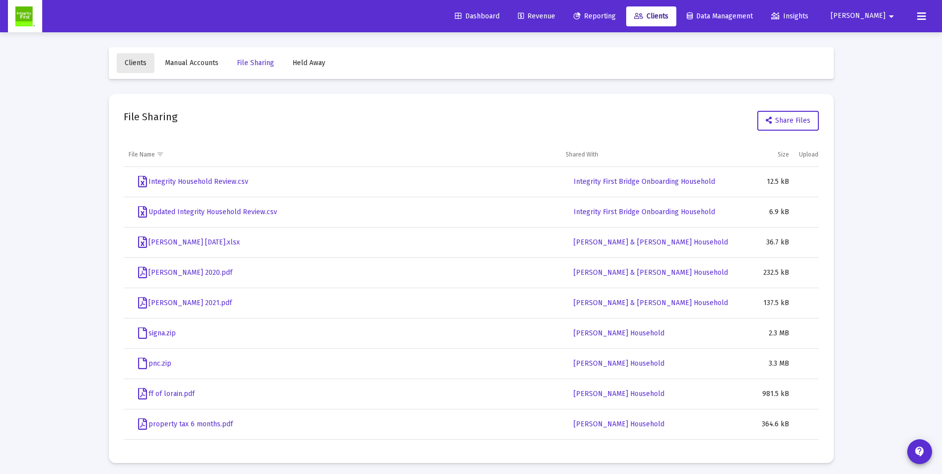
click at [136, 62] on span "Clients" at bounding box center [136, 63] width 22 height 8
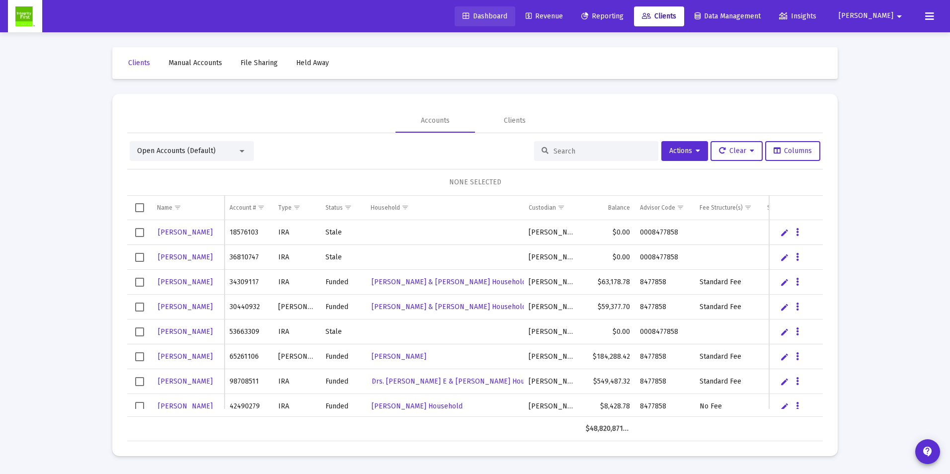
click at [507, 16] on span "Dashboard" at bounding box center [484, 16] width 45 height 8
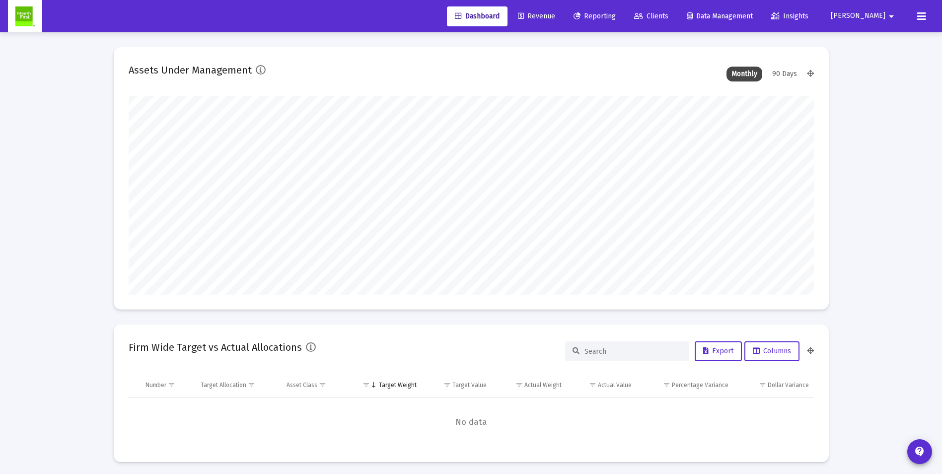
click at [555, 17] on span "Revenue" at bounding box center [536, 16] width 37 height 8
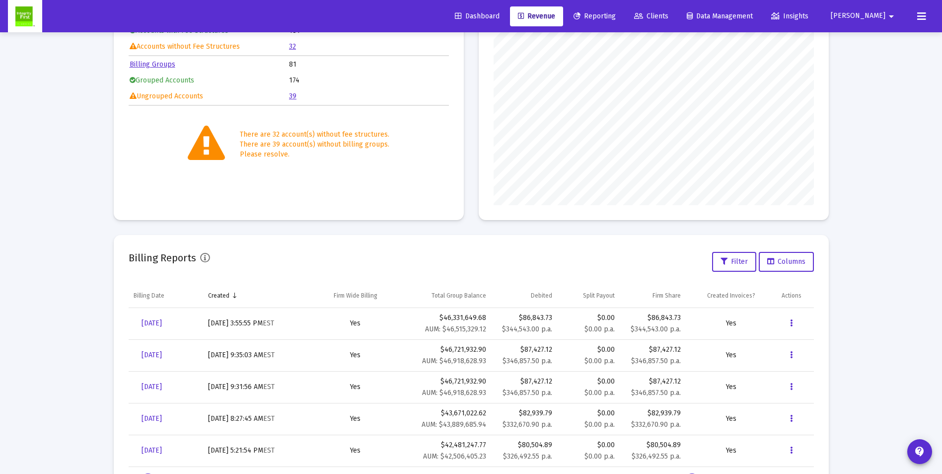
scroll to position [149, 0]
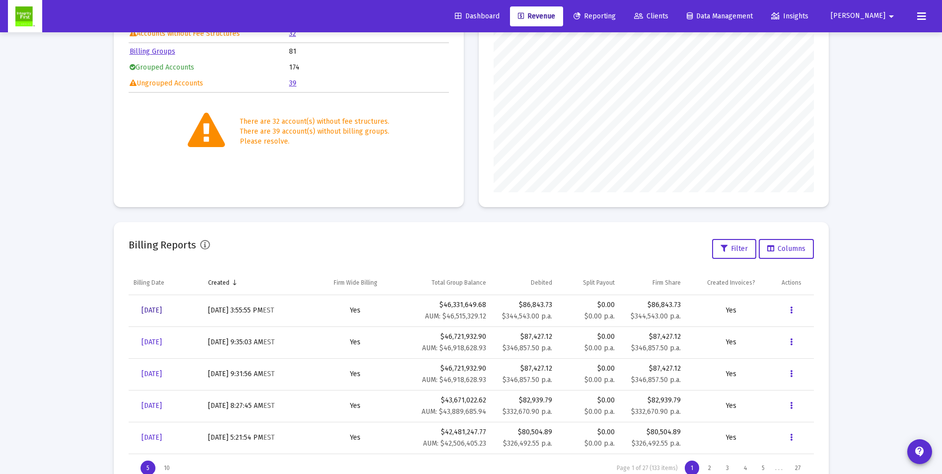
click at [151, 309] on span "[DATE]" at bounding box center [152, 310] width 20 height 8
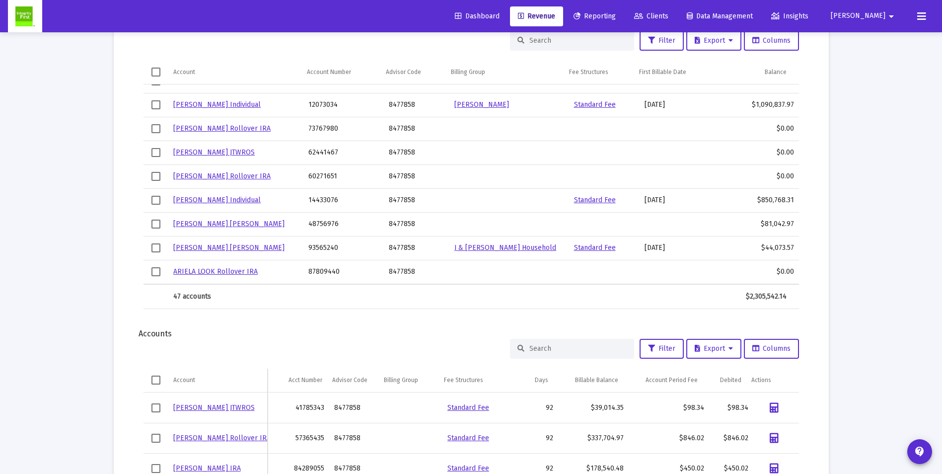
scroll to position [993, 0]
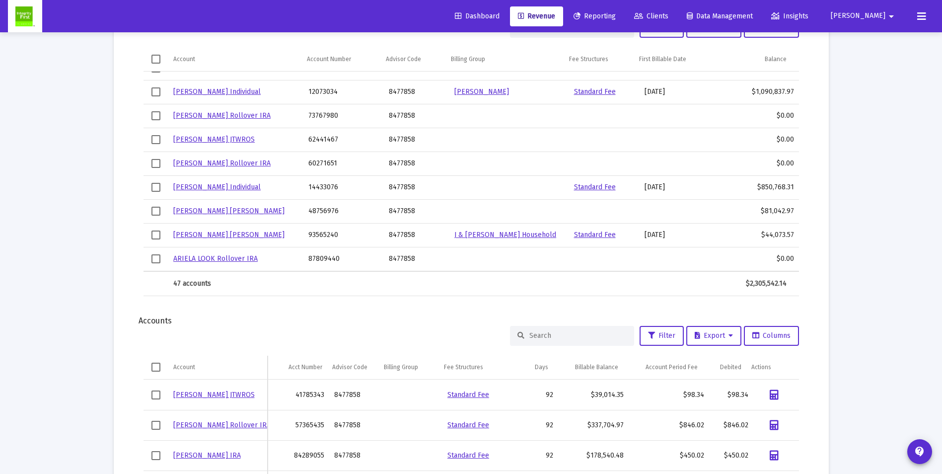
drag, startPoint x: 155, startPoint y: 237, endPoint x: 162, endPoint y: 237, distance: 6.5
click at [155, 237] on span "Select row" at bounding box center [156, 234] width 9 height 9
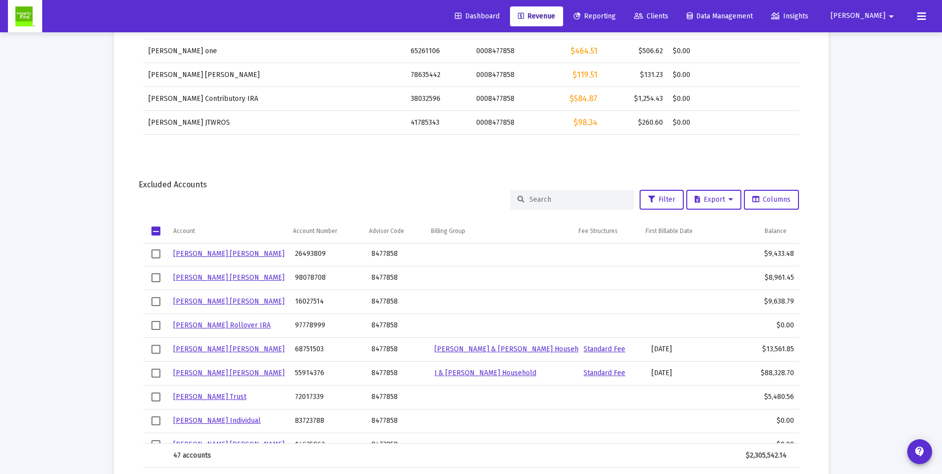
scroll to position [795, 0]
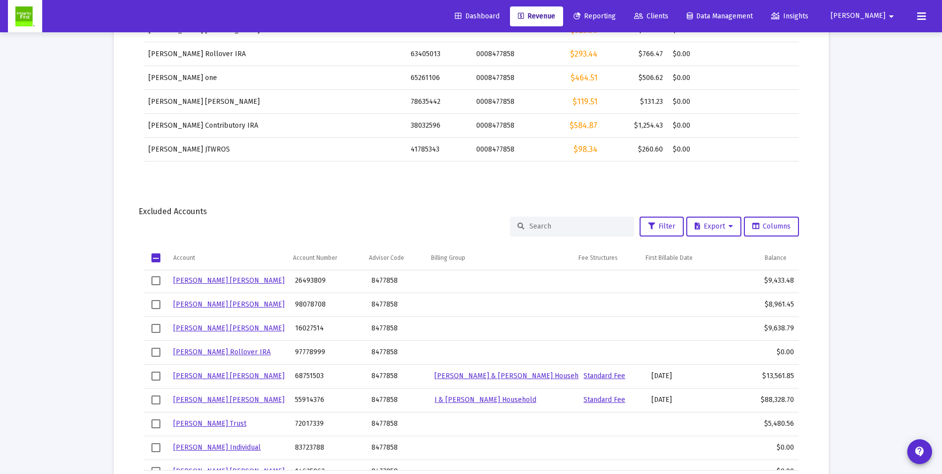
click at [153, 375] on span "Select row" at bounding box center [156, 376] width 9 height 9
click at [463, 375] on link "[PERSON_NAME] & [PERSON_NAME] Household" at bounding box center [512, 376] width 154 height 8
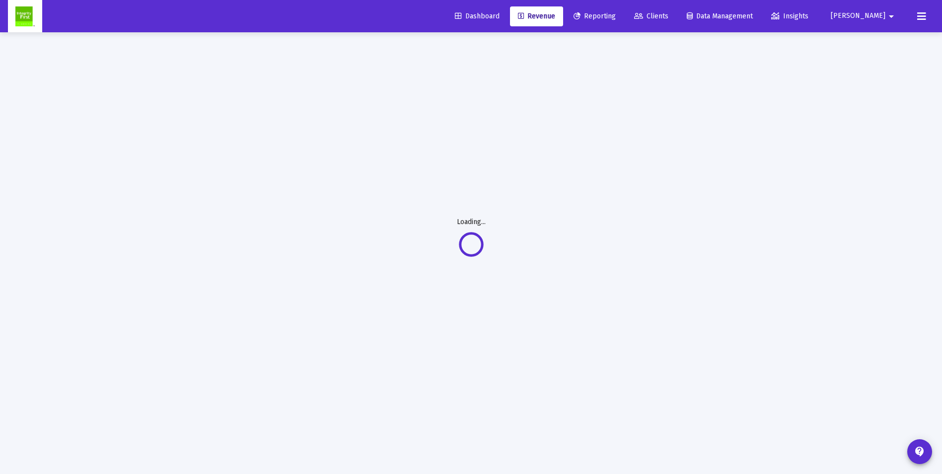
scroll to position [32, 0]
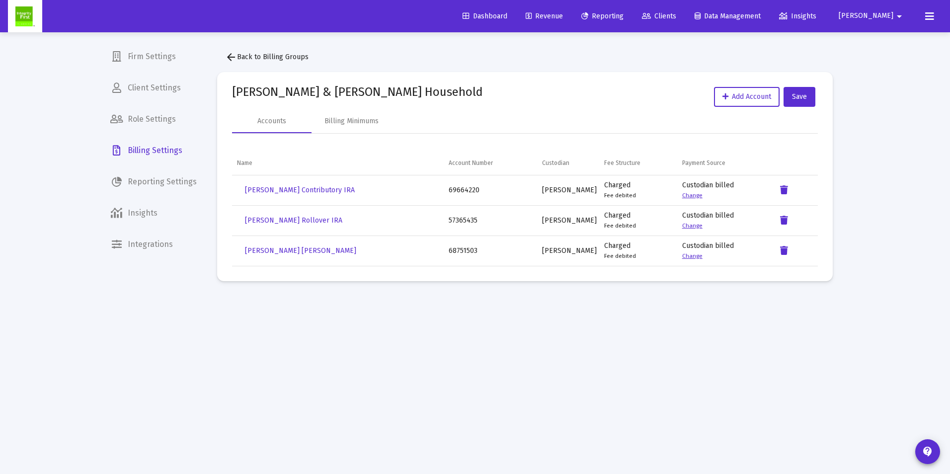
click at [236, 60] on mat-icon "arrow_back" at bounding box center [231, 57] width 12 height 12
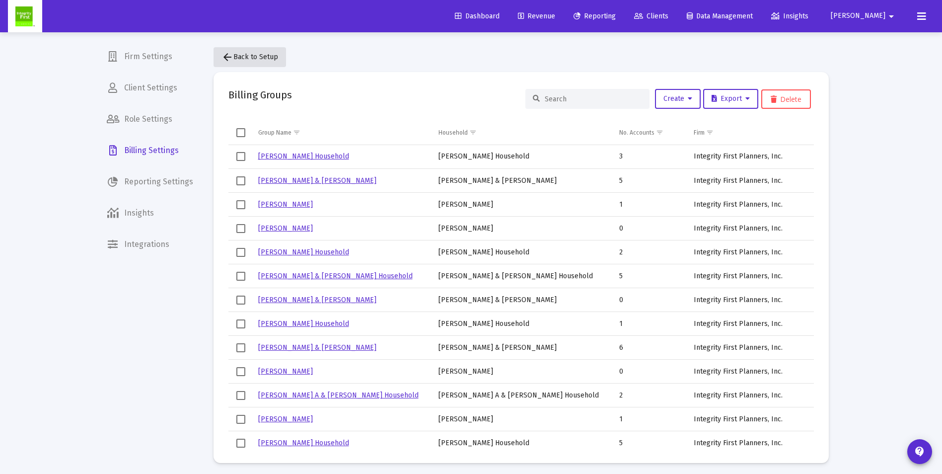
click at [223, 58] on mat-icon "arrow_back" at bounding box center [228, 57] width 12 height 12
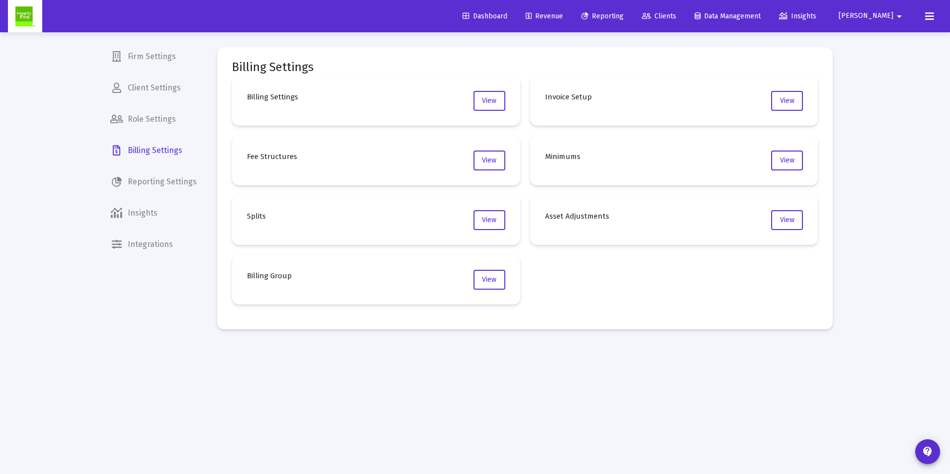
click at [563, 15] on span "Revenue" at bounding box center [544, 16] width 37 height 8
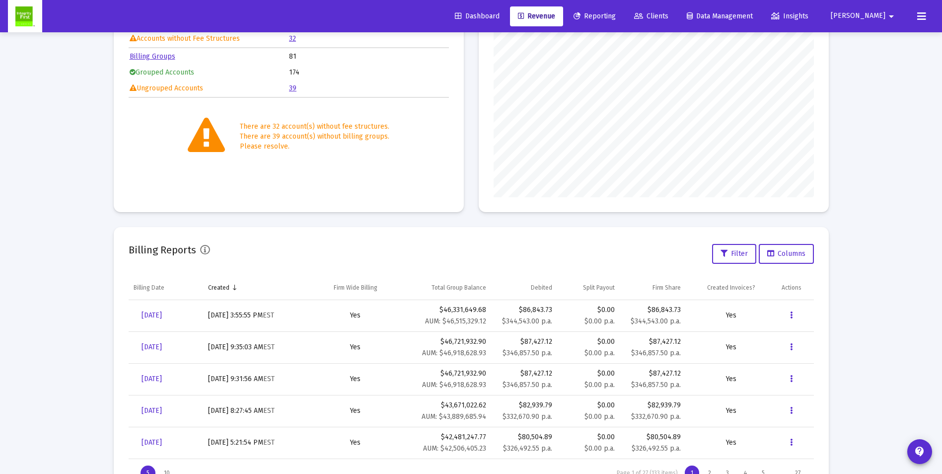
scroll to position [149, 0]
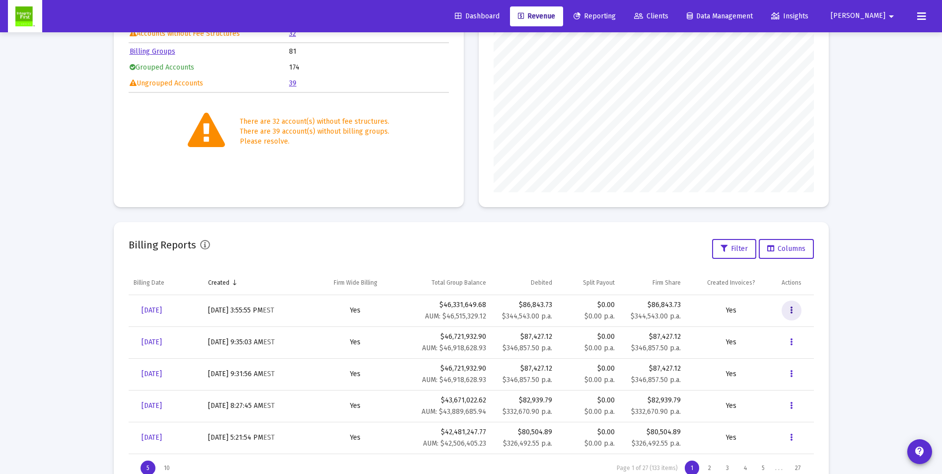
click at [792, 310] on icon "Data grid" at bounding box center [791, 311] width 2 height 12
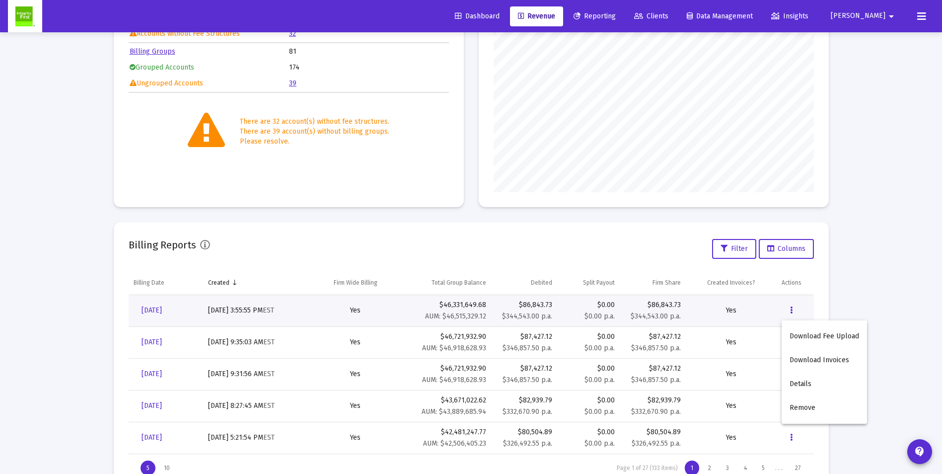
click at [154, 307] on div at bounding box center [471, 237] width 942 height 474
click at [153, 309] on span "[DATE]" at bounding box center [152, 310] width 20 height 8
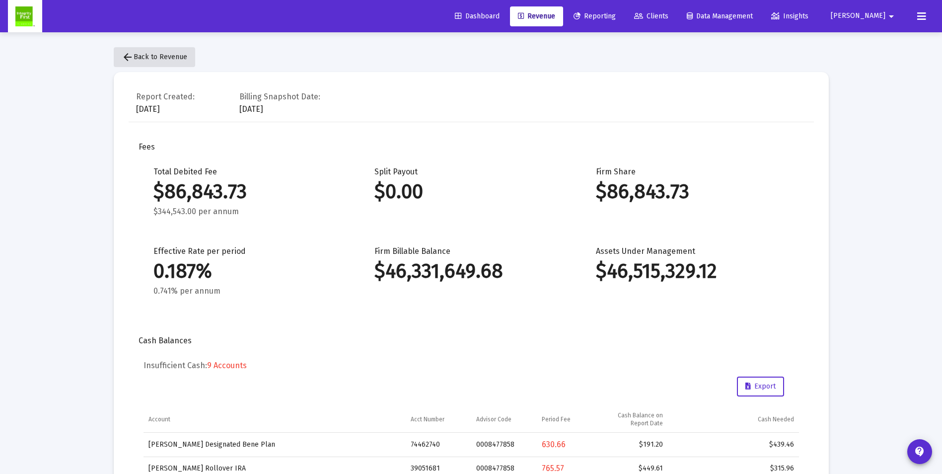
click at [147, 56] on span "arrow_back Back to Revenue" at bounding box center [155, 57] width 66 height 8
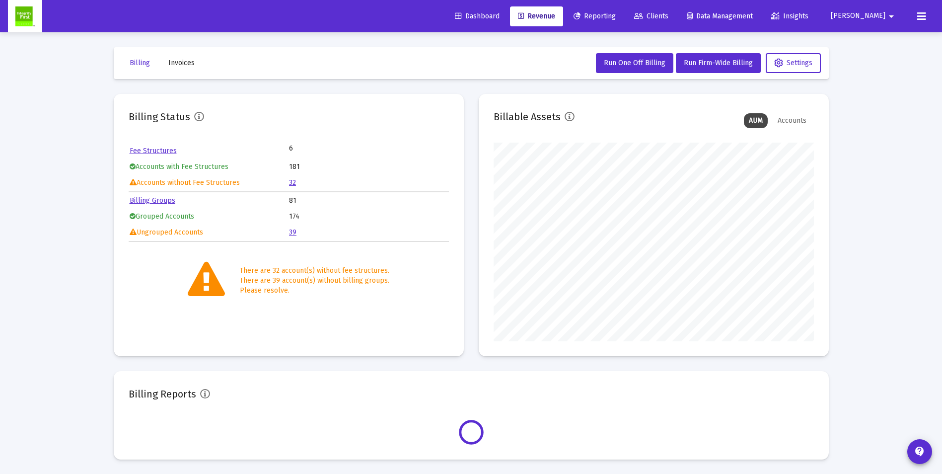
scroll to position [199, 320]
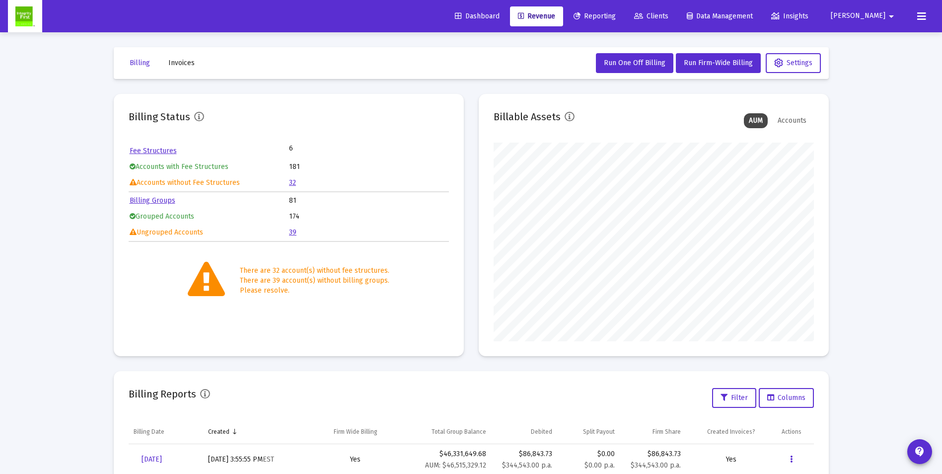
click at [177, 63] on span "Invoices" at bounding box center [181, 63] width 26 height 8
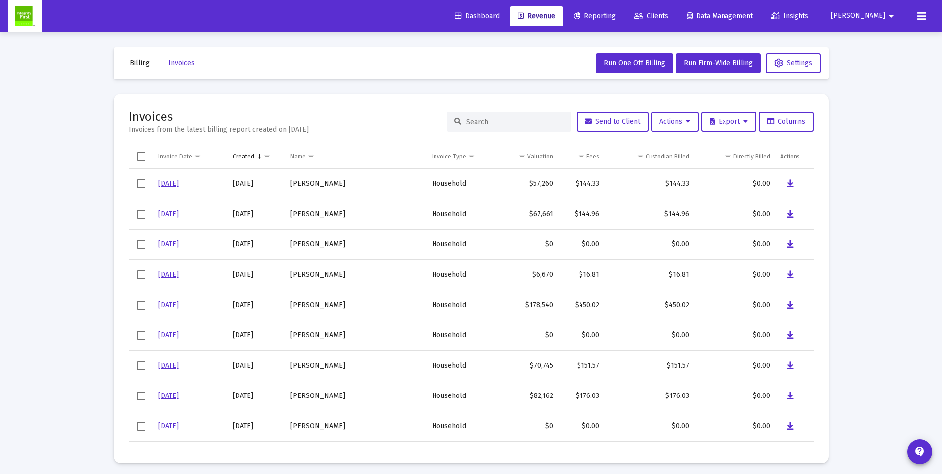
click at [487, 119] on input at bounding box center [514, 122] width 97 height 8
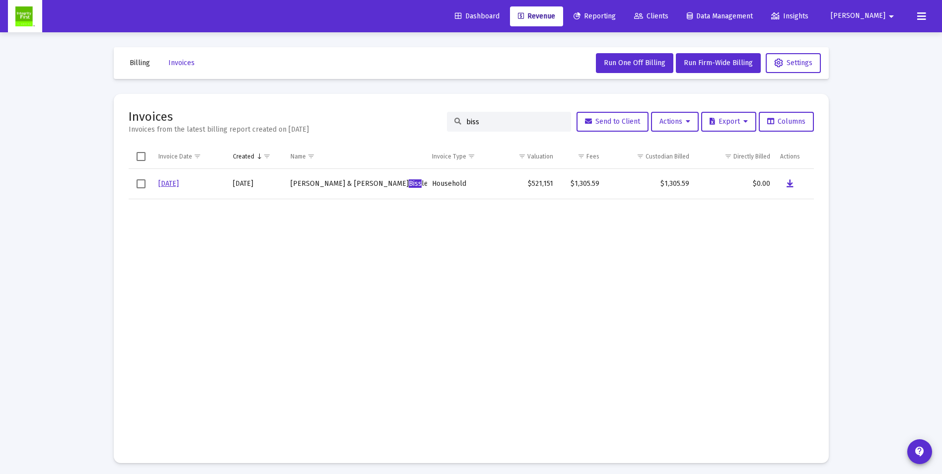
type input "biss"
click at [173, 180] on link "[DATE]" at bounding box center [168, 183] width 20 height 8
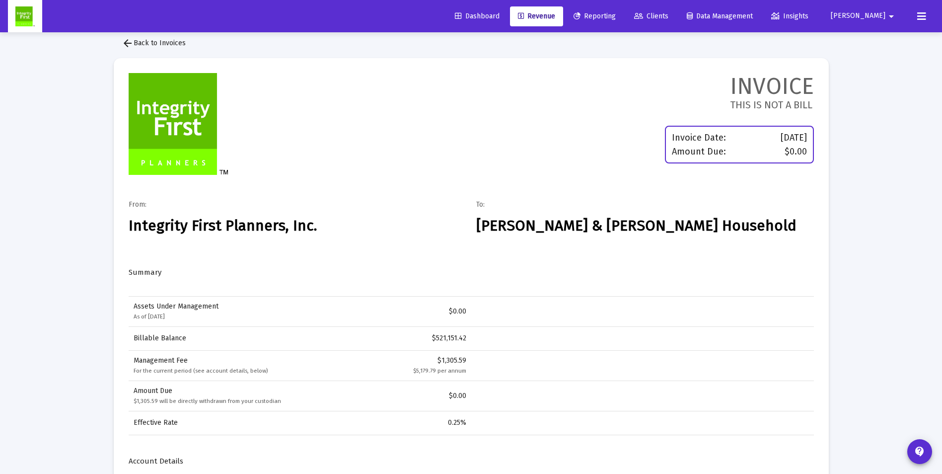
scroll to position [12, 0]
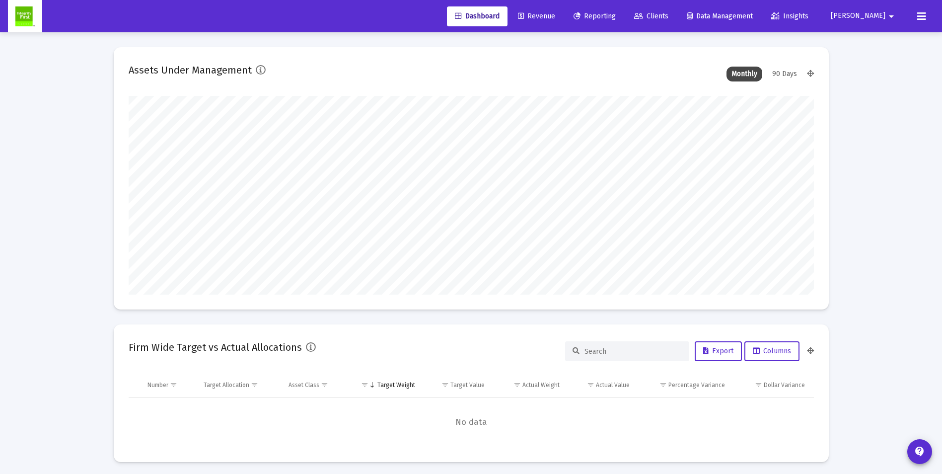
scroll to position [199, 686]
type input "[DATE]"
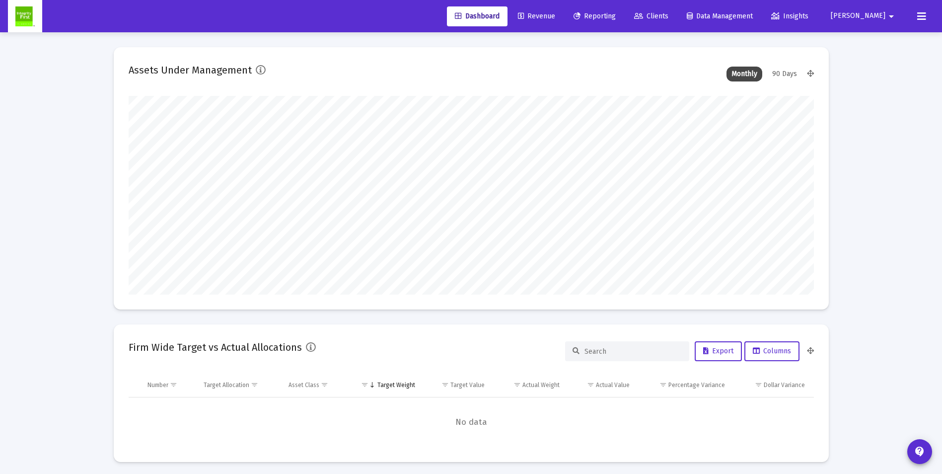
click at [555, 18] on span "Revenue" at bounding box center [536, 16] width 37 height 8
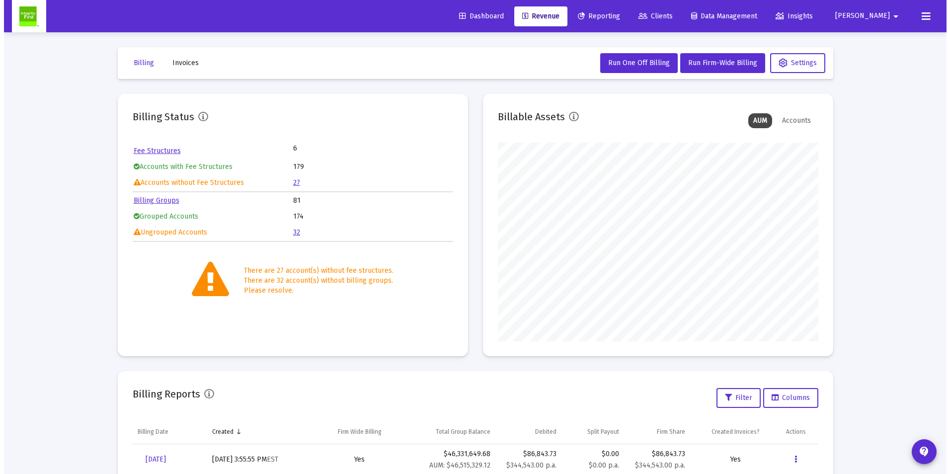
scroll to position [199, 320]
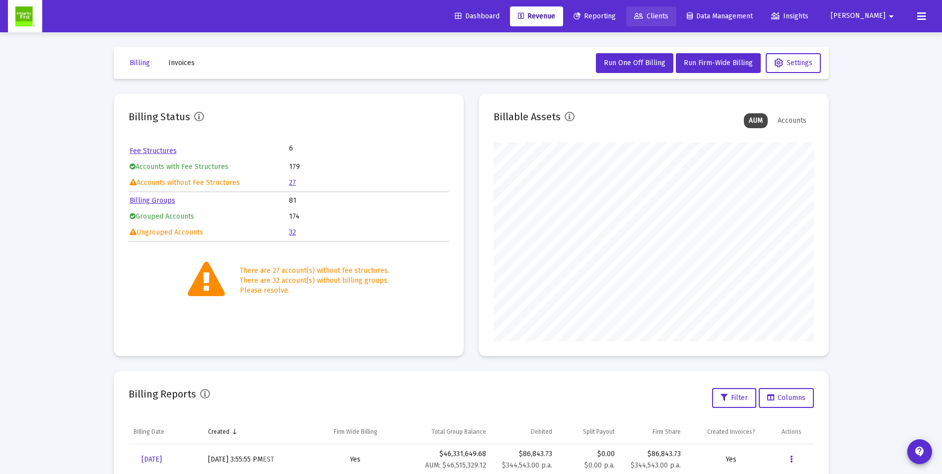
click at [669, 15] on span "Clients" at bounding box center [651, 16] width 34 height 8
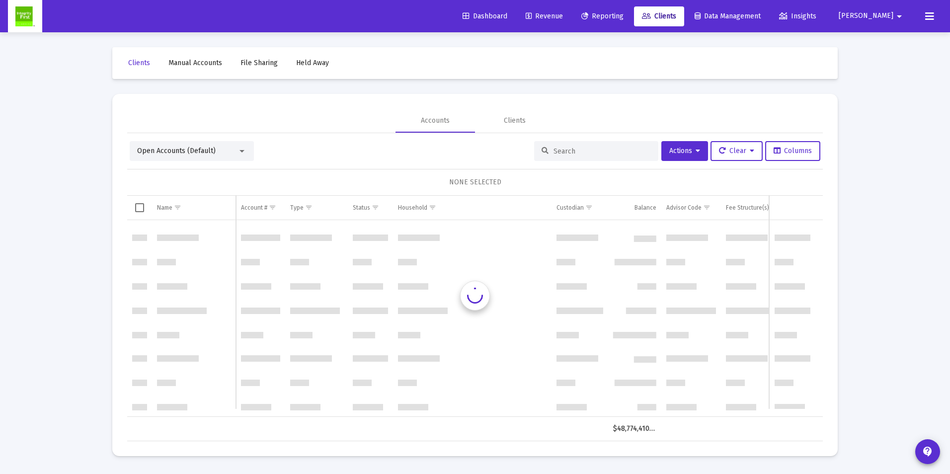
scroll to position [1987, 0]
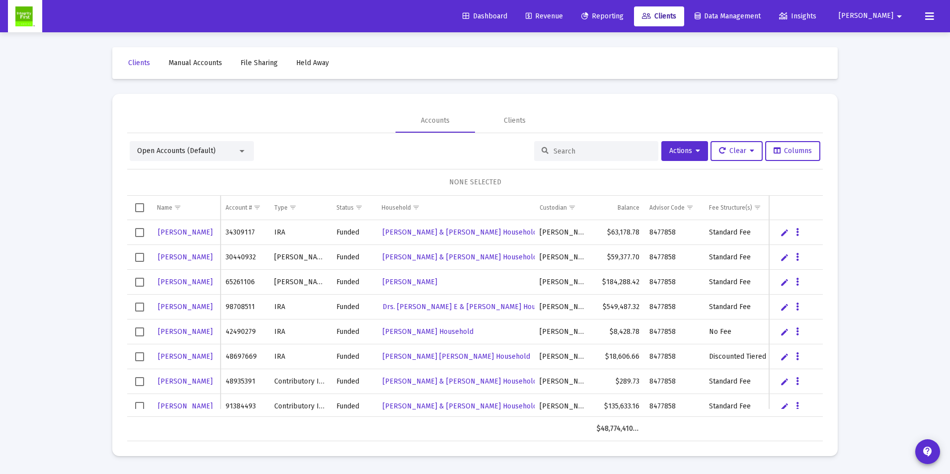
click at [190, 152] on span "Open Accounts (Default)" at bounding box center [176, 151] width 78 height 8
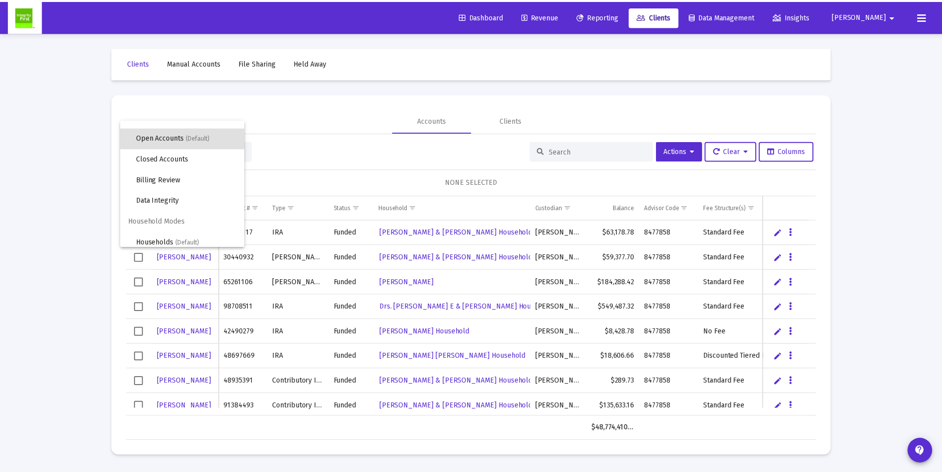
scroll to position [19, 0]
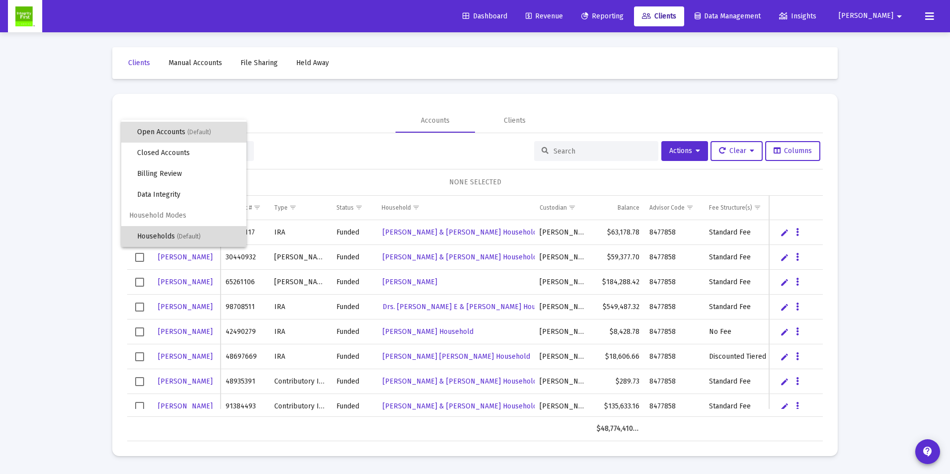
click at [188, 239] on span "(Default)" at bounding box center [189, 236] width 24 height 7
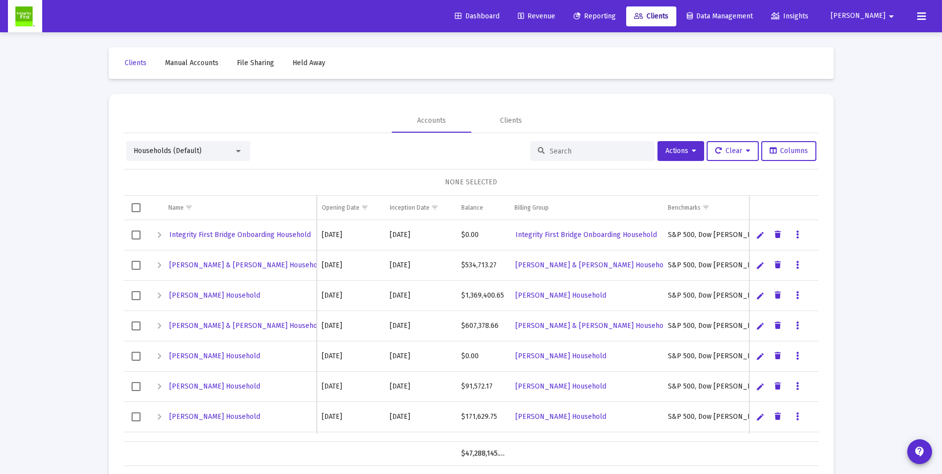
click at [569, 151] on input at bounding box center [598, 151] width 97 height 8
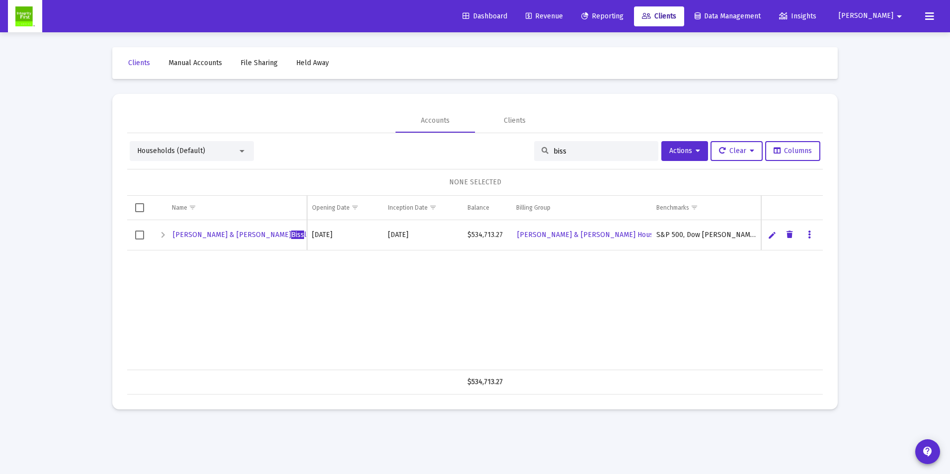
type input "biss"
click at [213, 235] on span "Cheryl & Charles Biss ler Household" at bounding box center [261, 234] width 177 height 8
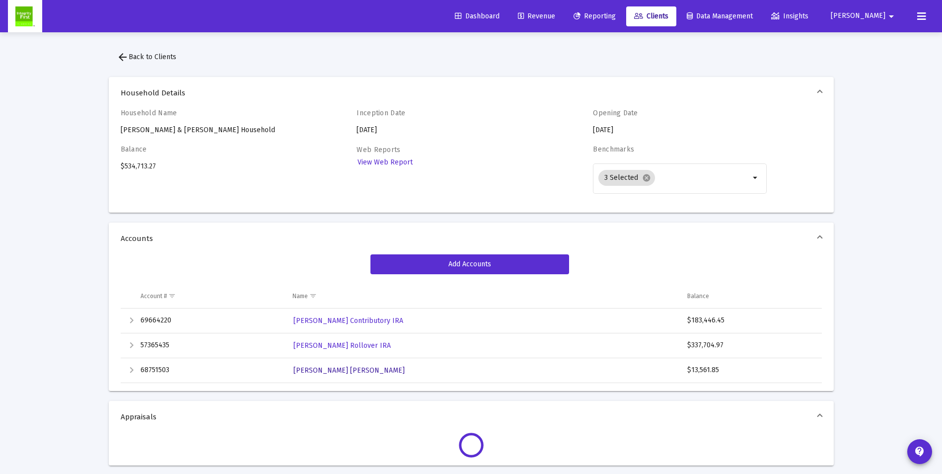
click at [343, 369] on span "[PERSON_NAME] [PERSON_NAME]" at bounding box center [349, 370] width 111 height 8
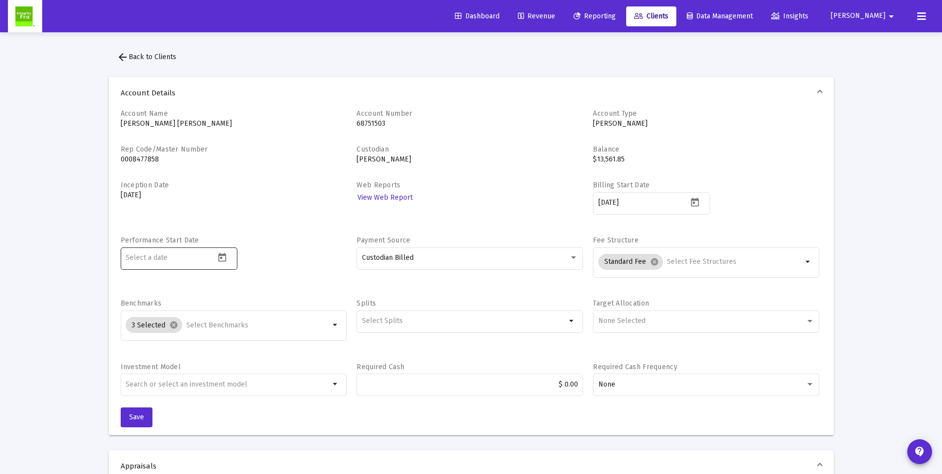
click at [188, 258] on input at bounding box center [170, 258] width 89 height 8
type input "2024-12-01"
click at [306, 291] on div "Account Name Cheryl Bissler Roth IRA Account Number 68751503 Account Type Roth …" at bounding box center [471, 258] width 701 height 299
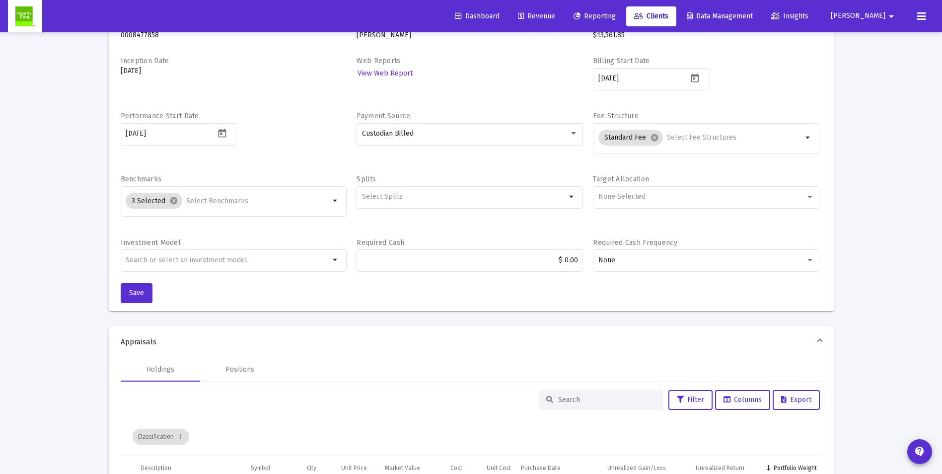
scroll to position [149, 0]
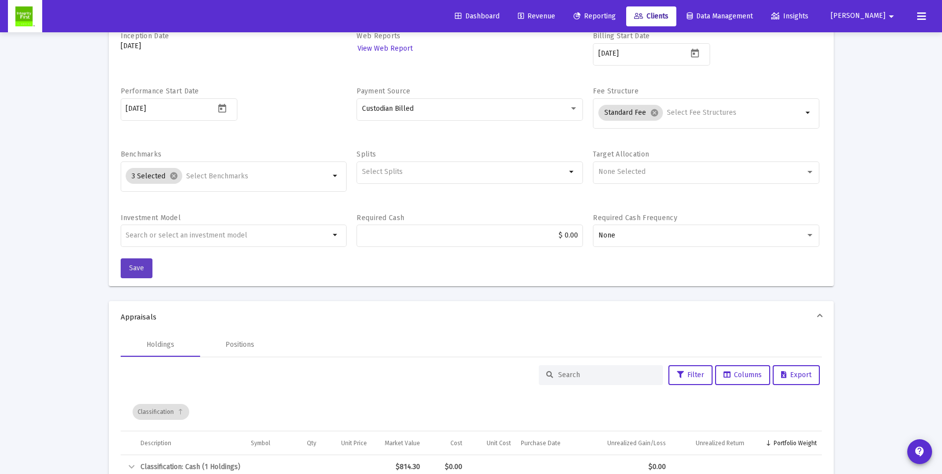
click at [134, 265] on span "Save" at bounding box center [136, 268] width 15 height 8
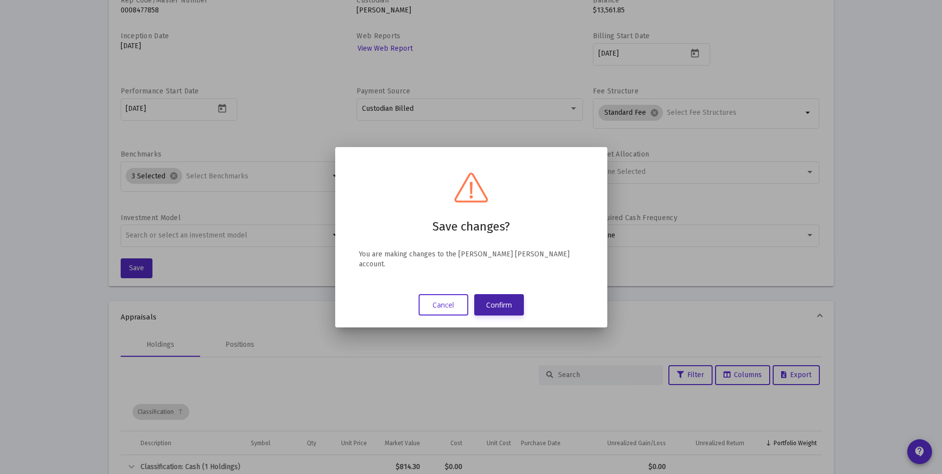
click at [484, 296] on button "Confirm" at bounding box center [499, 304] width 50 height 21
